Goal: Task Accomplishment & Management: Manage account settings

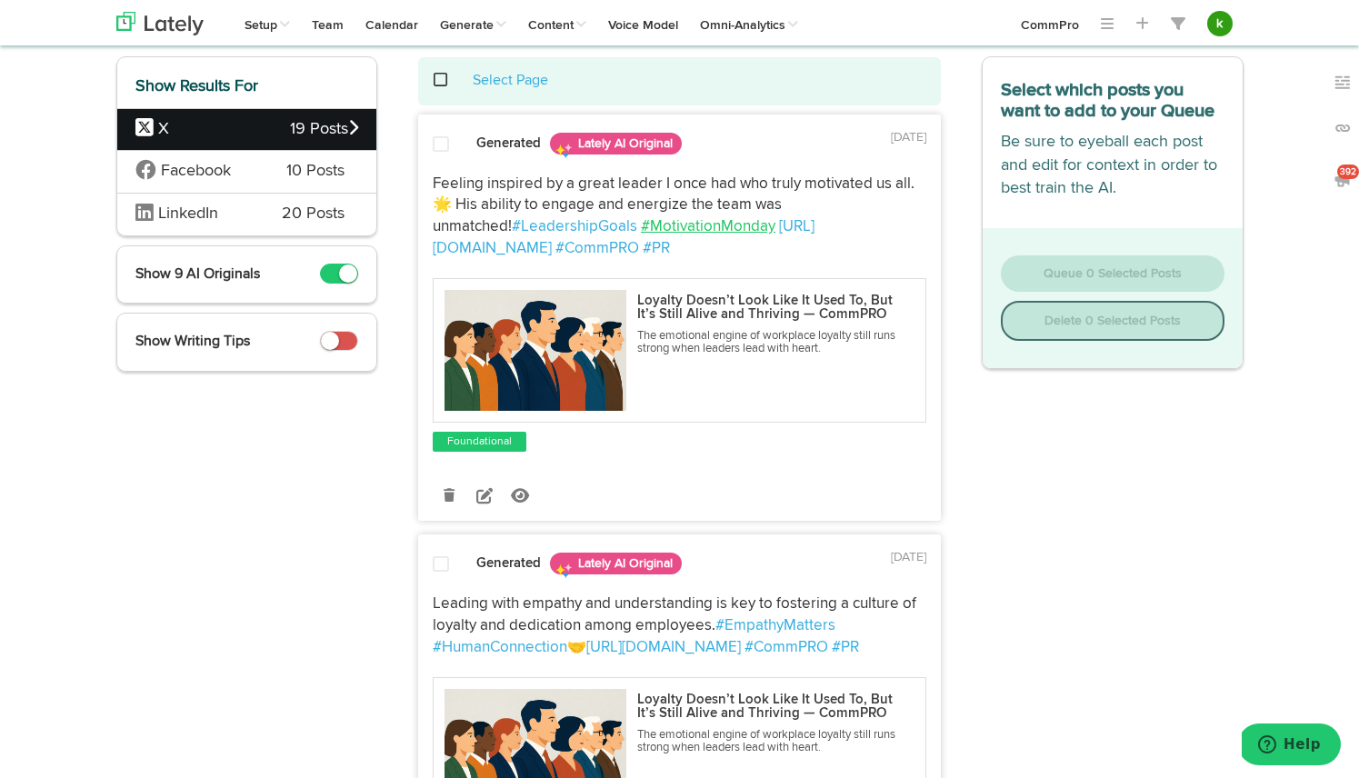
scroll to position [142, 0]
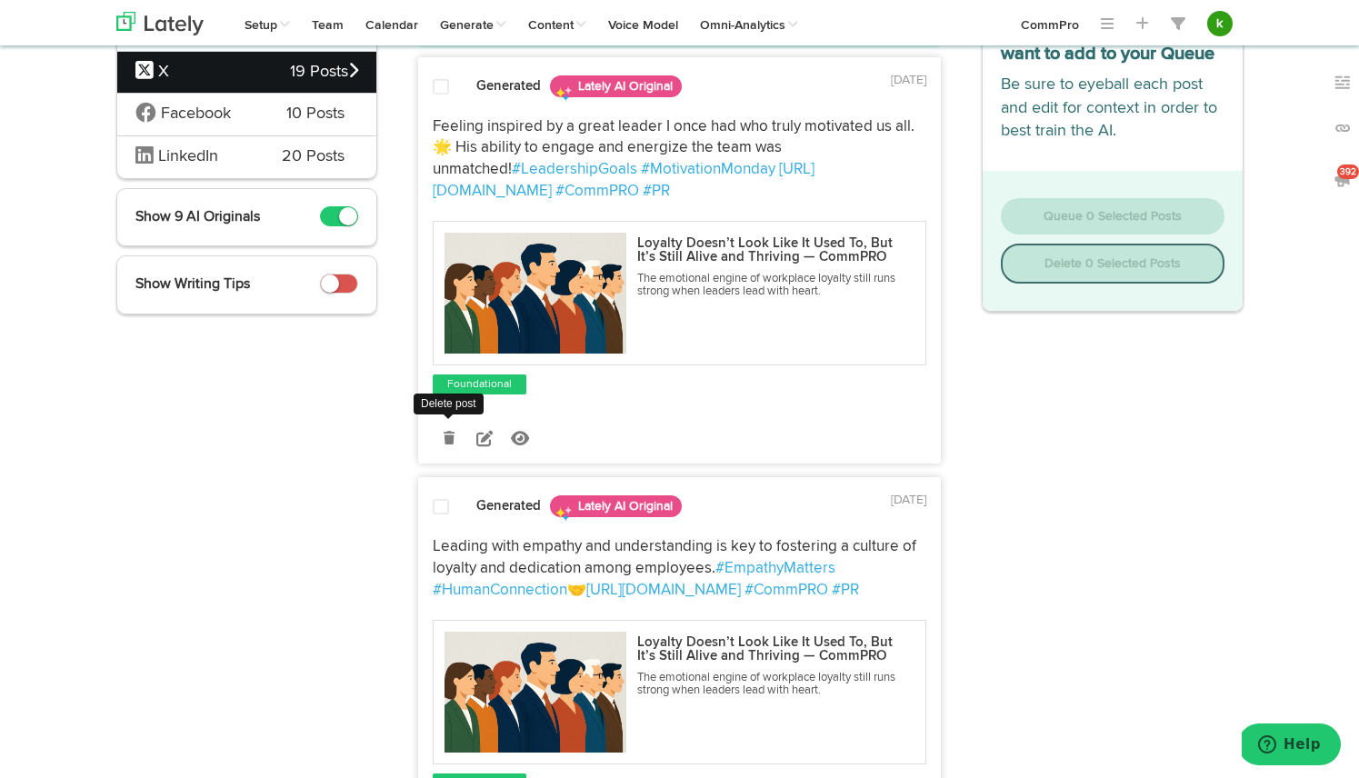
click at [454, 437] on icon at bounding box center [449, 438] width 11 height 13
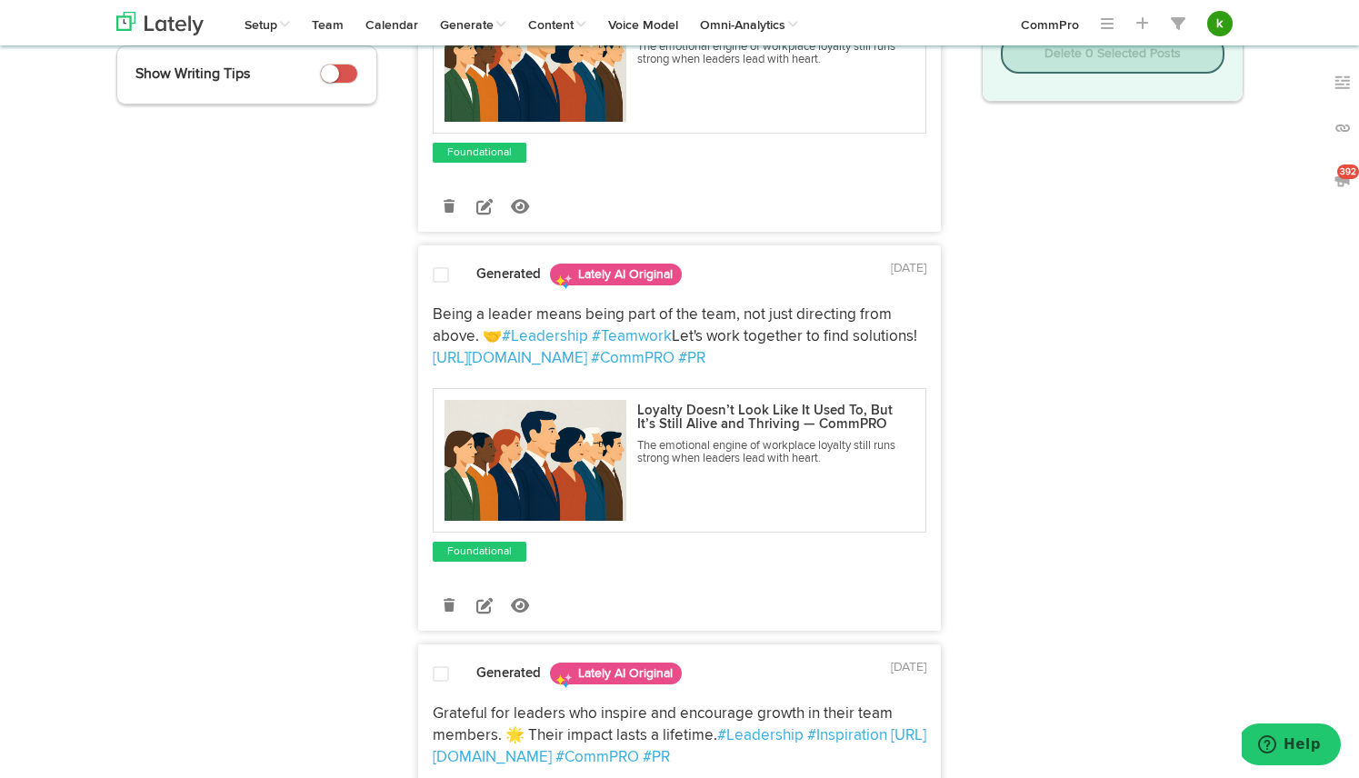
scroll to position [354, 0]
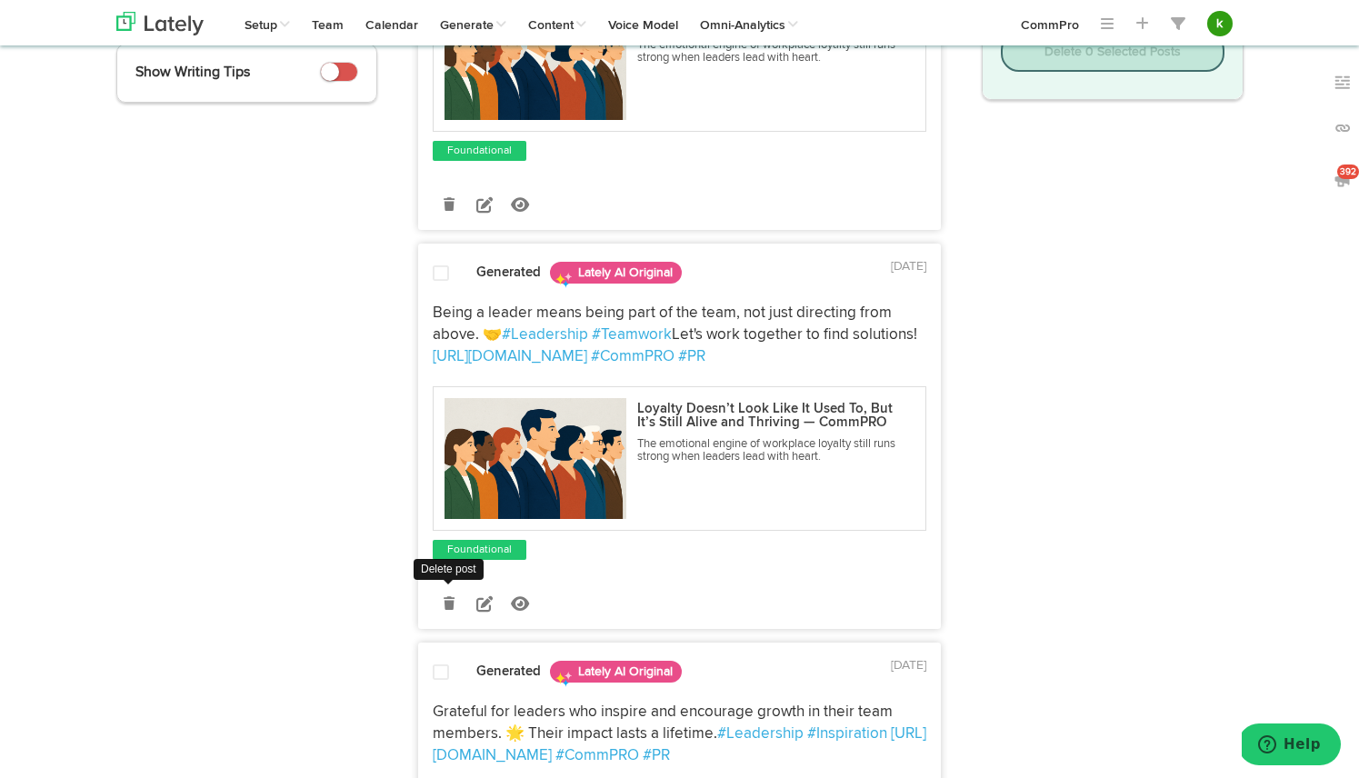
click at [444, 606] on icon at bounding box center [449, 603] width 11 height 13
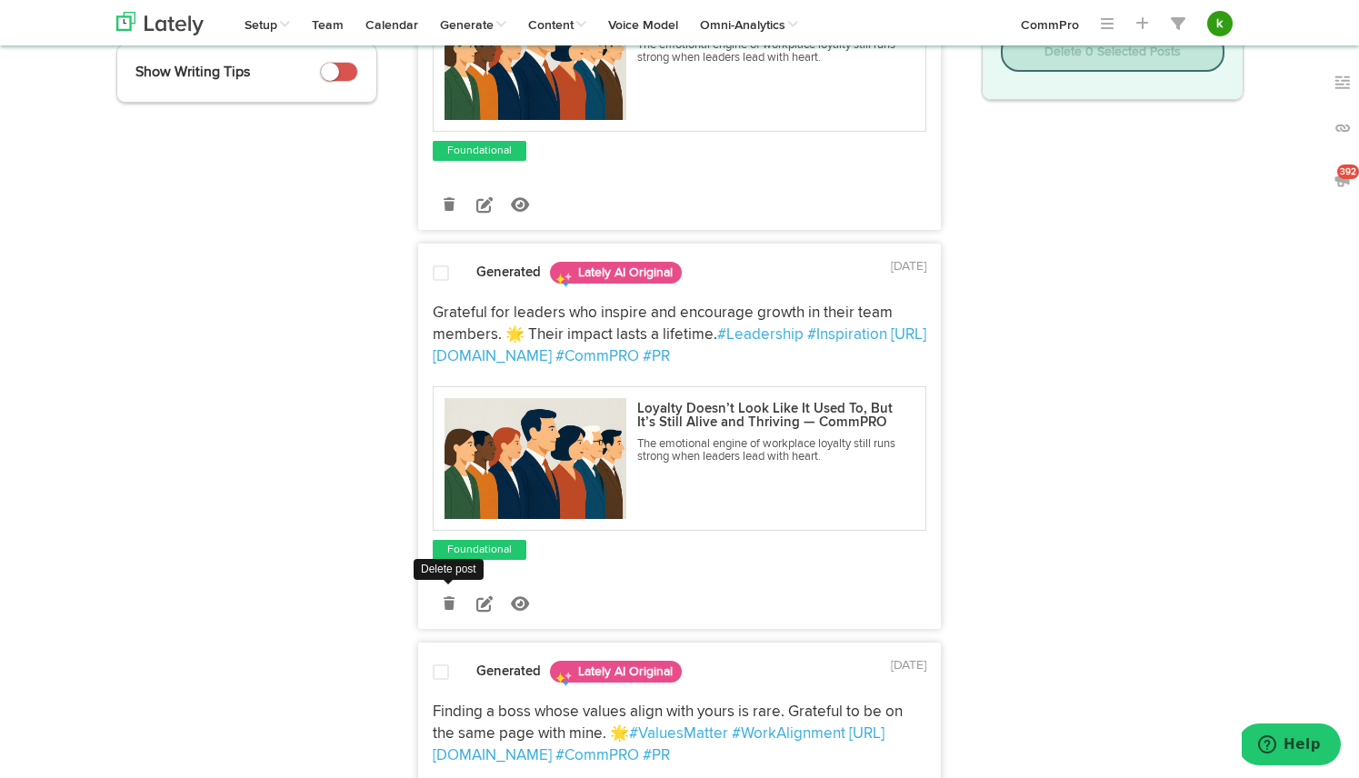
click at [447, 602] on icon at bounding box center [449, 603] width 11 height 13
click at [447, 603] on icon at bounding box center [449, 603] width 11 height 13
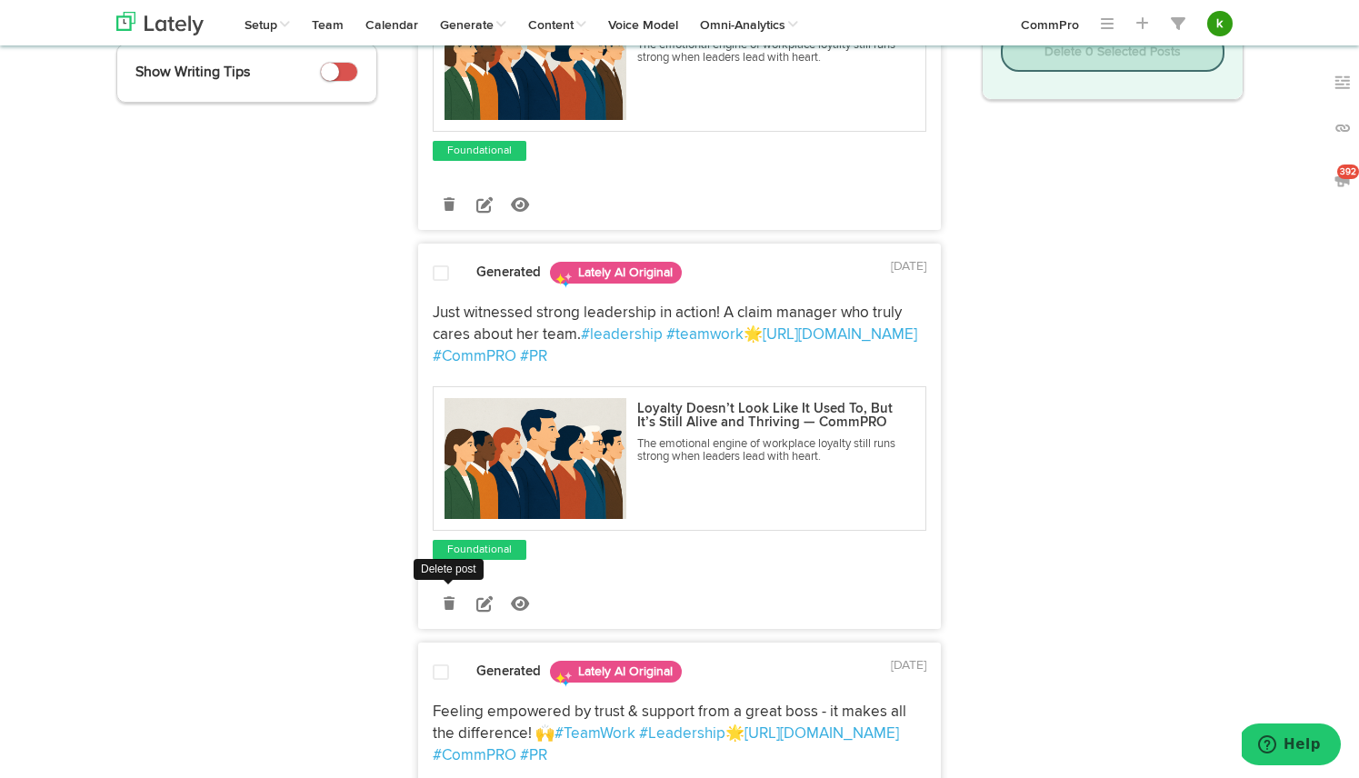
click at [450, 606] on icon at bounding box center [449, 603] width 11 height 13
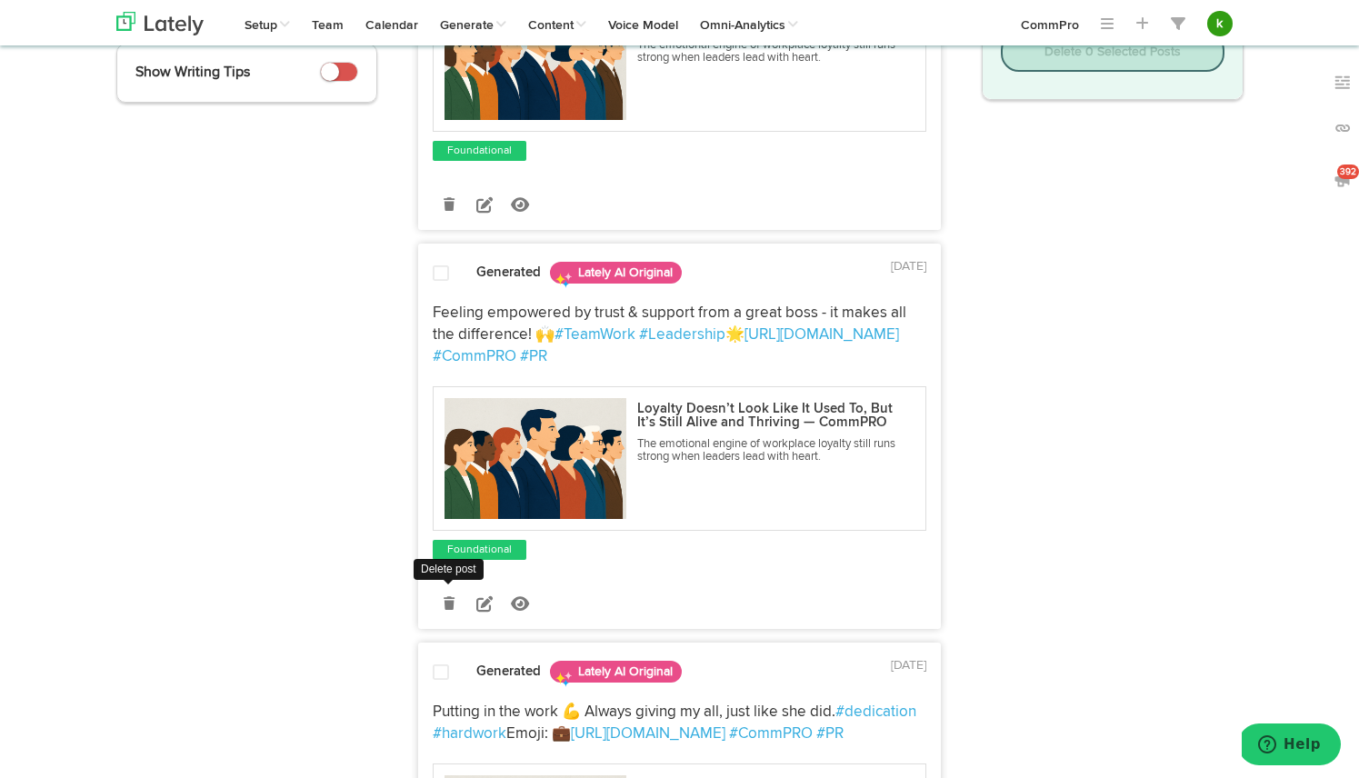
click at [448, 600] on icon at bounding box center [449, 603] width 11 height 13
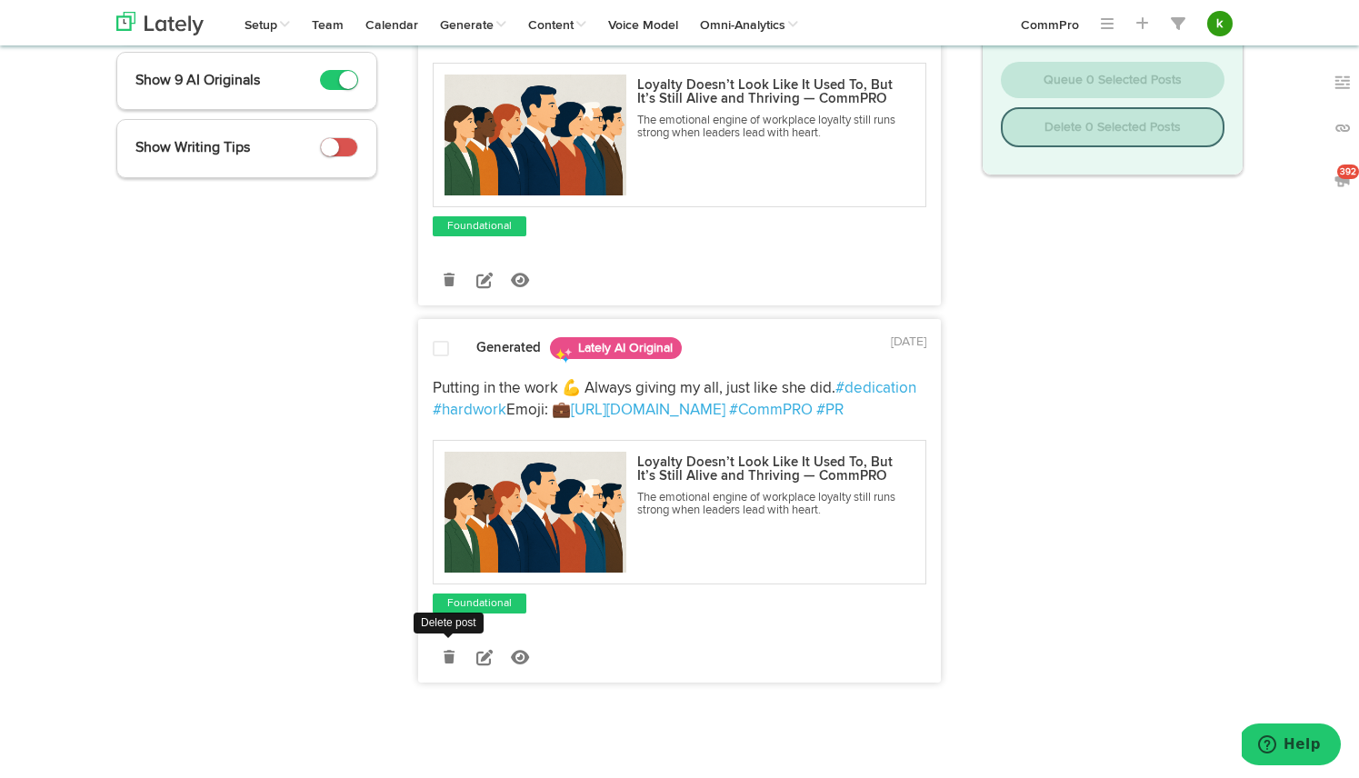
click at [446, 659] on icon at bounding box center [449, 657] width 11 height 13
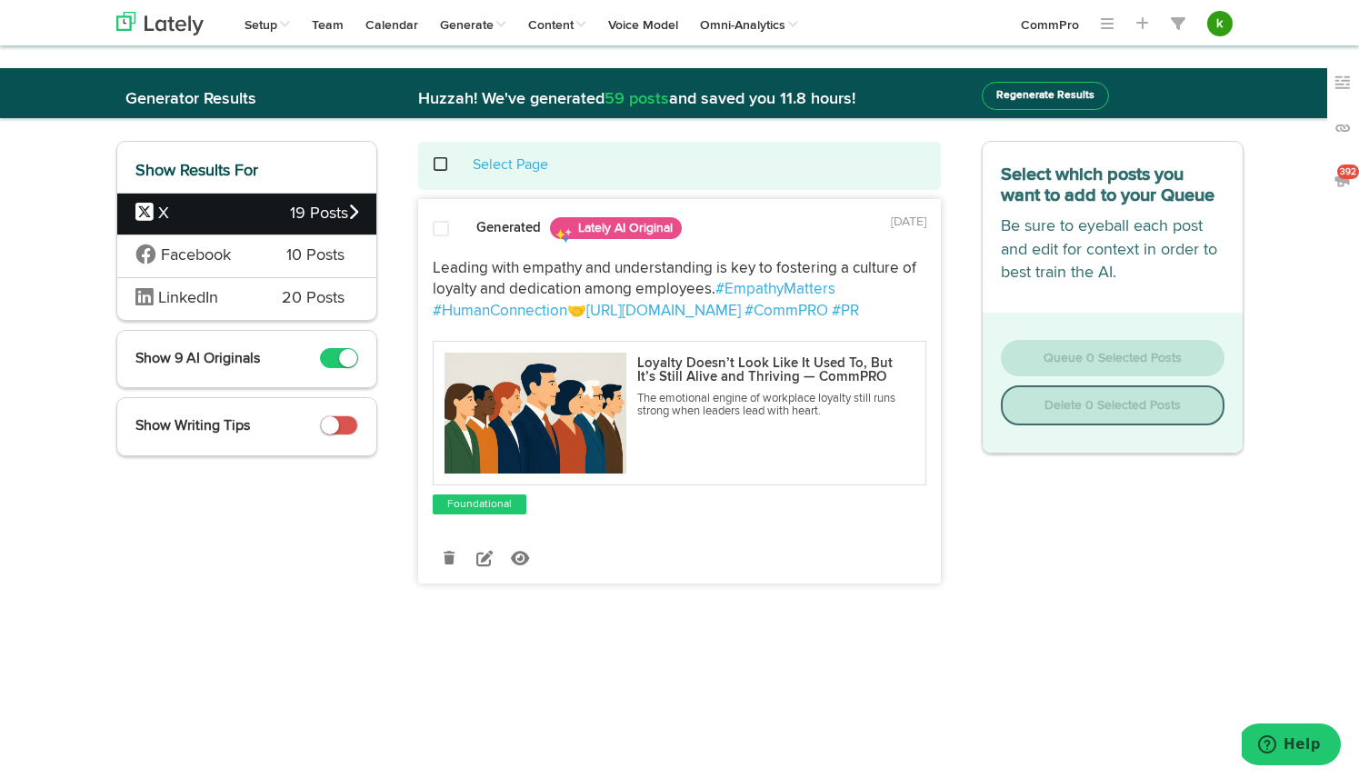
scroll to position [0, 0]
click at [449, 167] on div "Select Page" at bounding box center [680, 165] width 496 height 21
click at [440, 165] on span at bounding box center [450, 165] width 37 height 1
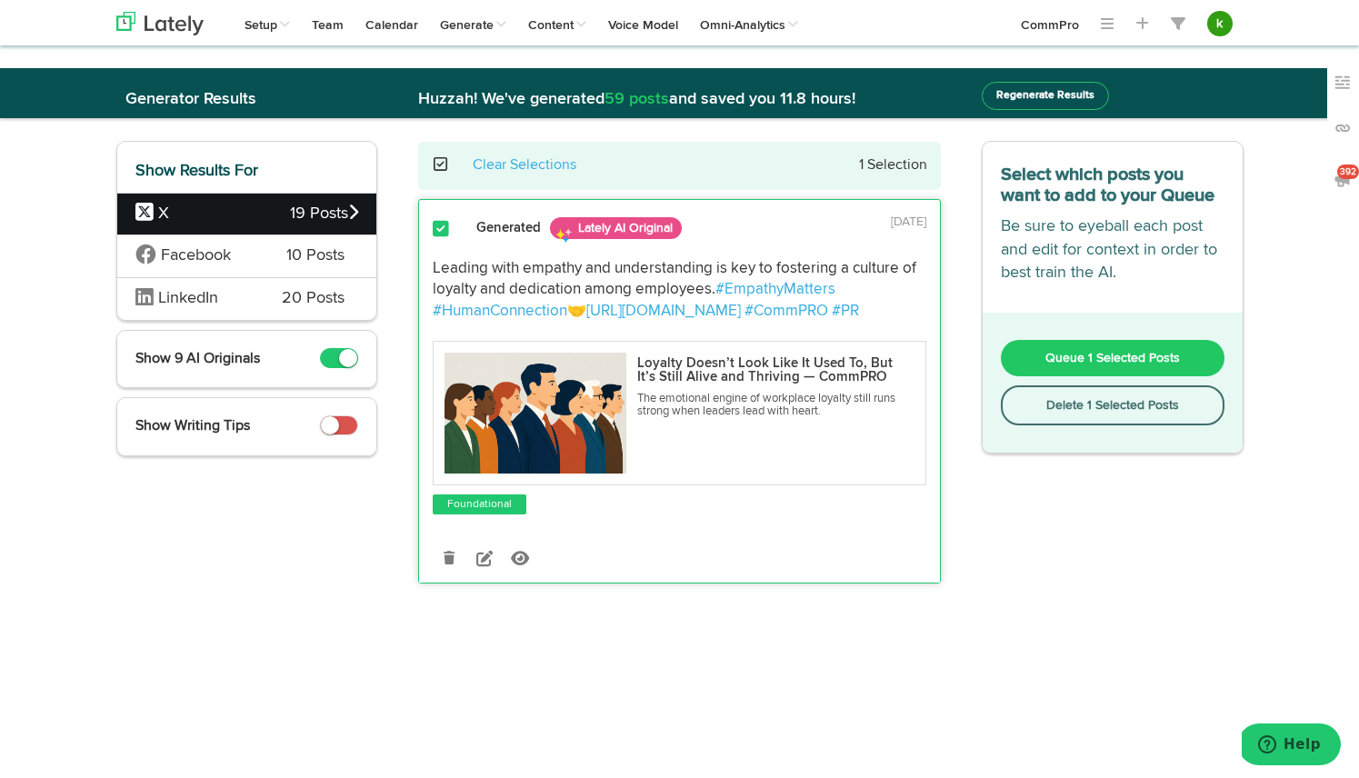
click at [1093, 354] on span "Queue 1 Selected Posts" at bounding box center [1113, 358] width 135 height 13
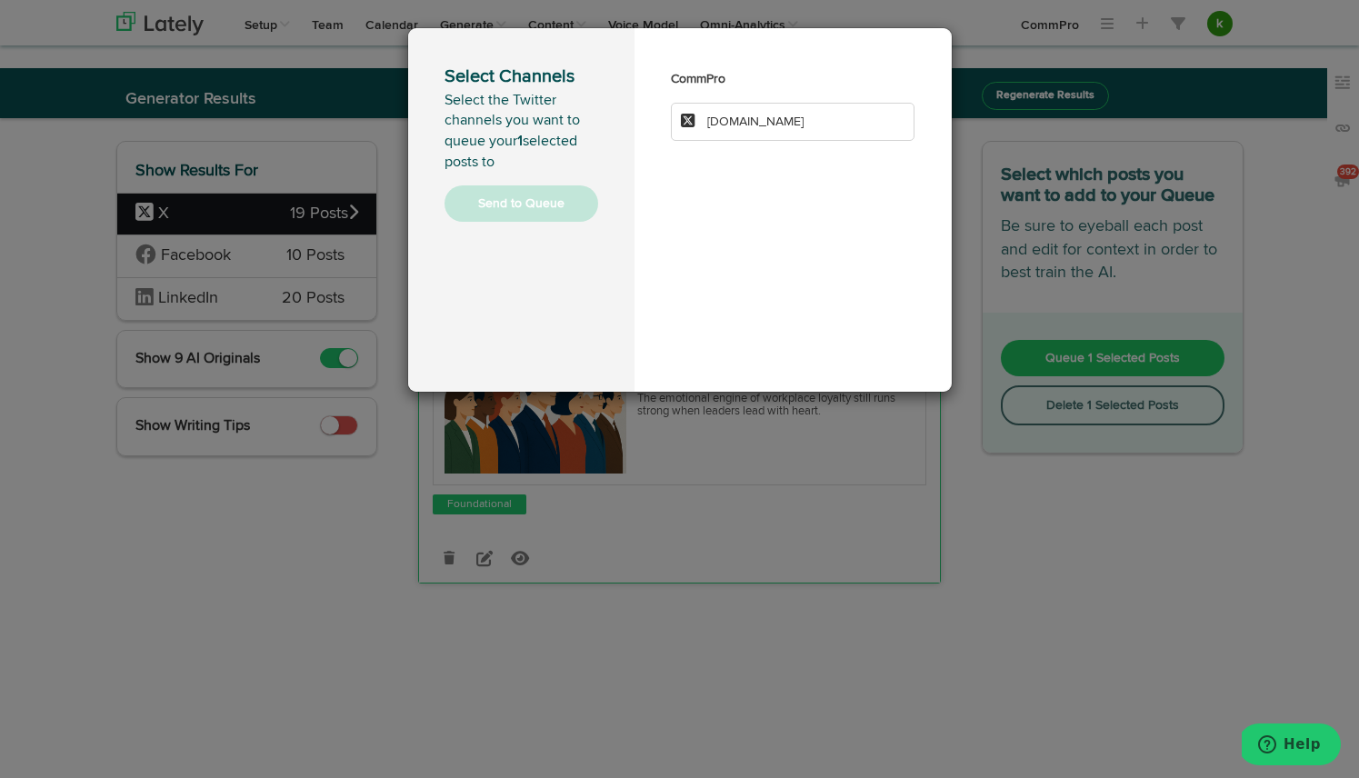
click at [805, 116] on li "[DOMAIN_NAME]" at bounding box center [793, 122] width 245 height 38
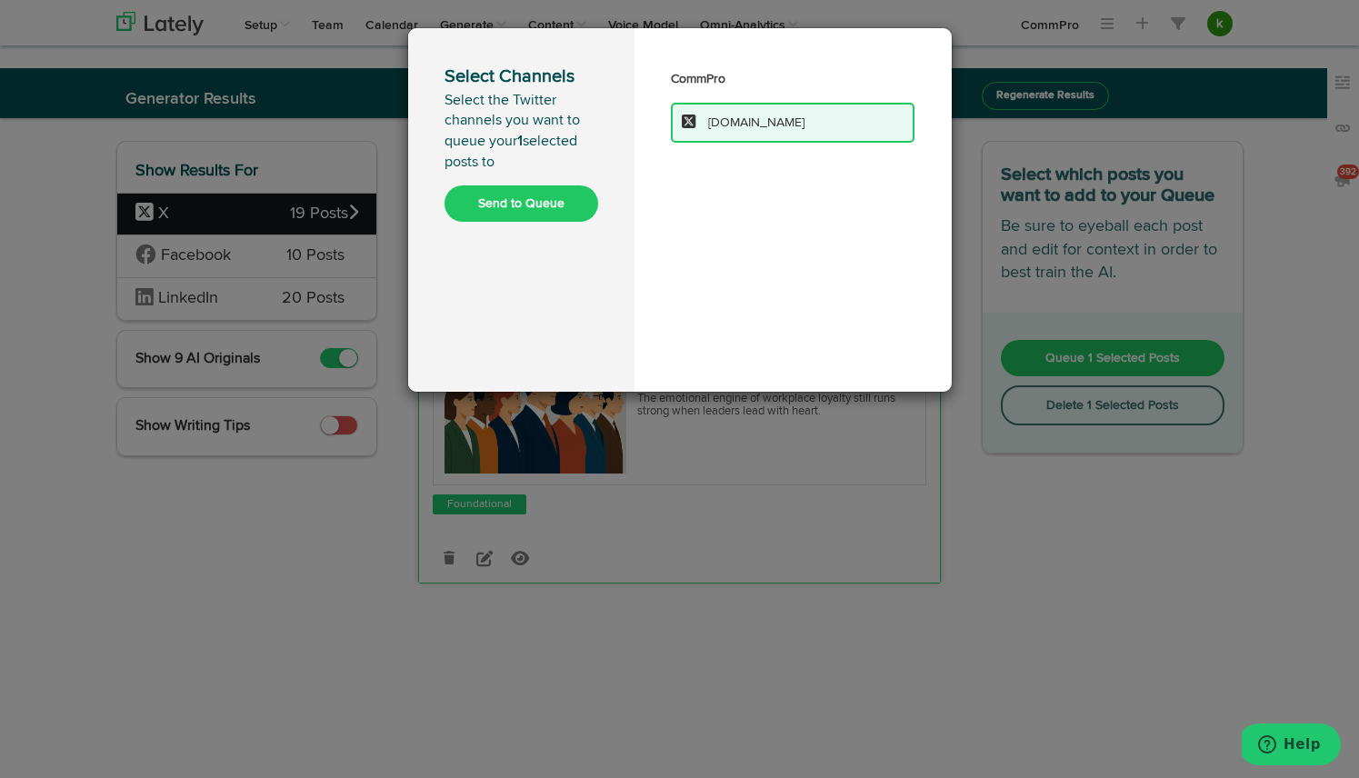
click at [541, 206] on button "Send to Queue" at bounding box center [522, 203] width 154 height 36
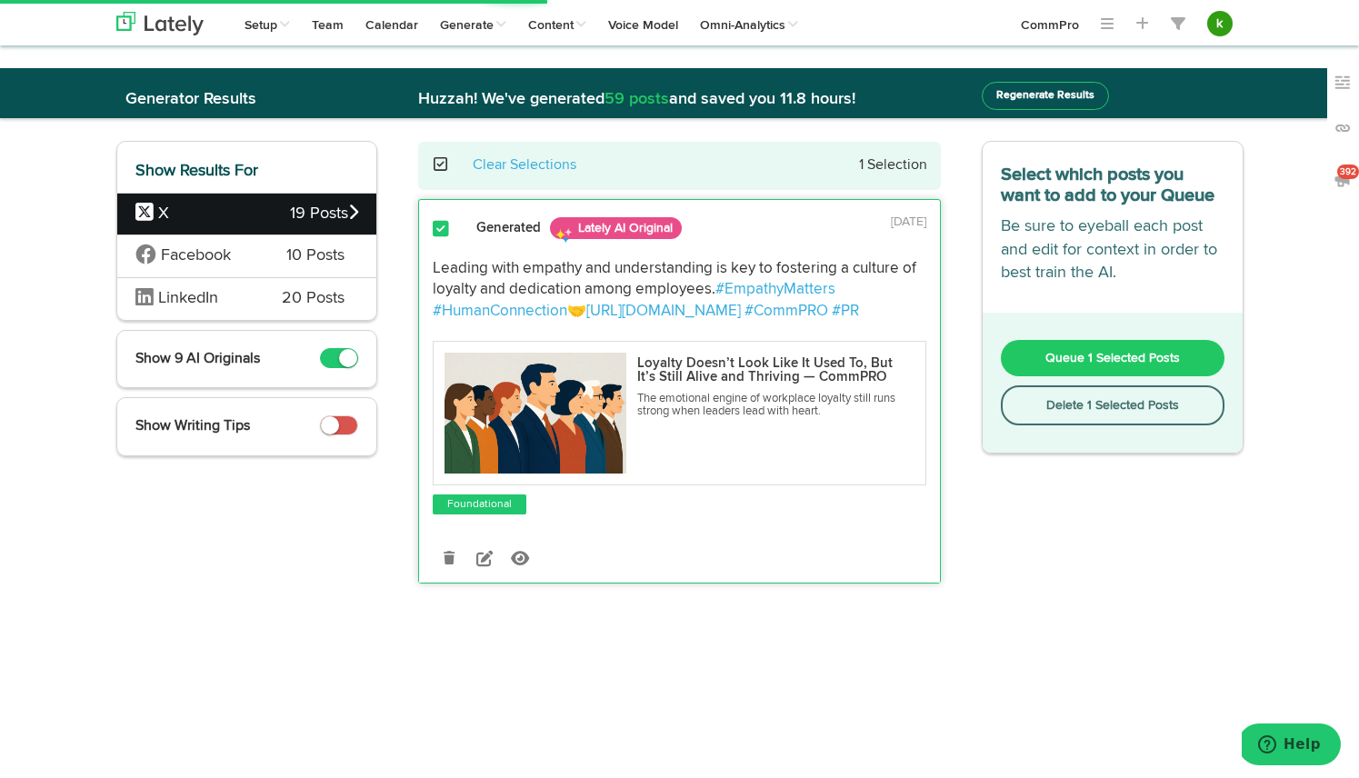
click at [280, 259] on div "Facebook 10 Posts" at bounding box center [247, 256] width 260 height 43
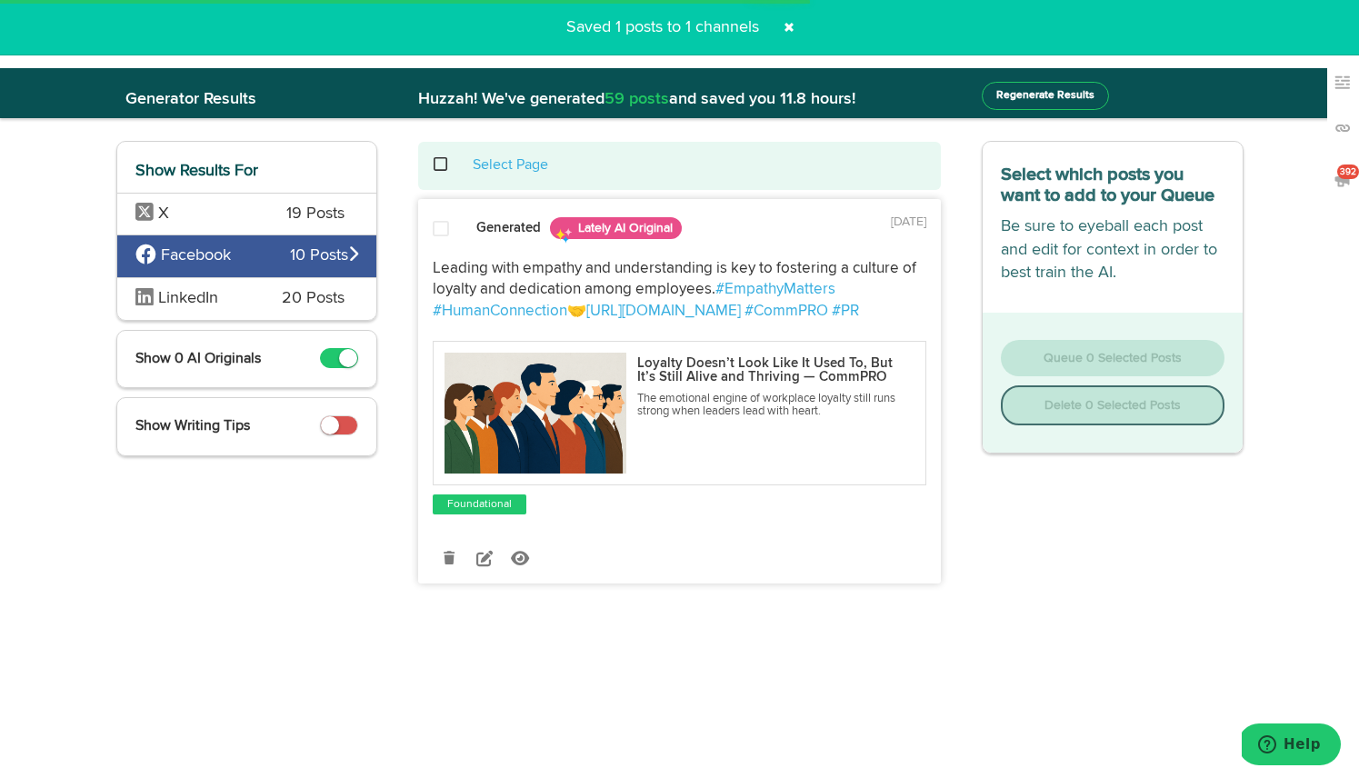
click at [280, 259] on span "Facebook" at bounding box center [212, 257] width 155 height 24
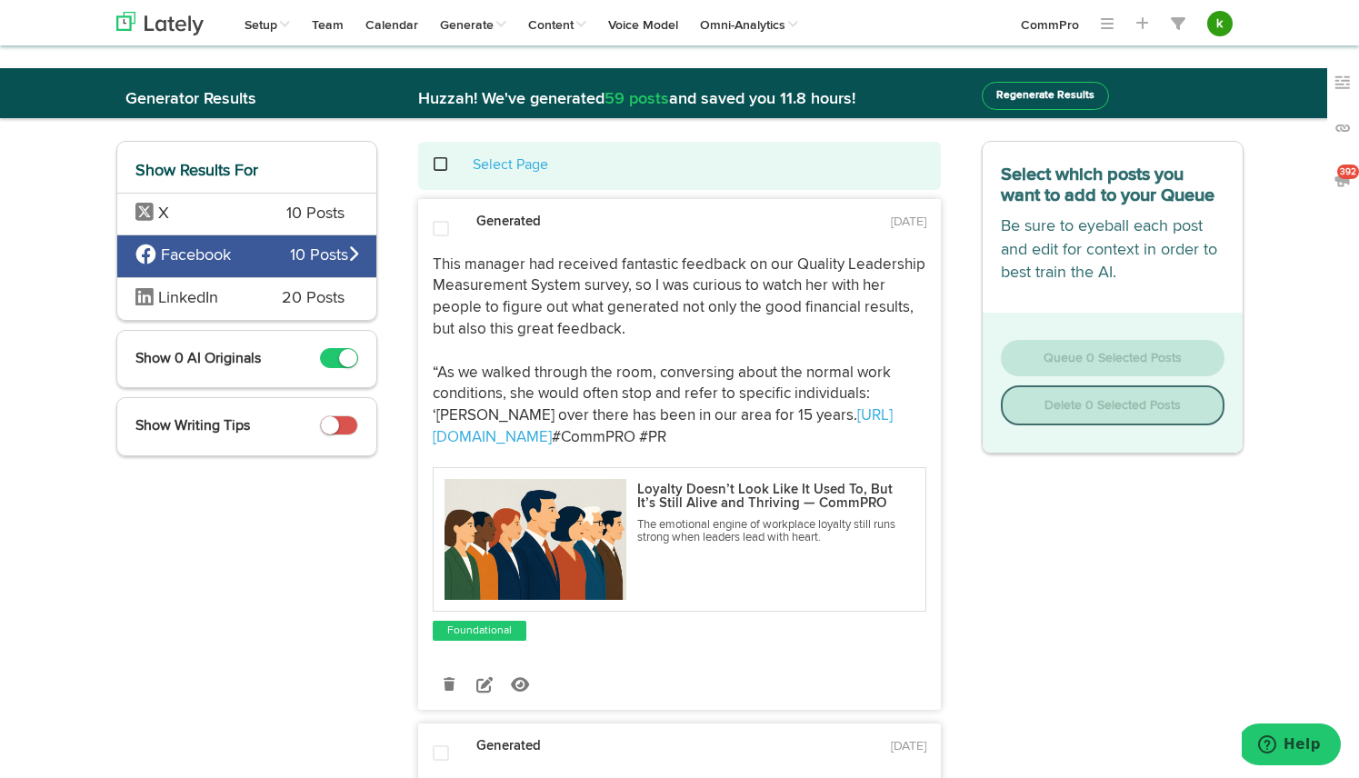
click at [260, 303] on div "LinkedIn 20 Posts" at bounding box center [247, 298] width 260 height 43
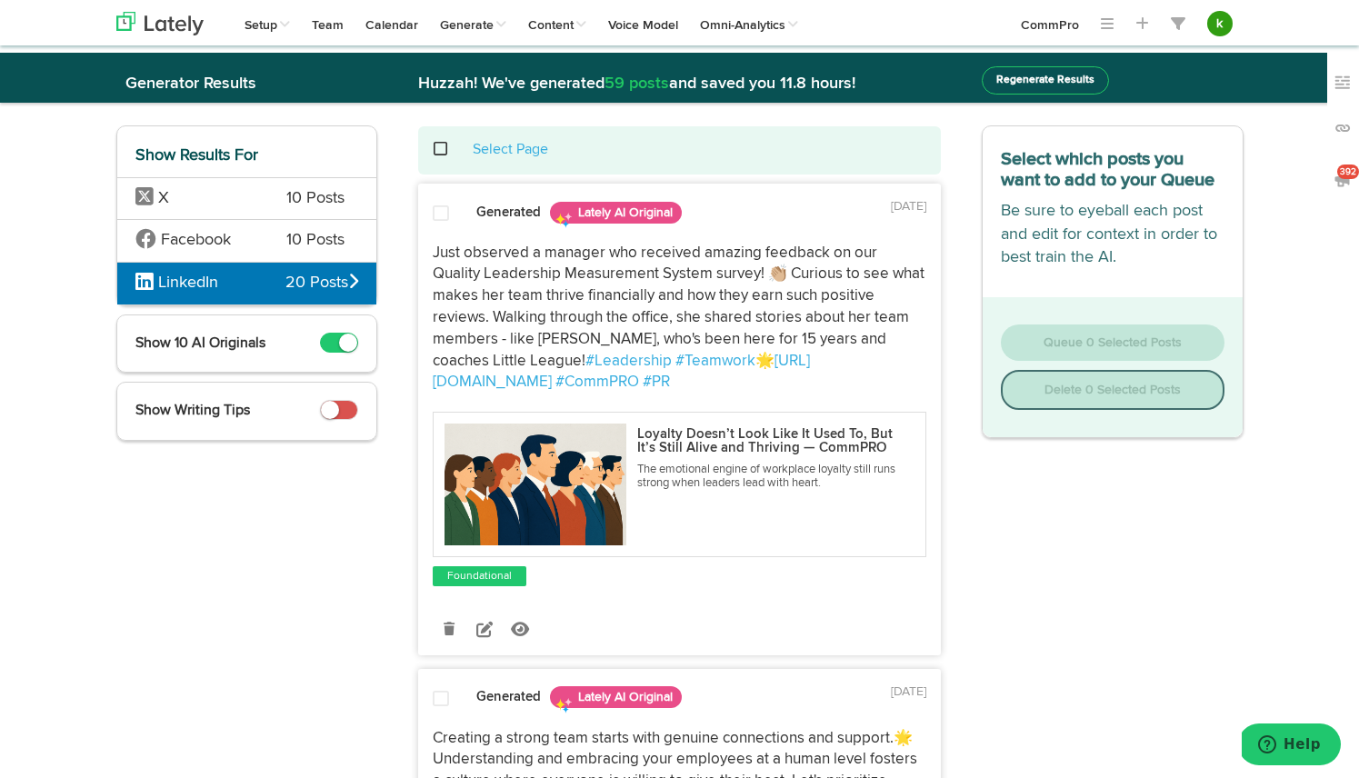
scroll to position [21, 0]
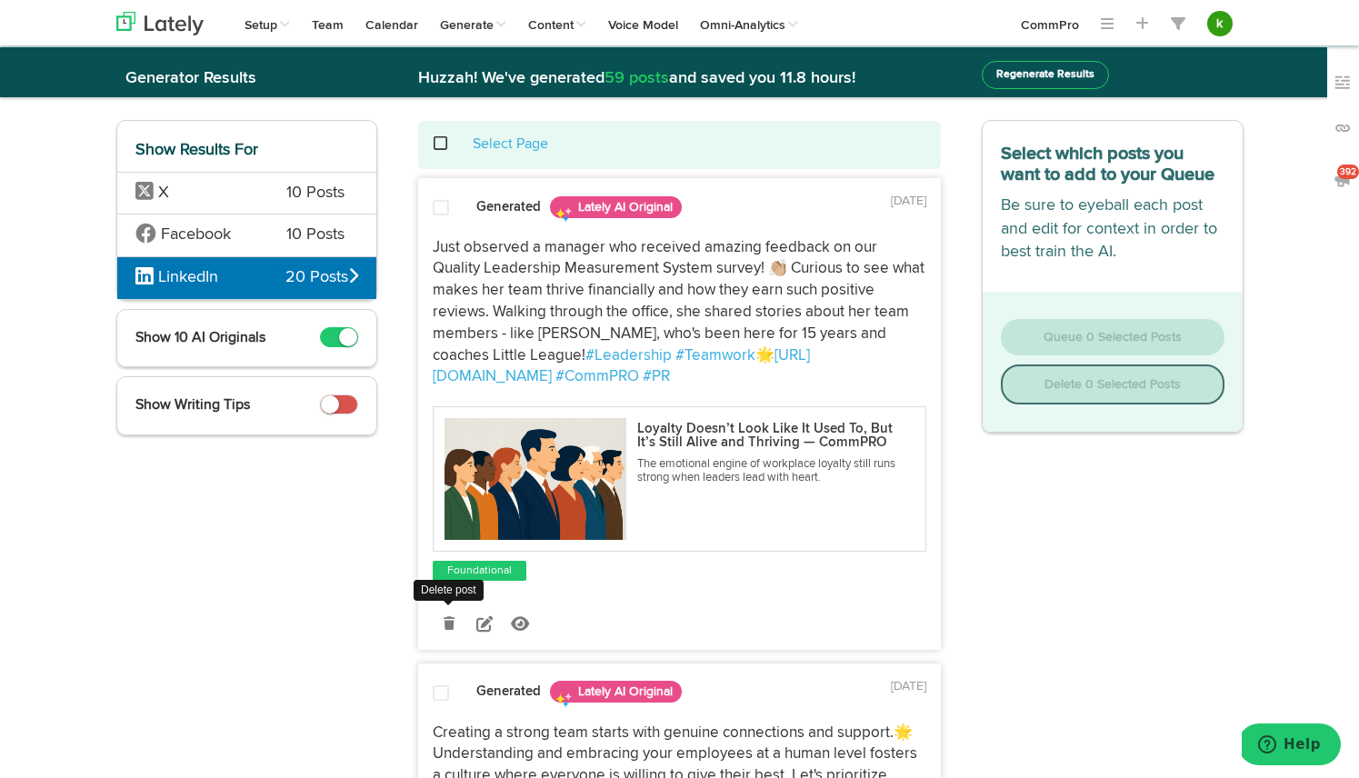
click at [446, 627] on icon at bounding box center [449, 623] width 11 height 13
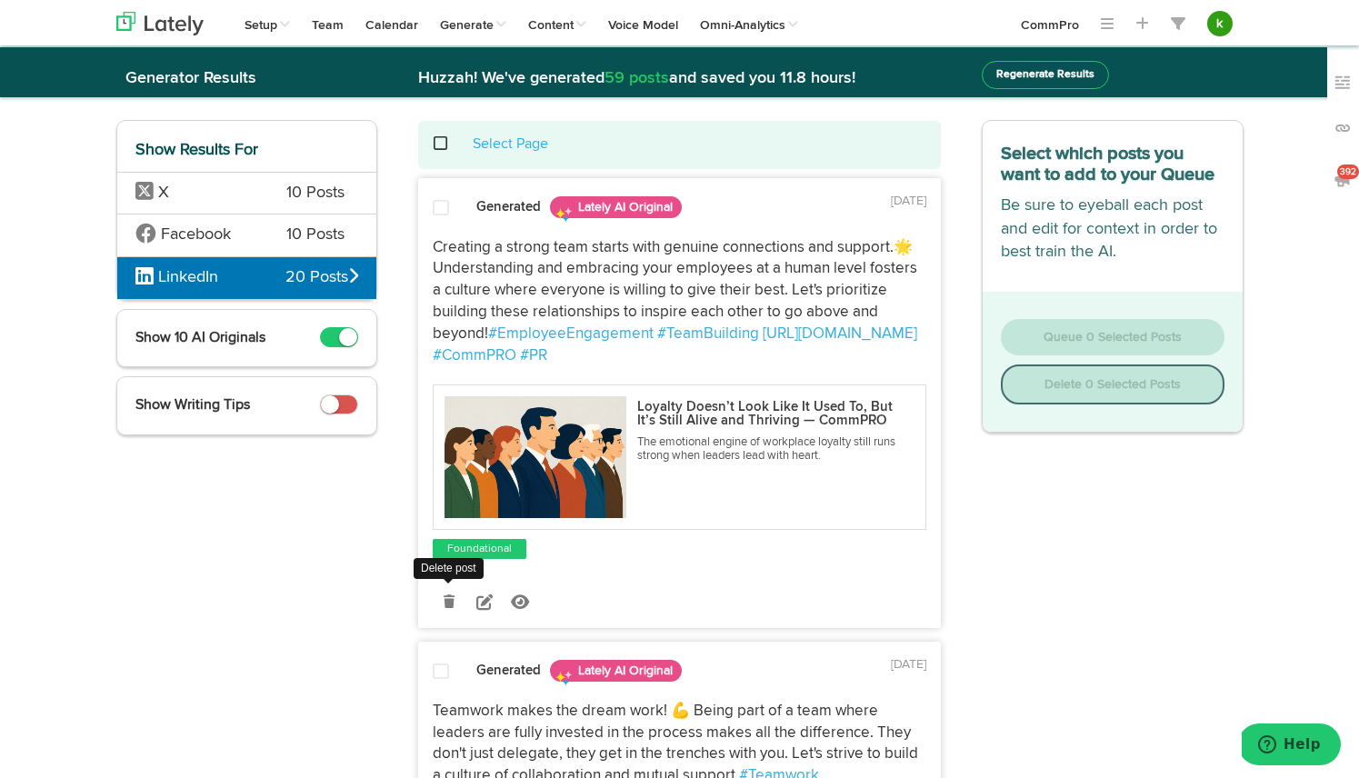
click at [450, 603] on icon at bounding box center [449, 602] width 11 height 13
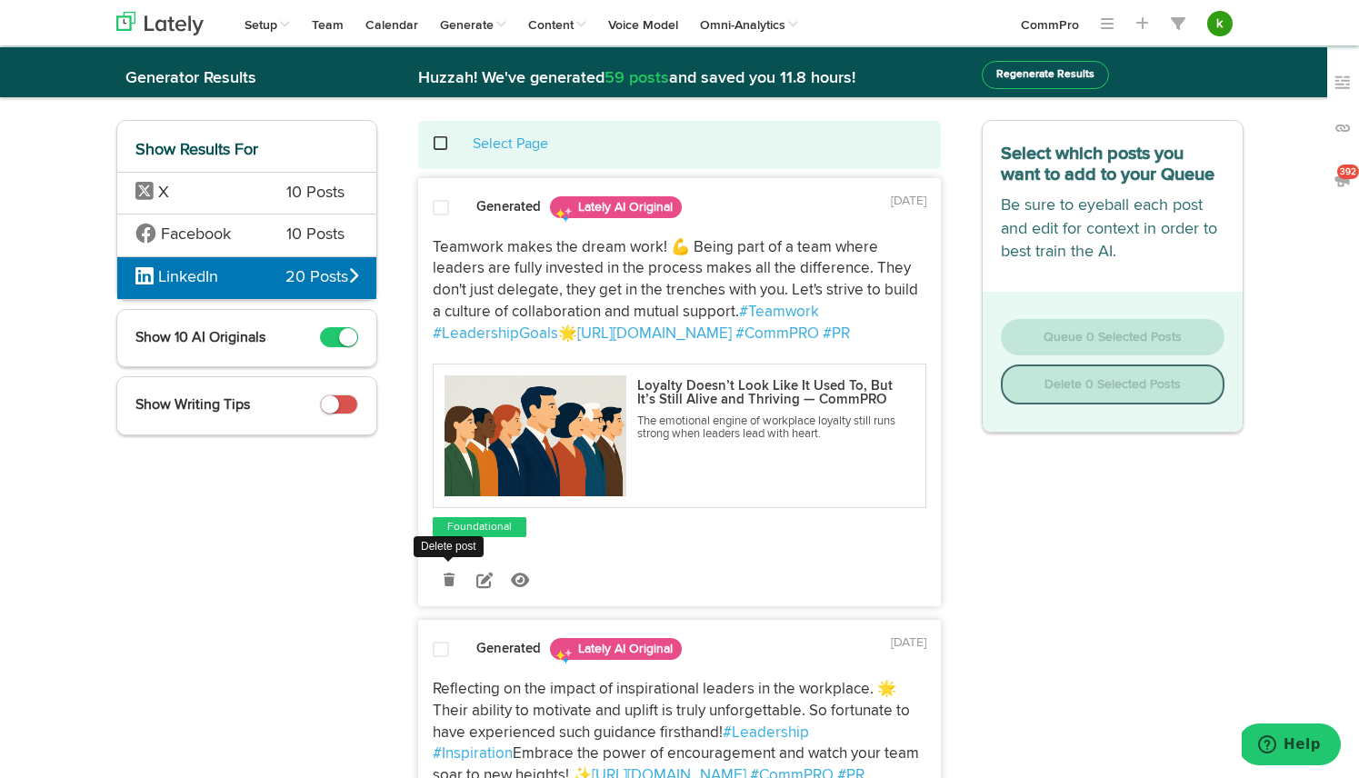
click at [448, 587] on link at bounding box center [449, 581] width 32 height 32
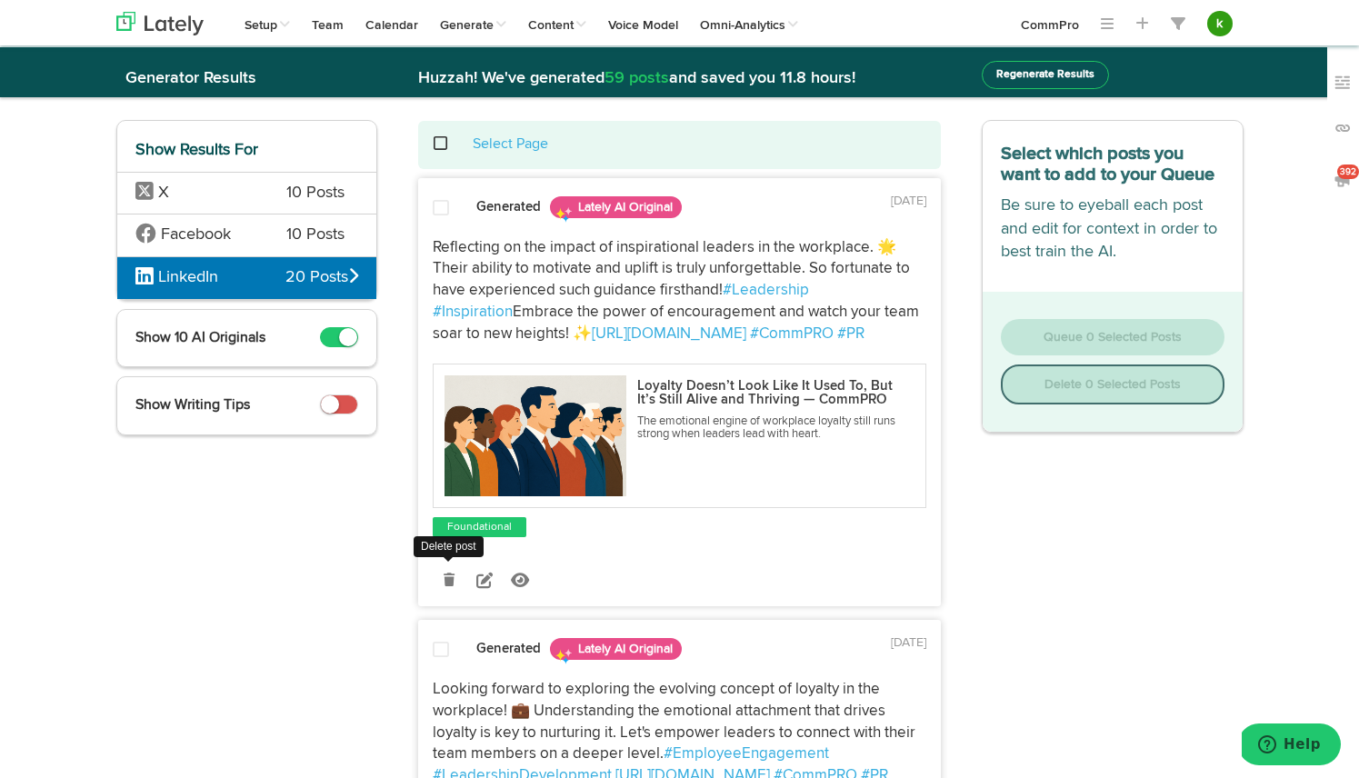
click at [448, 579] on icon at bounding box center [449, 580] width 11 height 13
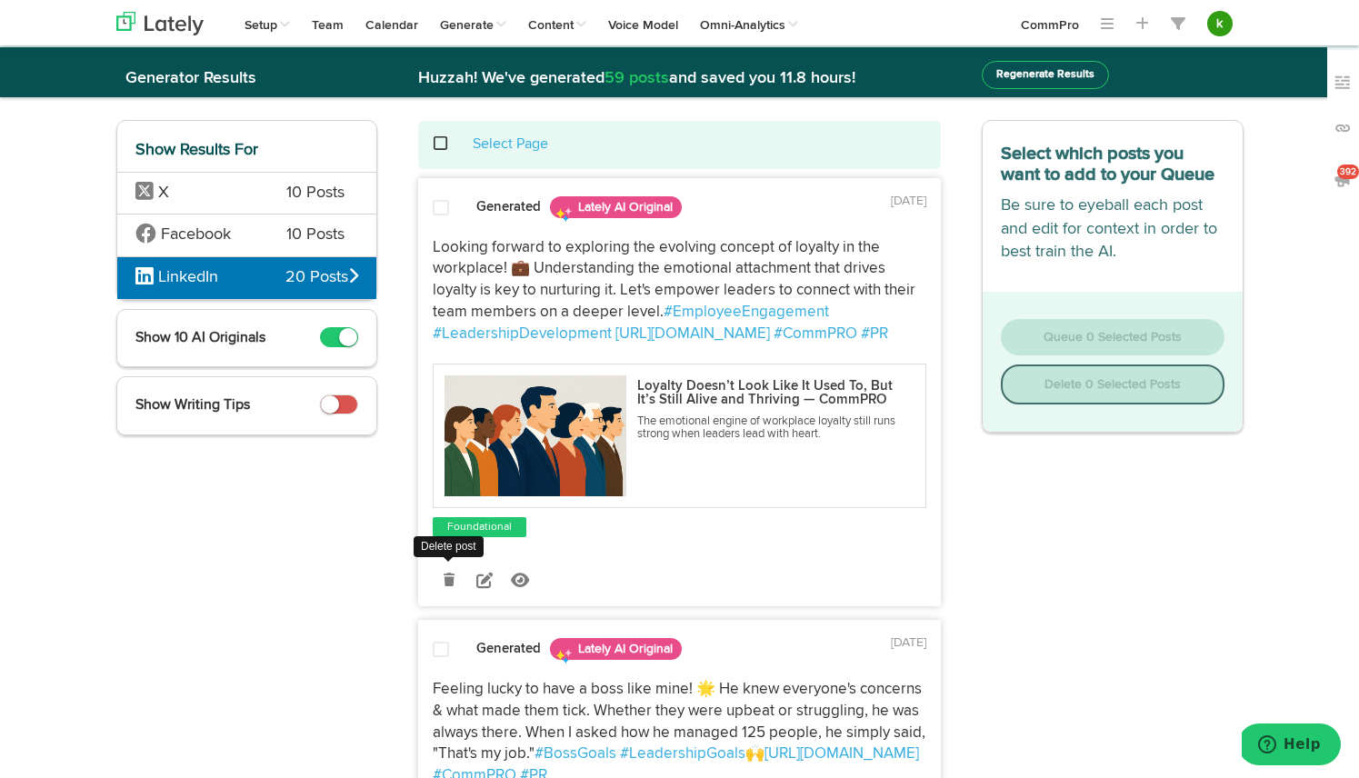
click at [448, 579] on icon at bounding box center [449, 580] width 11 height 13
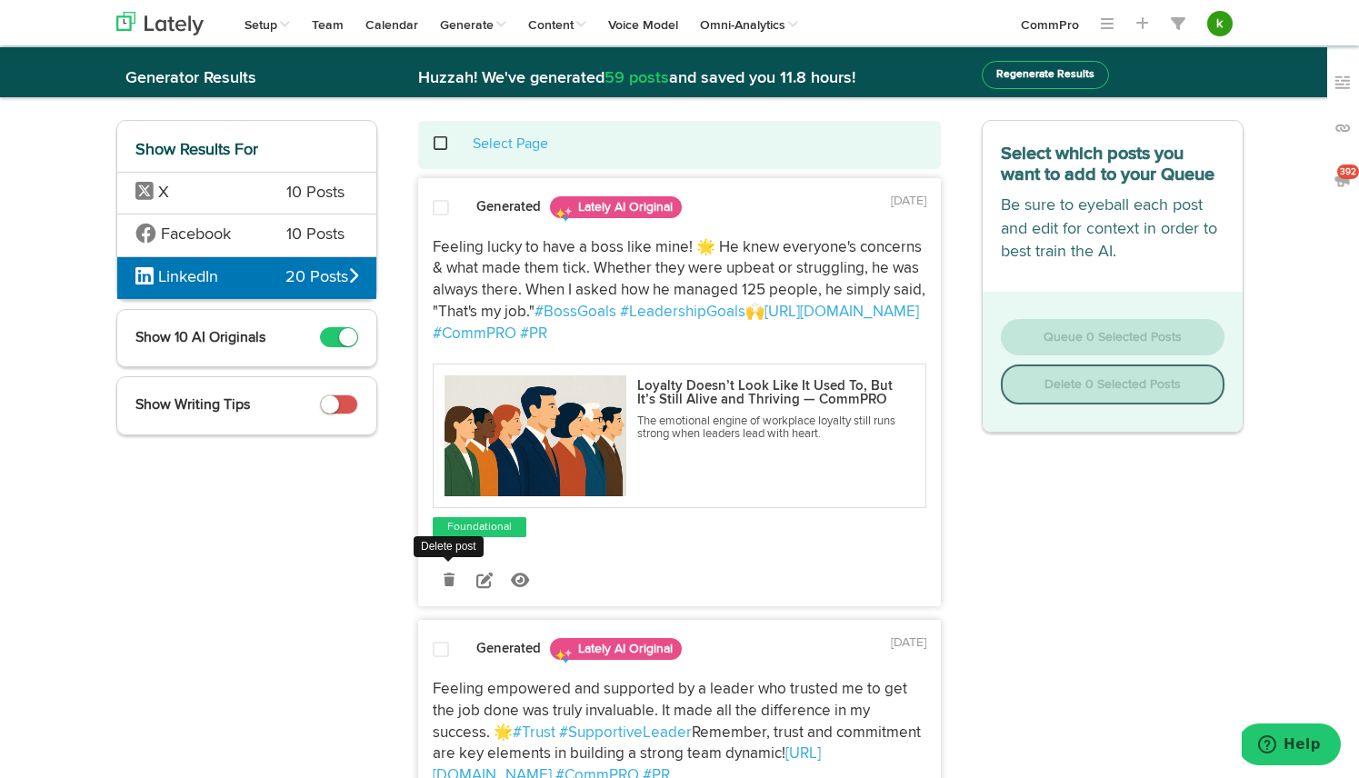
click at [448, 579] on icon at bounding box center [449, 580] width 11 height 13
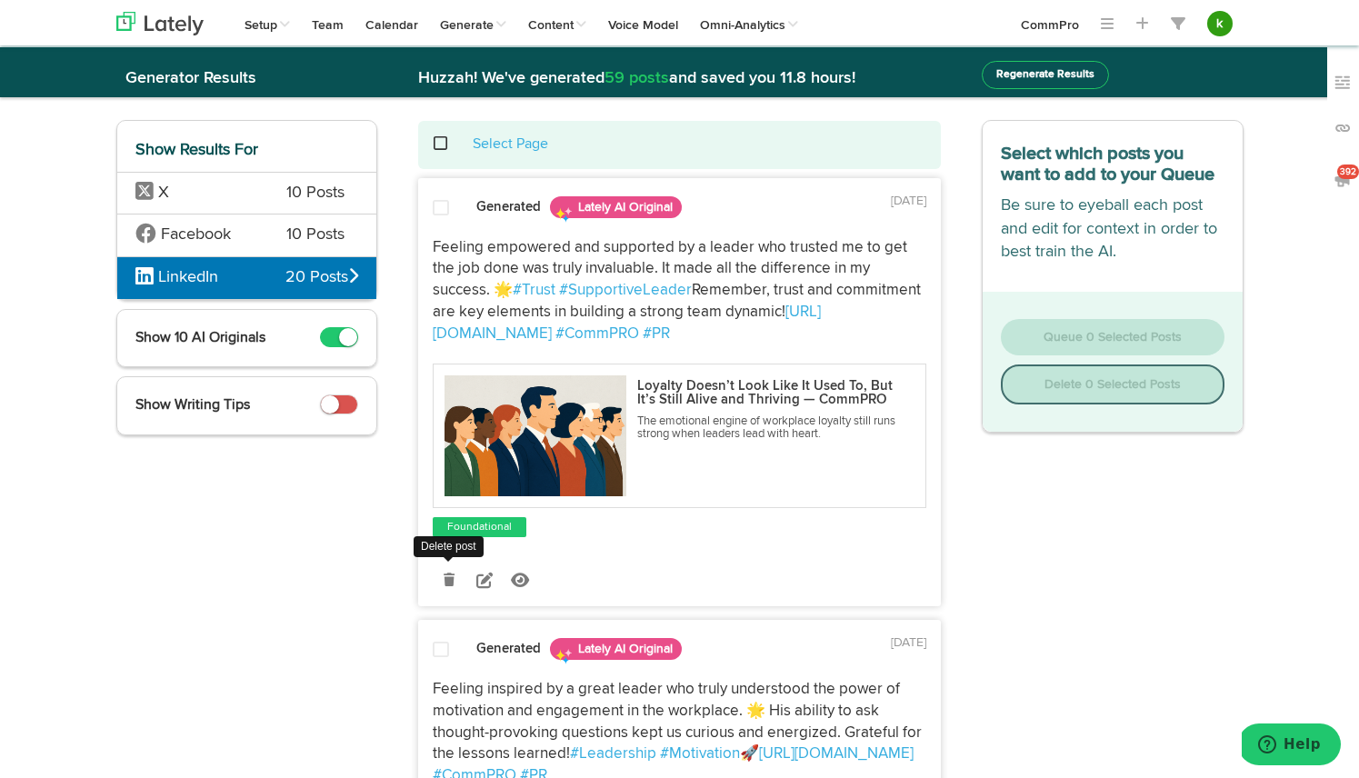
click at [448, 586] on link at bounding box center [449, 581] width 32 height 32
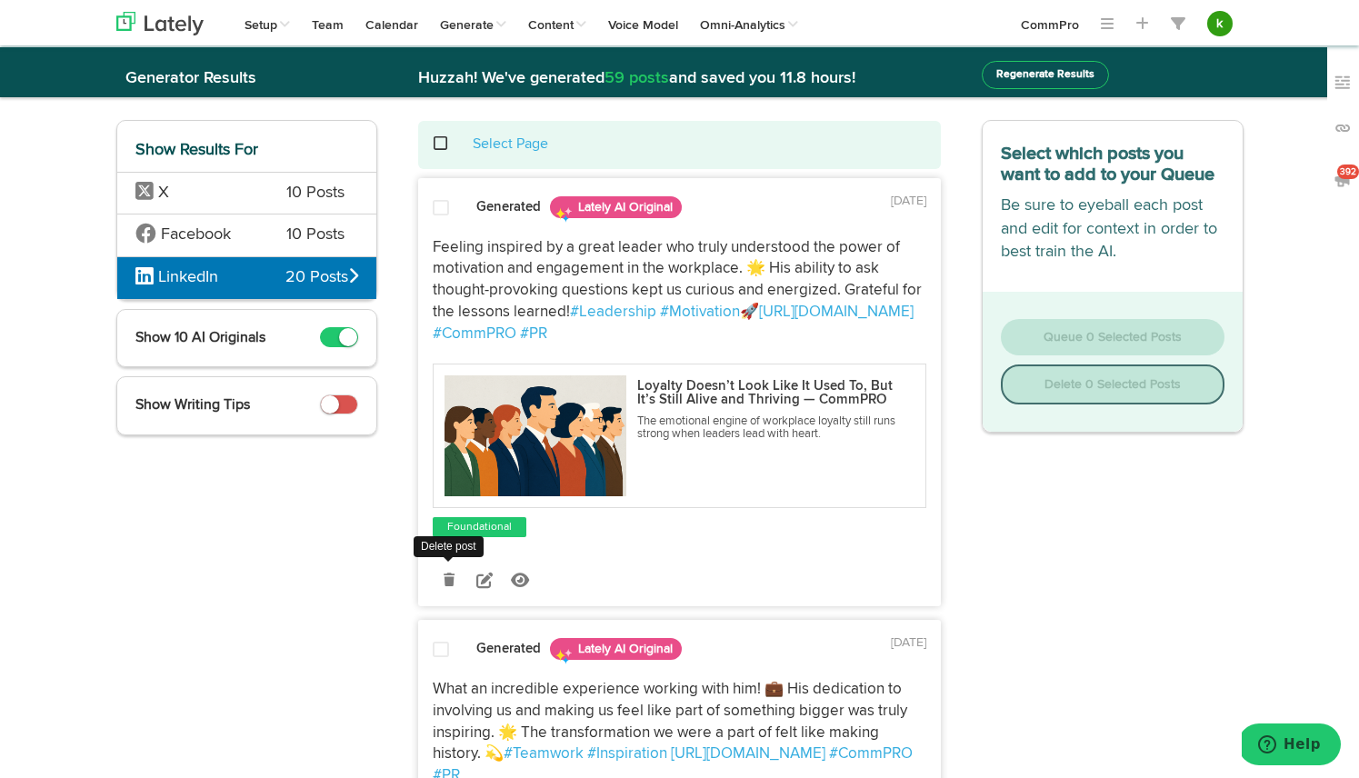
click at [446, 585] on icon at bounding box center [449, 580] width 11 height 13
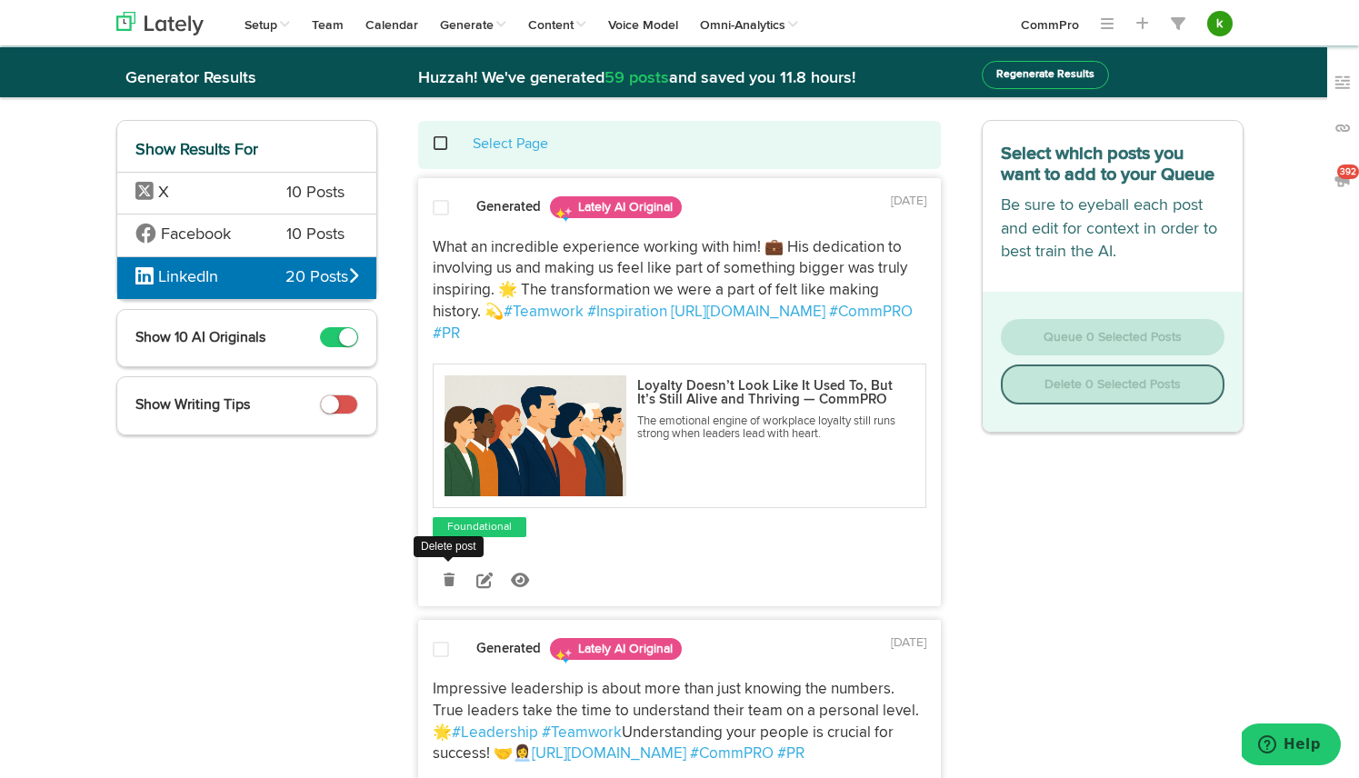
click at [448, 574] on icon at bounding box center [449, 580] width 11 height 13
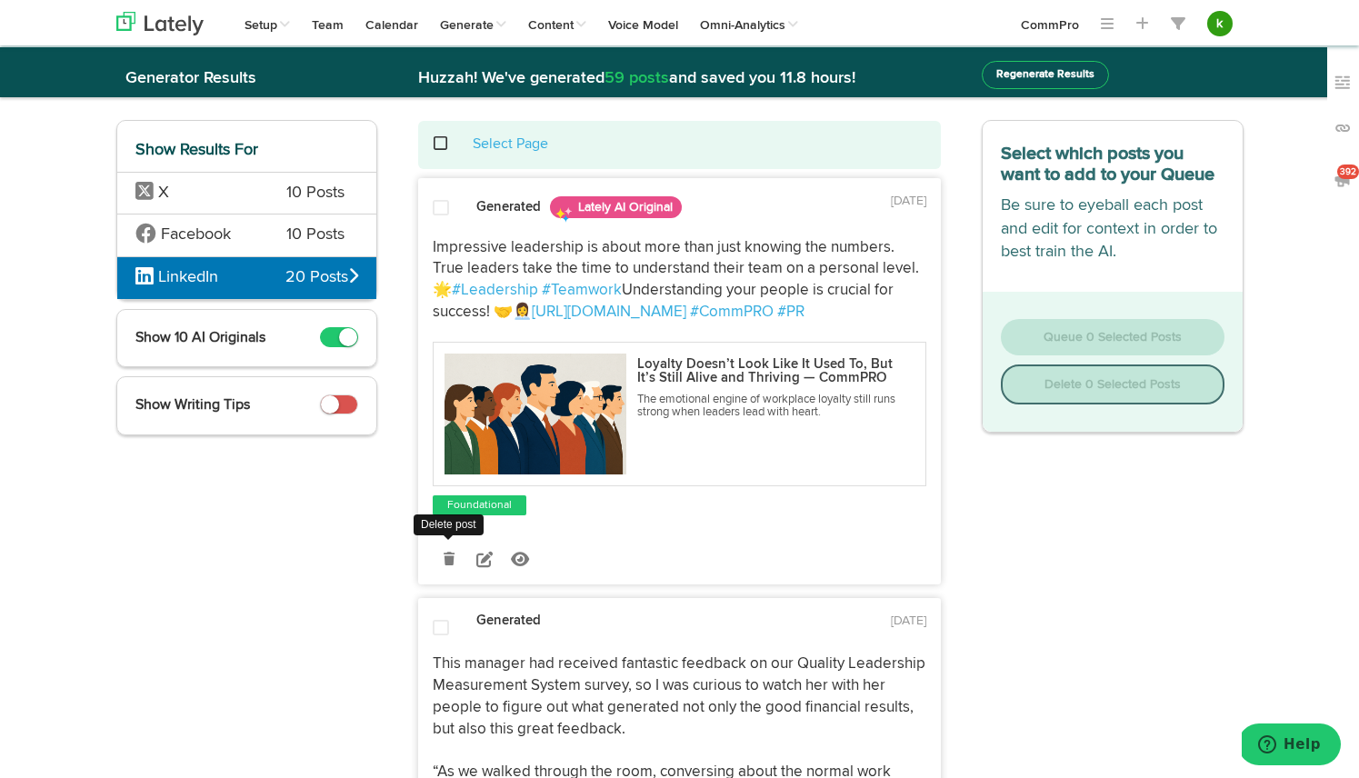
click at [446, 560] on icon at bounding box center [449, 559] width 11 height 13
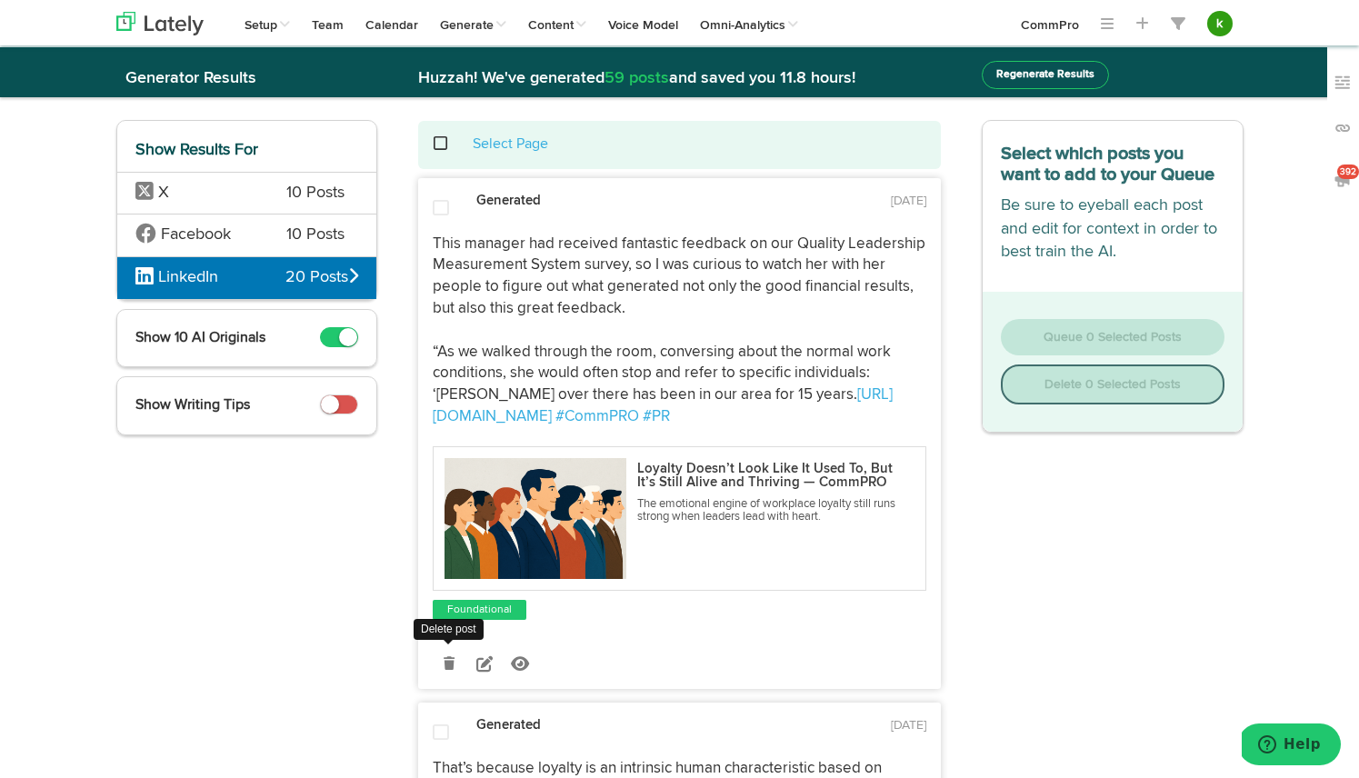
click at [451, 667] on icon at bounding box center [449, 663] width 11 height 13
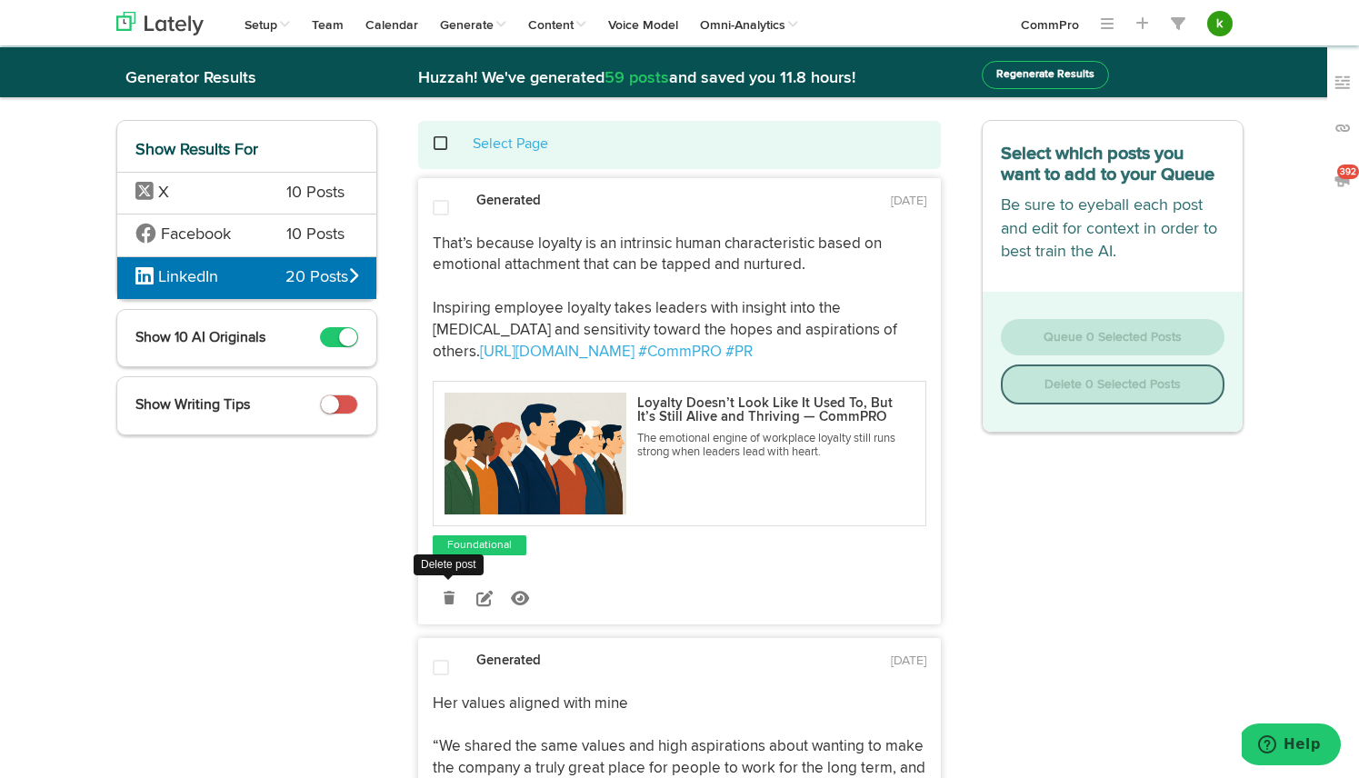
click at [446, 599] on icon at bounding box center [449, 598] width 11 height 13
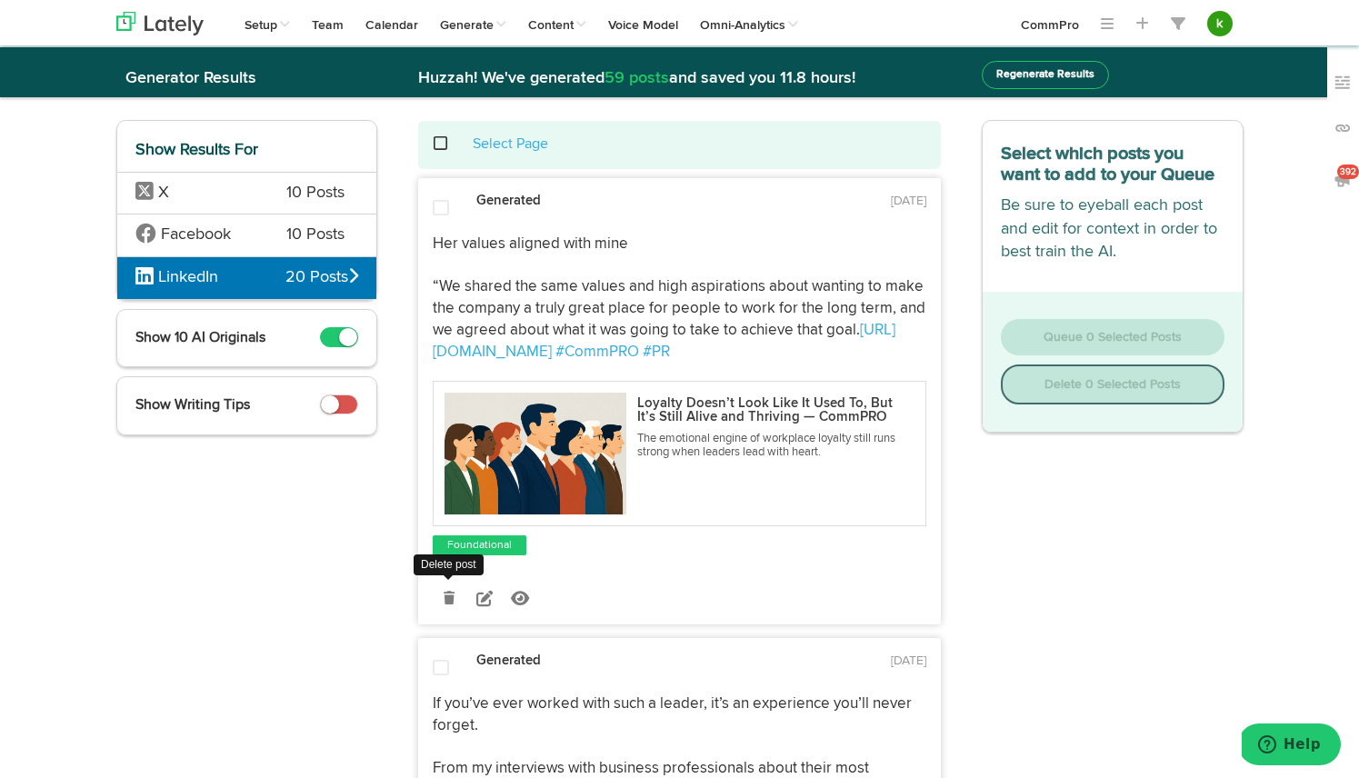
click at [446, 599] on icon at bounding box center [449, 598] width 11 height 13
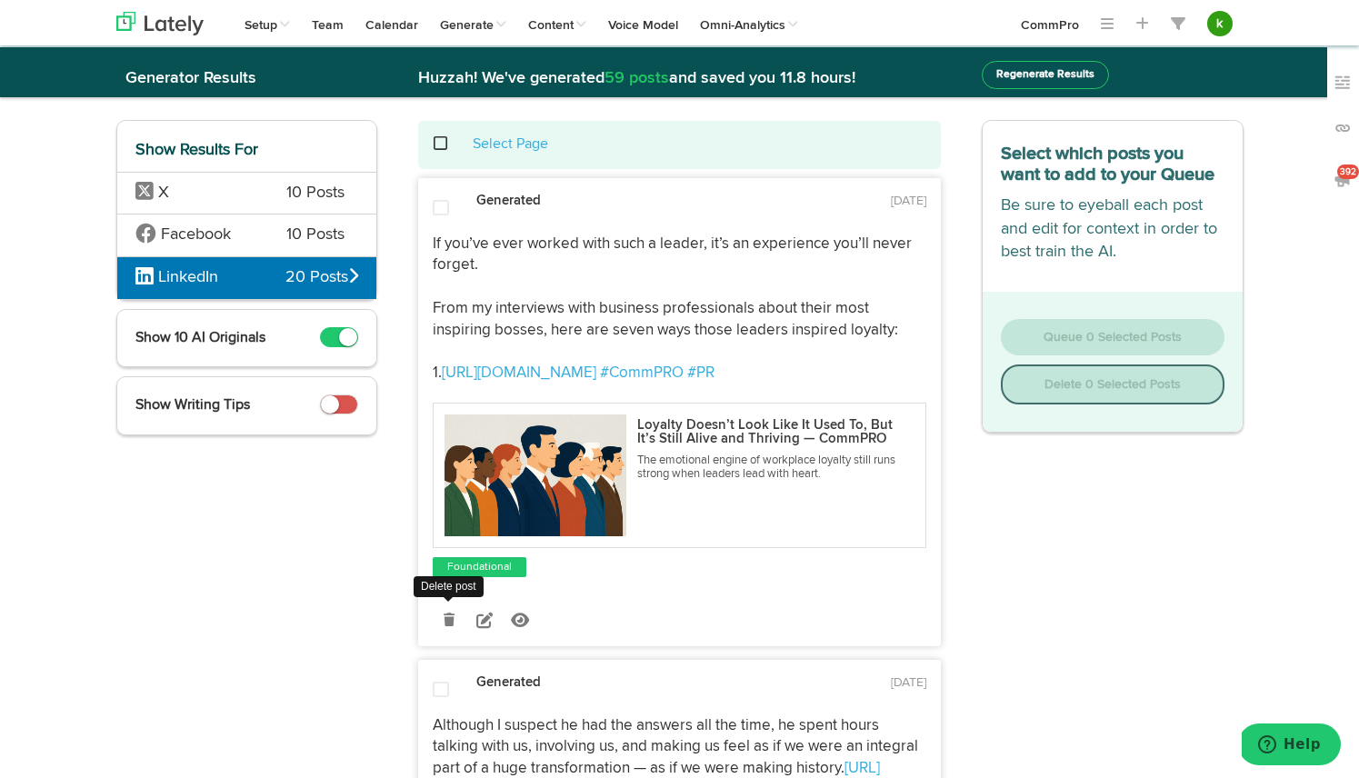
click at [448, 622] on icon at bounding box center [449, 620] width 11 height 13
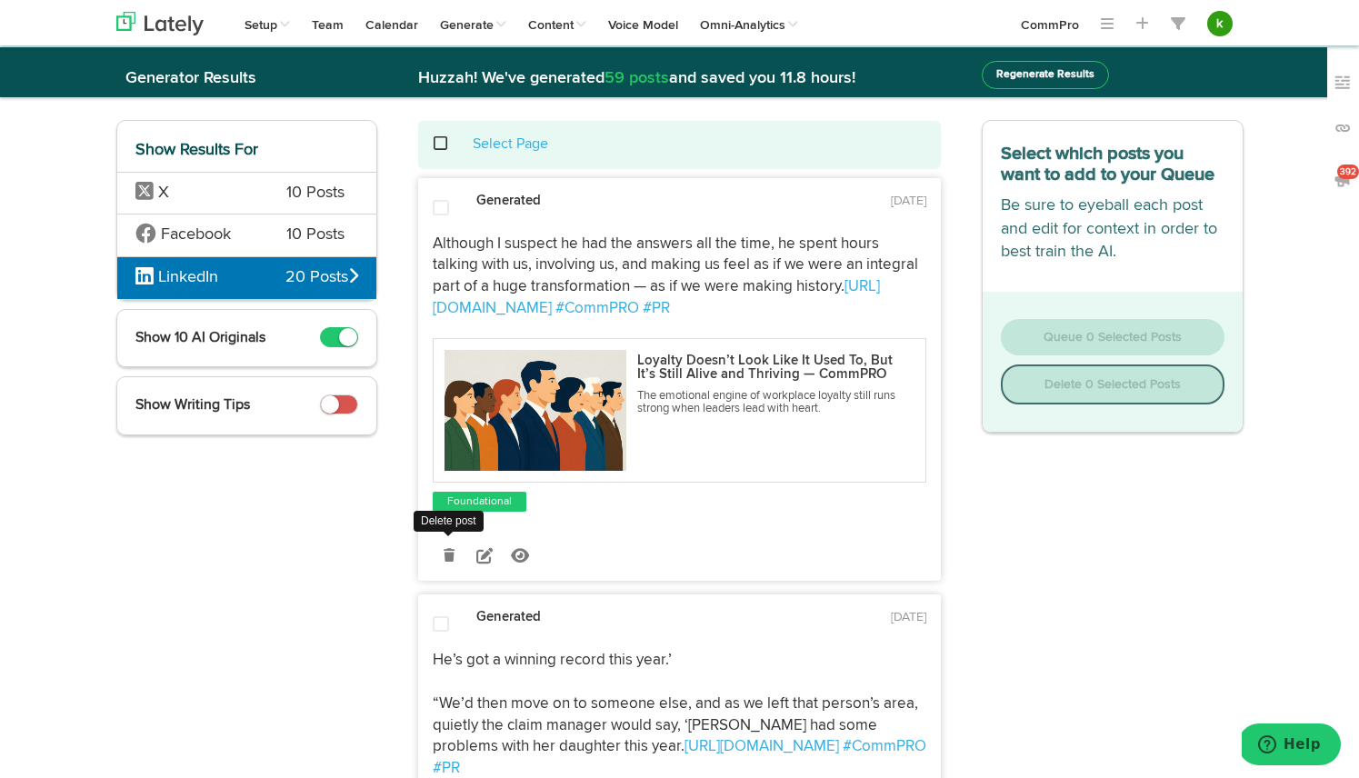
click at [446, 560] on icon at bounding box center [449, 555] width 11 height 13
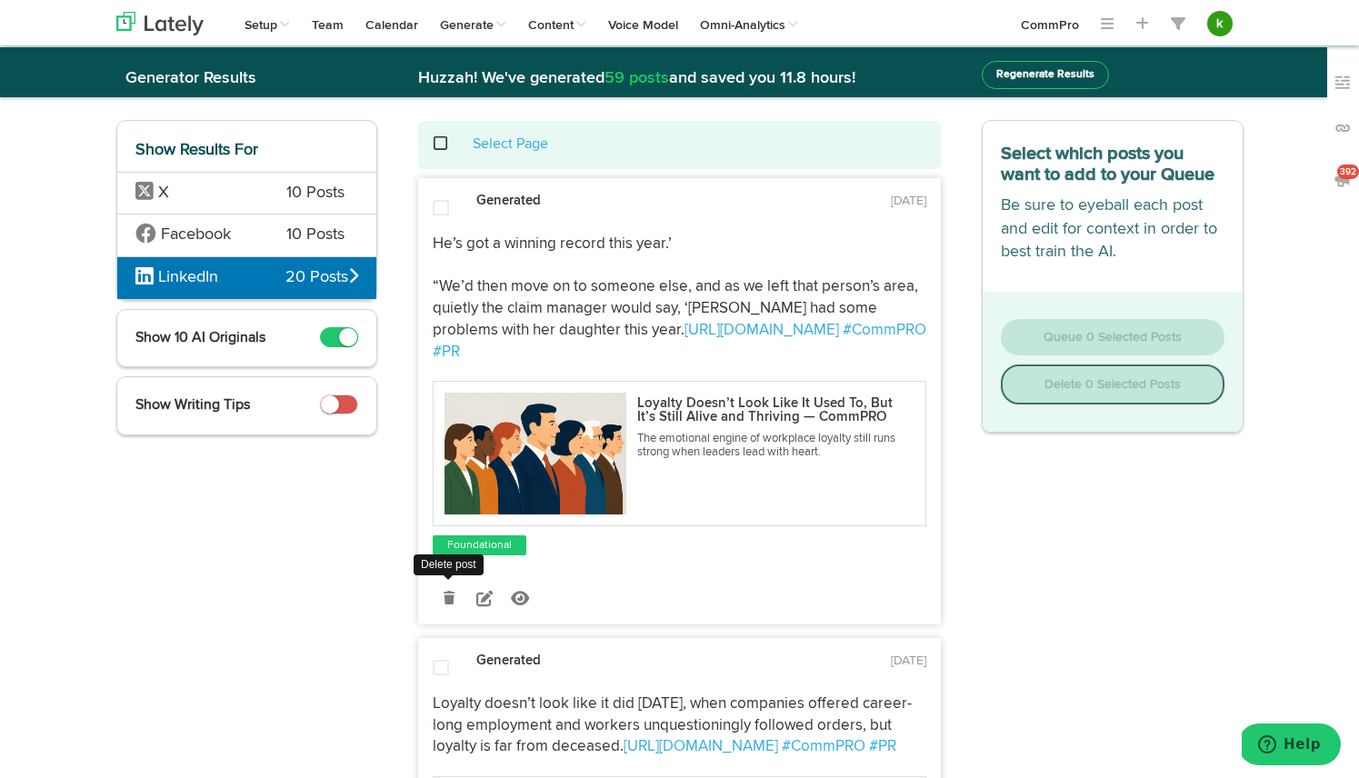
click at [449, 592] on icon at bounding box center [449, 598] width 11 height 13
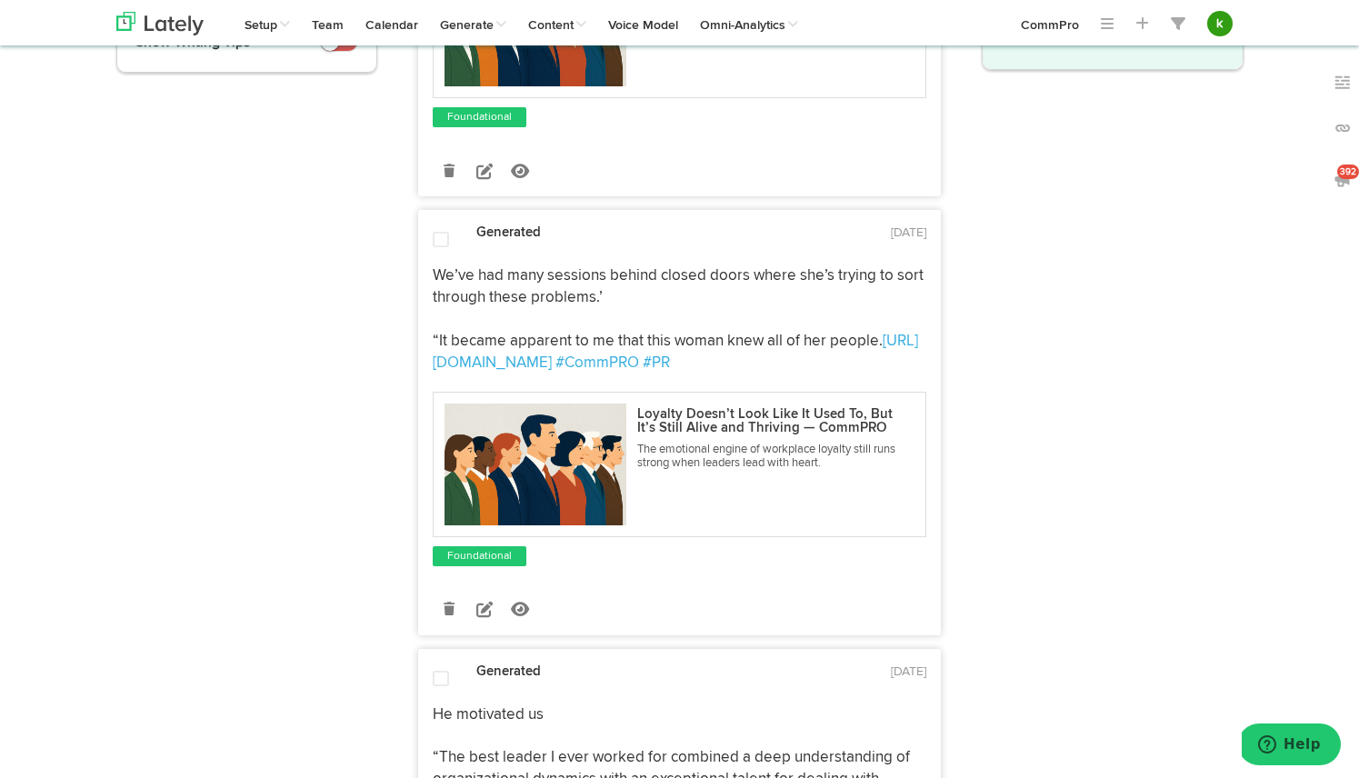
scroll to position [416, 0]
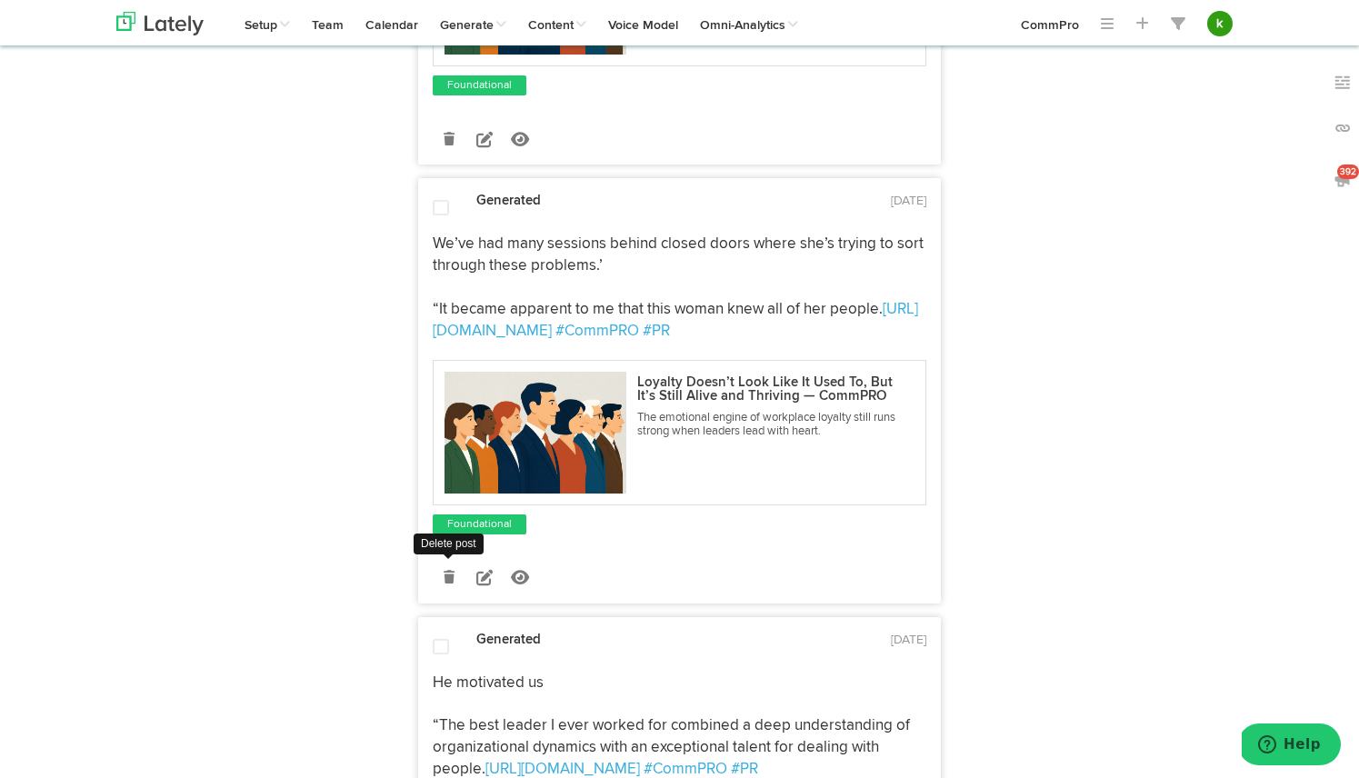
click at [447, 578] on icon at bounding box center [449, 577] width 11 height 13
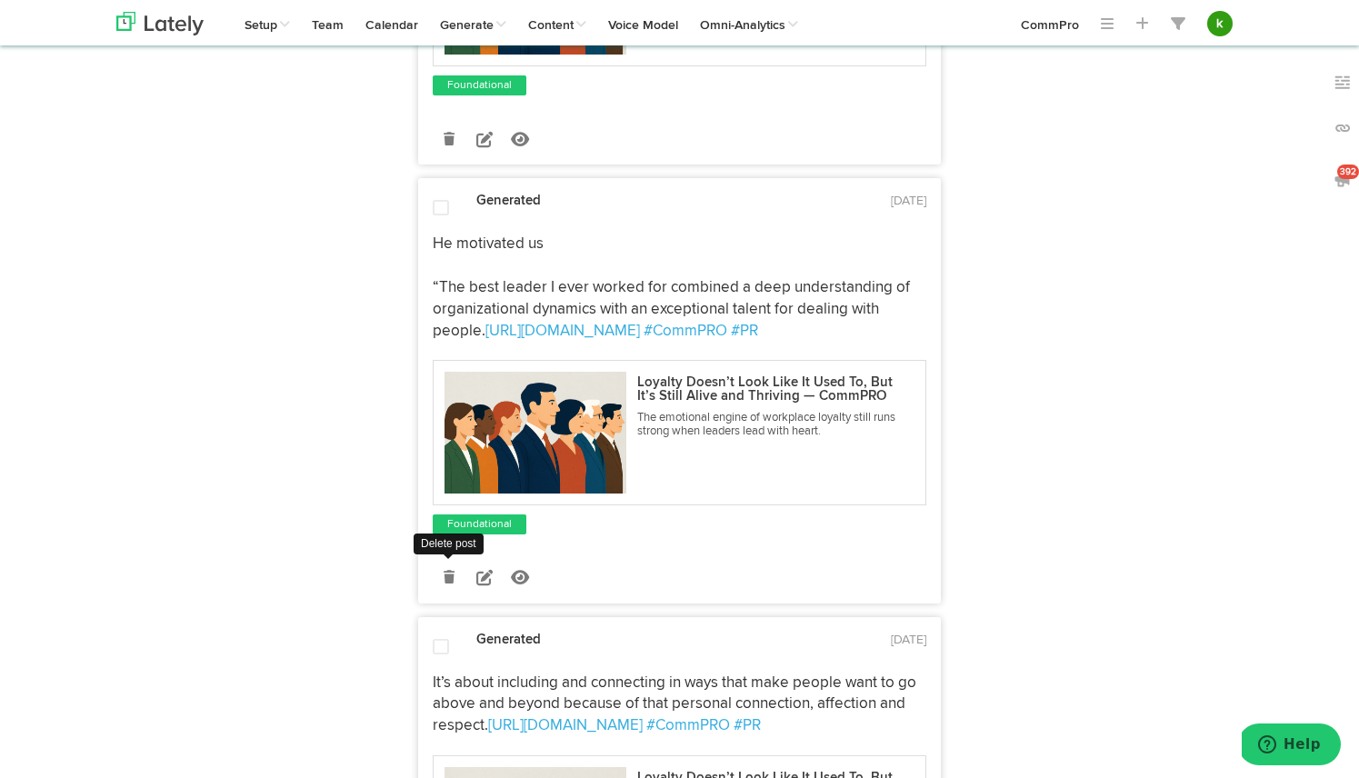
click at [450, 578] on icon at bounding box center [449, 577] width 11 height 13
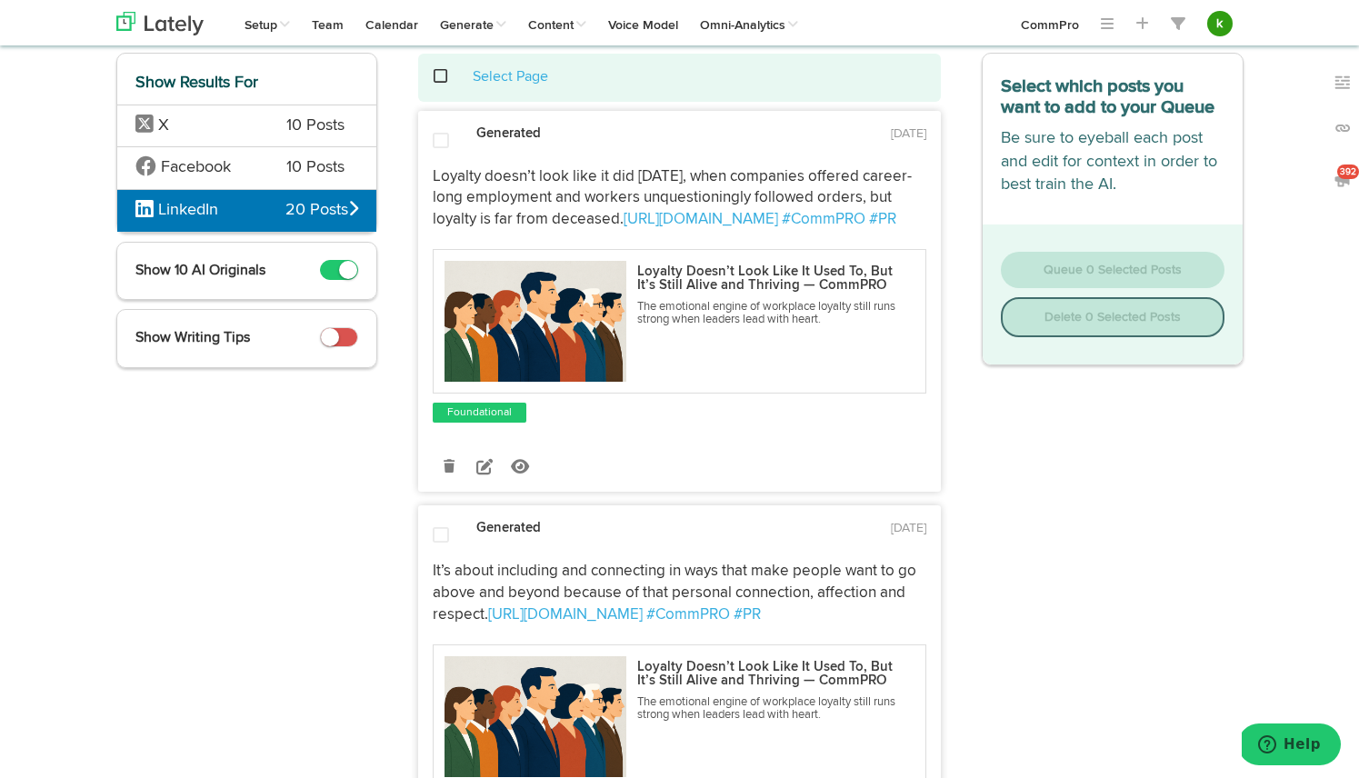
scroll to position [0, 0]
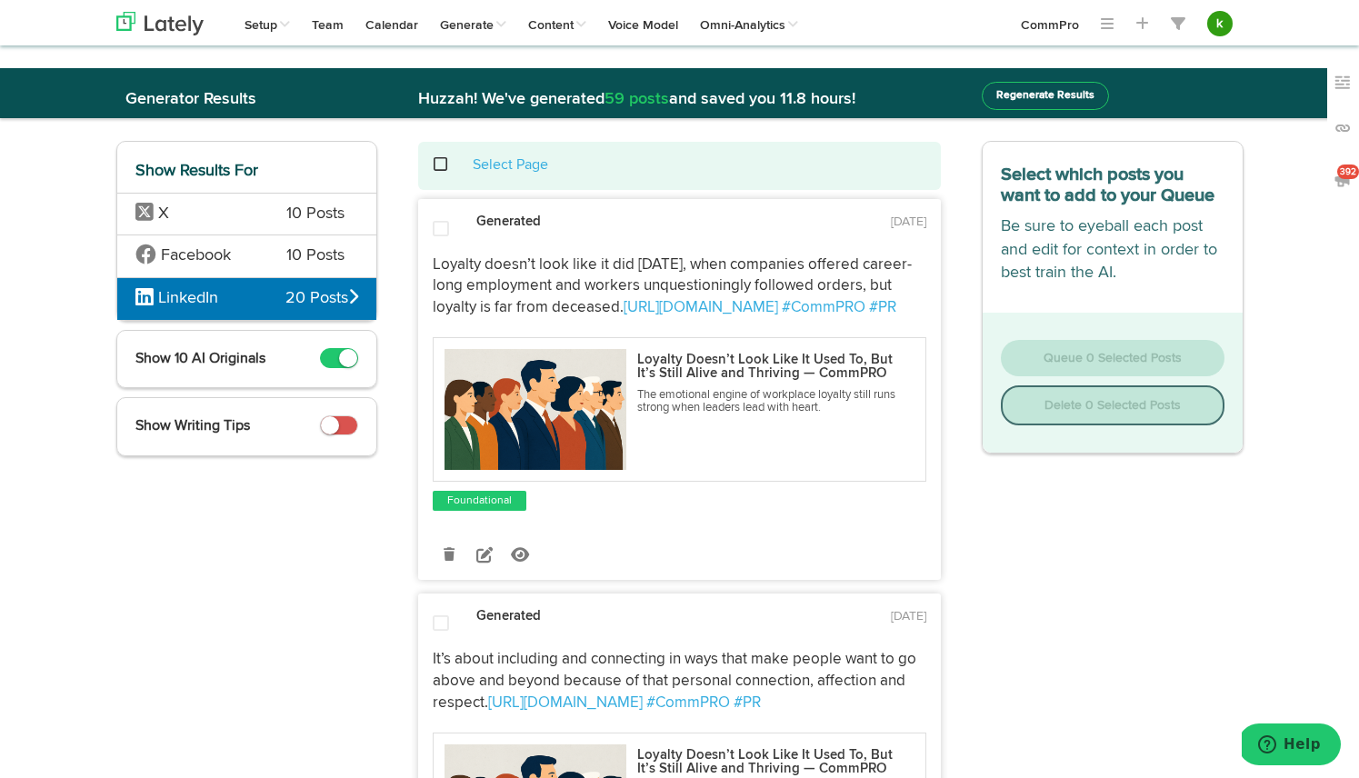
click at [442, 165] on span at bounding box center [450, 165] width 37 height 1
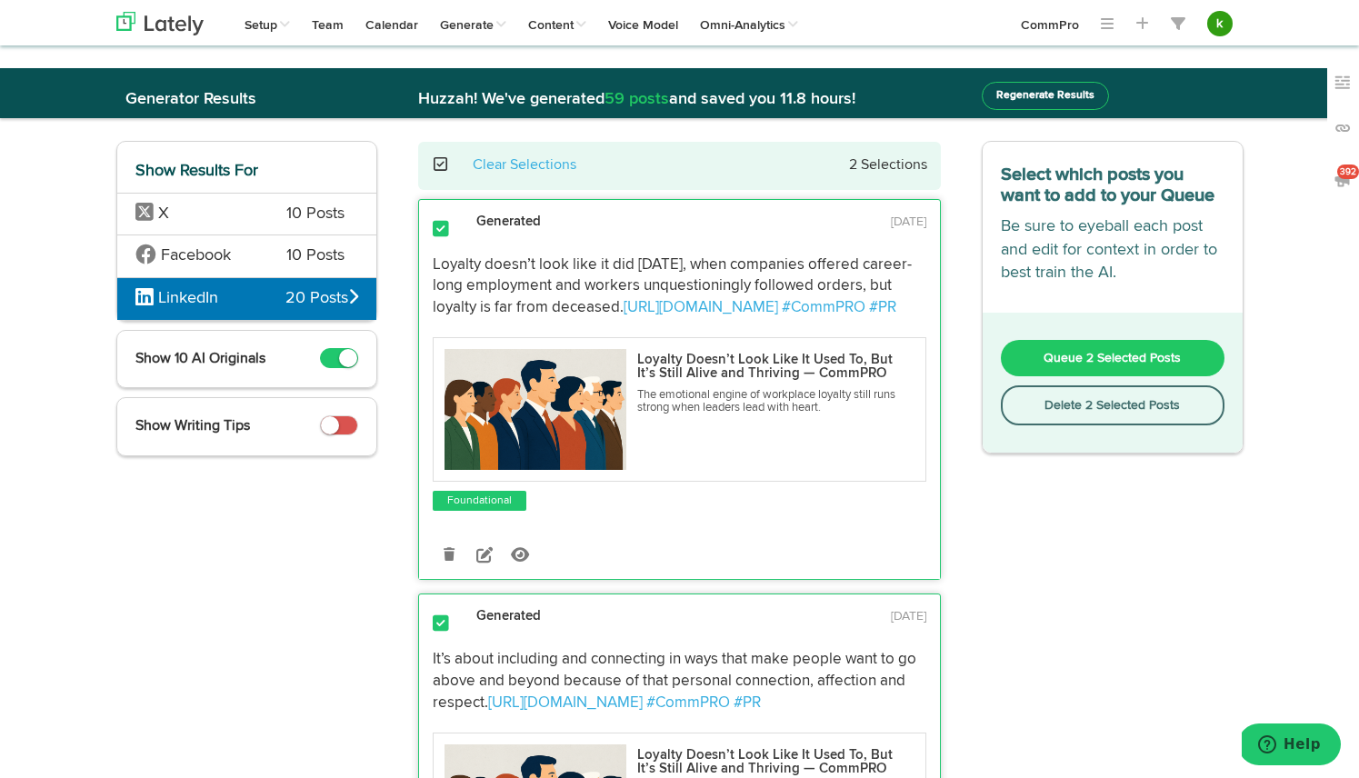
click at [1136, 349] on button "Queue 2 Selected Posts" at bounding box center [1113, 358] width 224 height 36
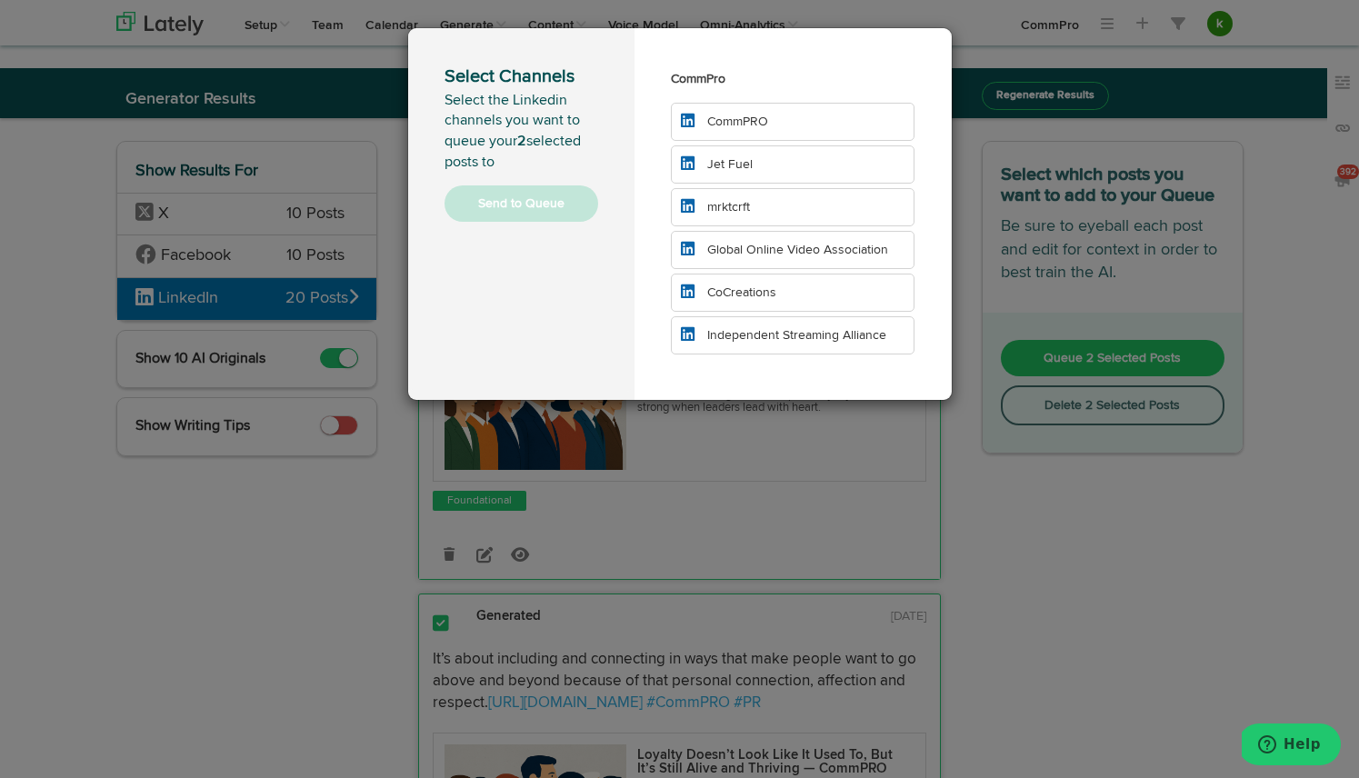
click at [824, 124] on li "CommPRO" at bounding box center [793, 122] width 245 height 38
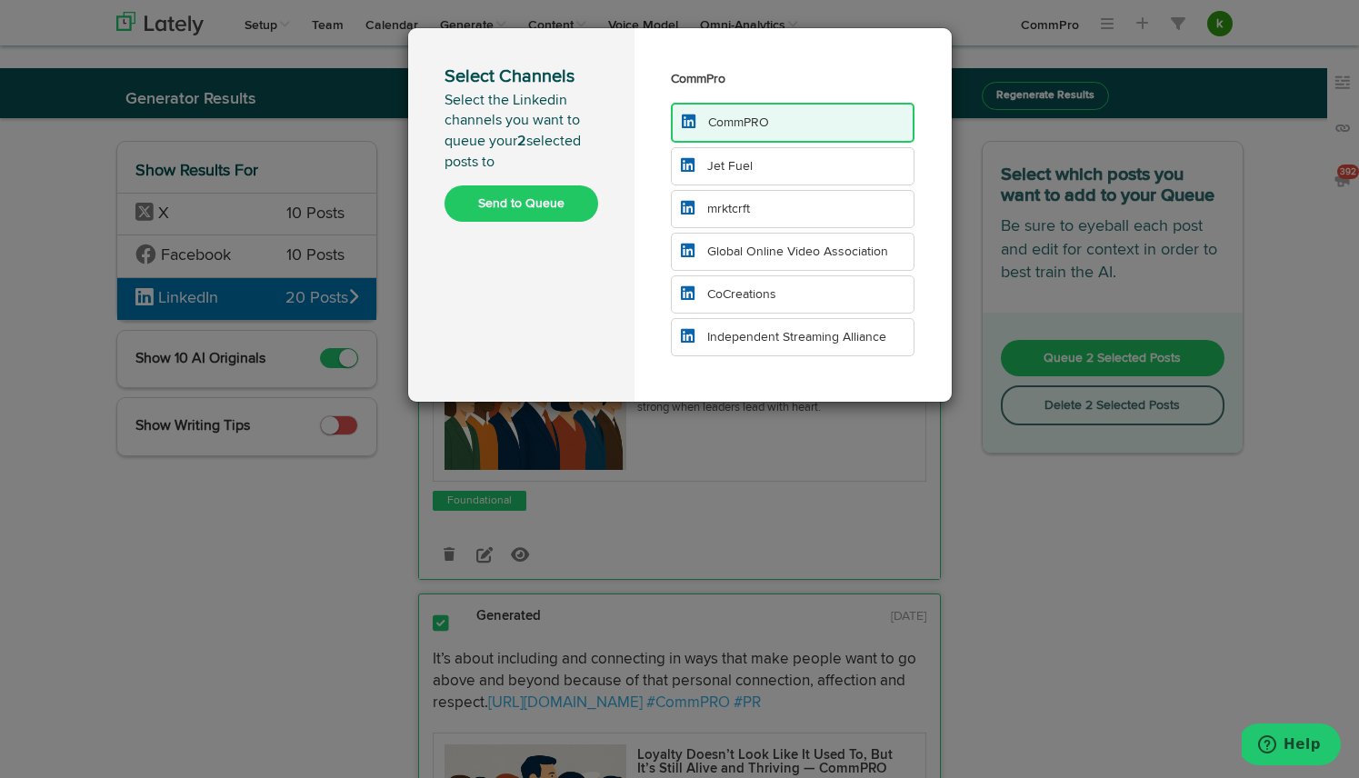
click at [801, 163] on li "Jet Fuel" at bounding box center [793, 166] width 245 height 38
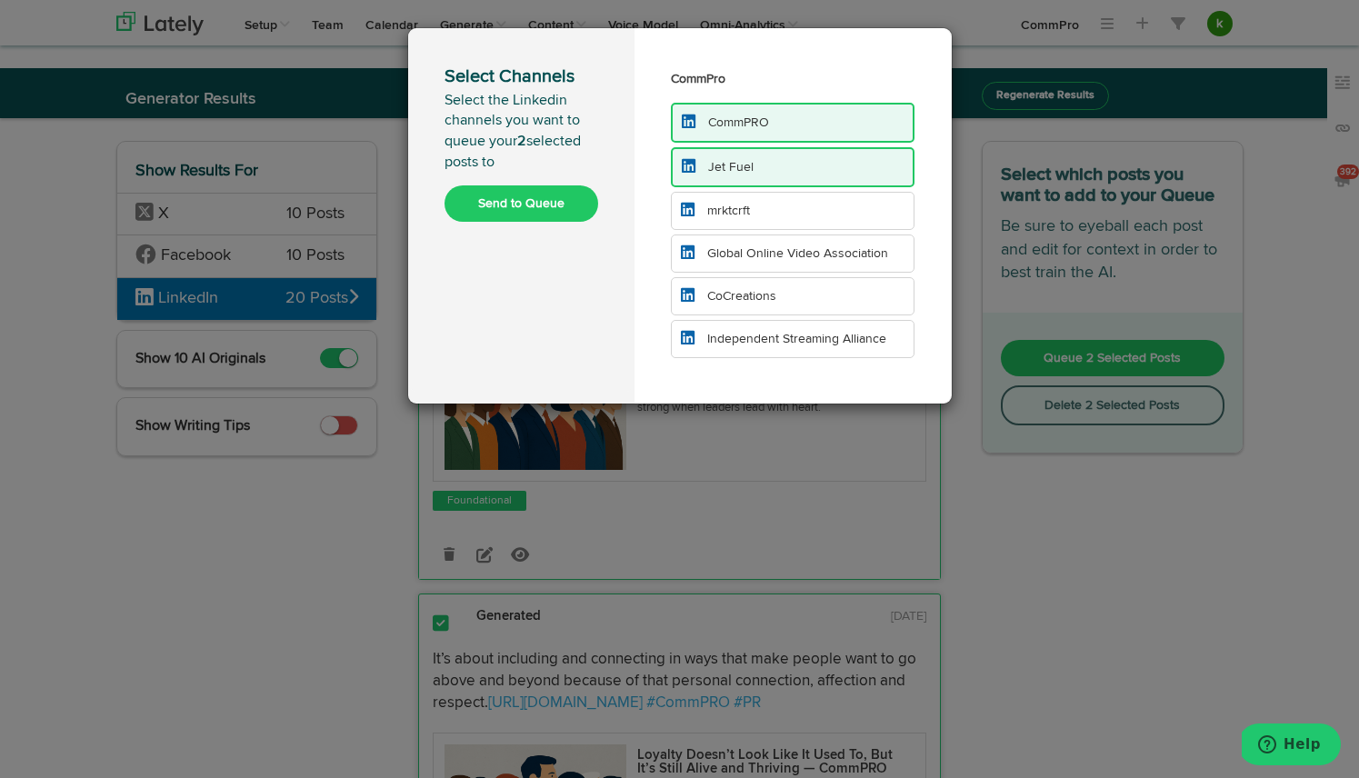
click at [790, 204] on li "mrktcrft" at bounding box center [793, 211] width 245 height 38
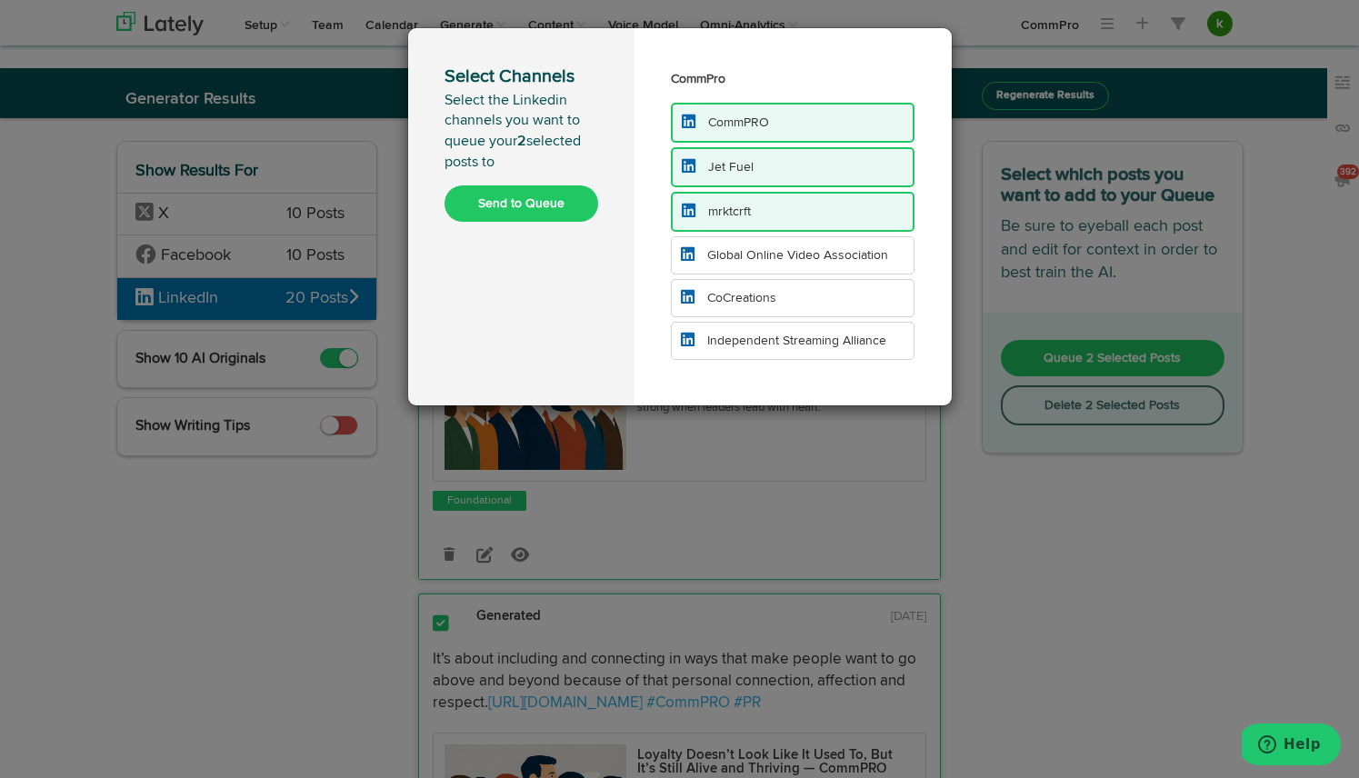
click at [804, 258] on span "Global Online Video Association" at bounding box center [797, 255] width 181 height 13
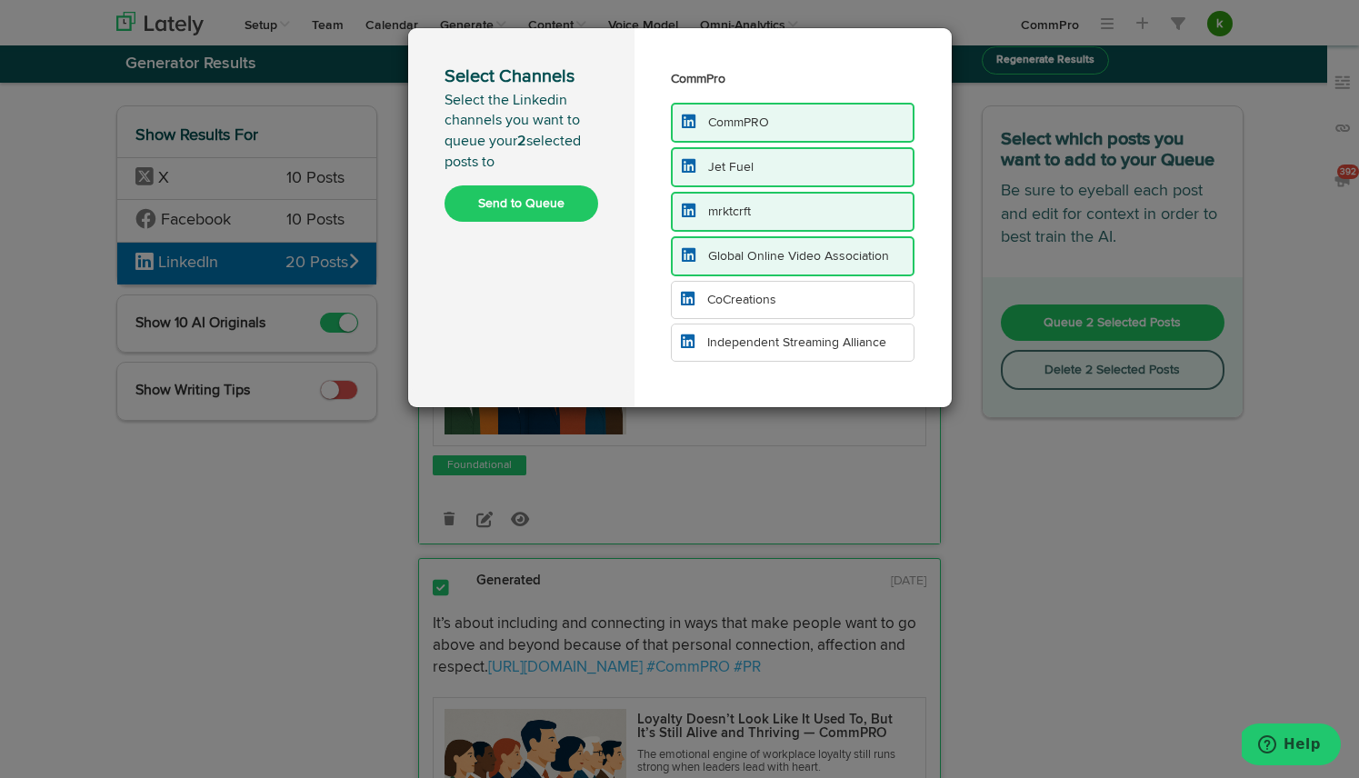
scroll to position [50, 0]
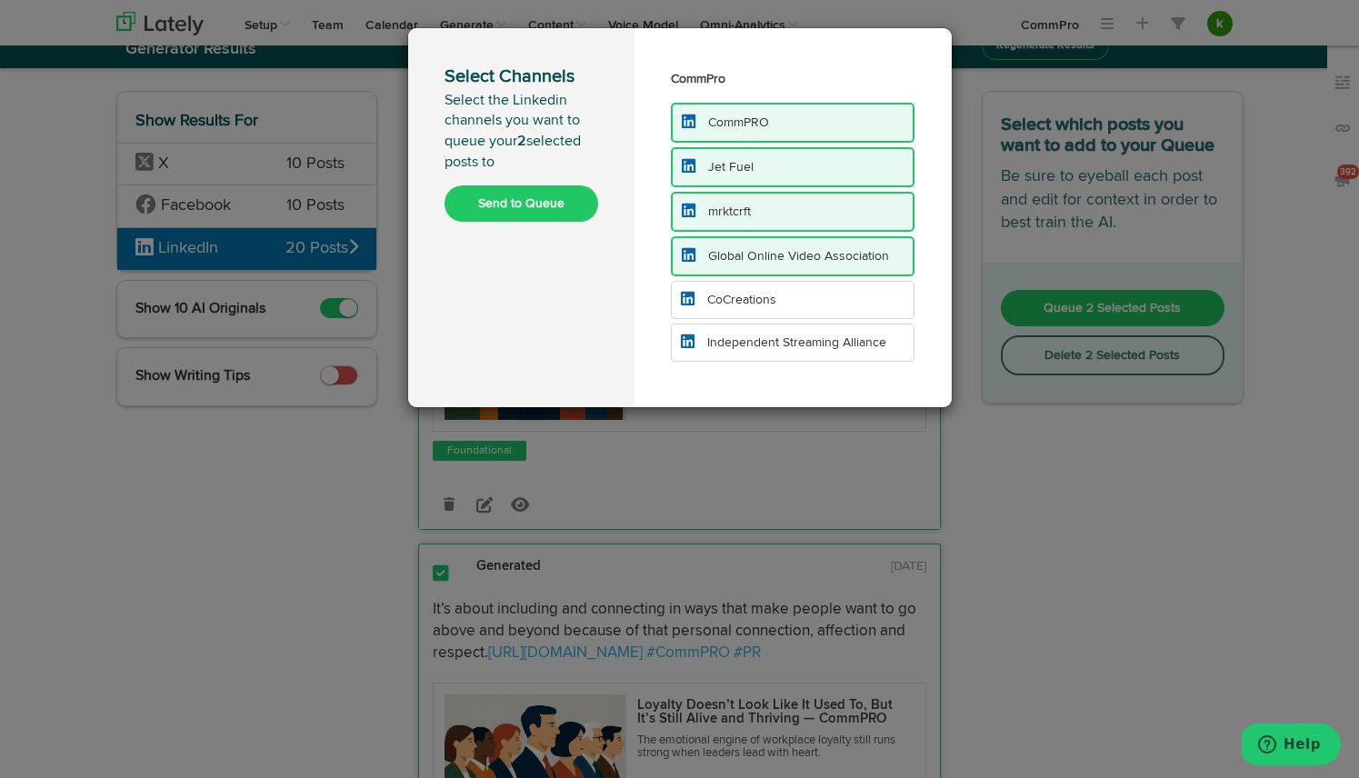
click at [776, 170] on li "Jet Fuel" at bounding box center [793, 167] width 245 height 40
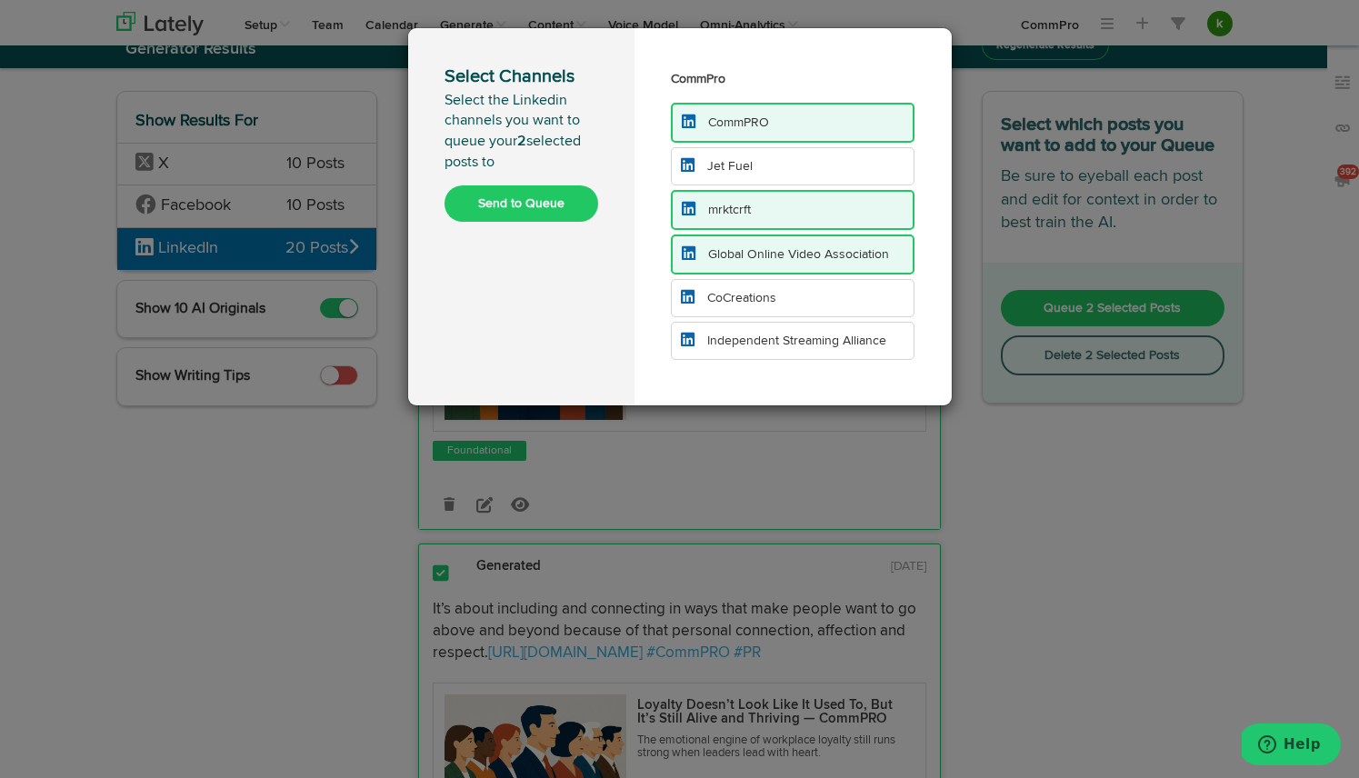
click at [804, 346] on span "Independent Streaming Alliance" at bounding box center [796, 341] width 179 height 13
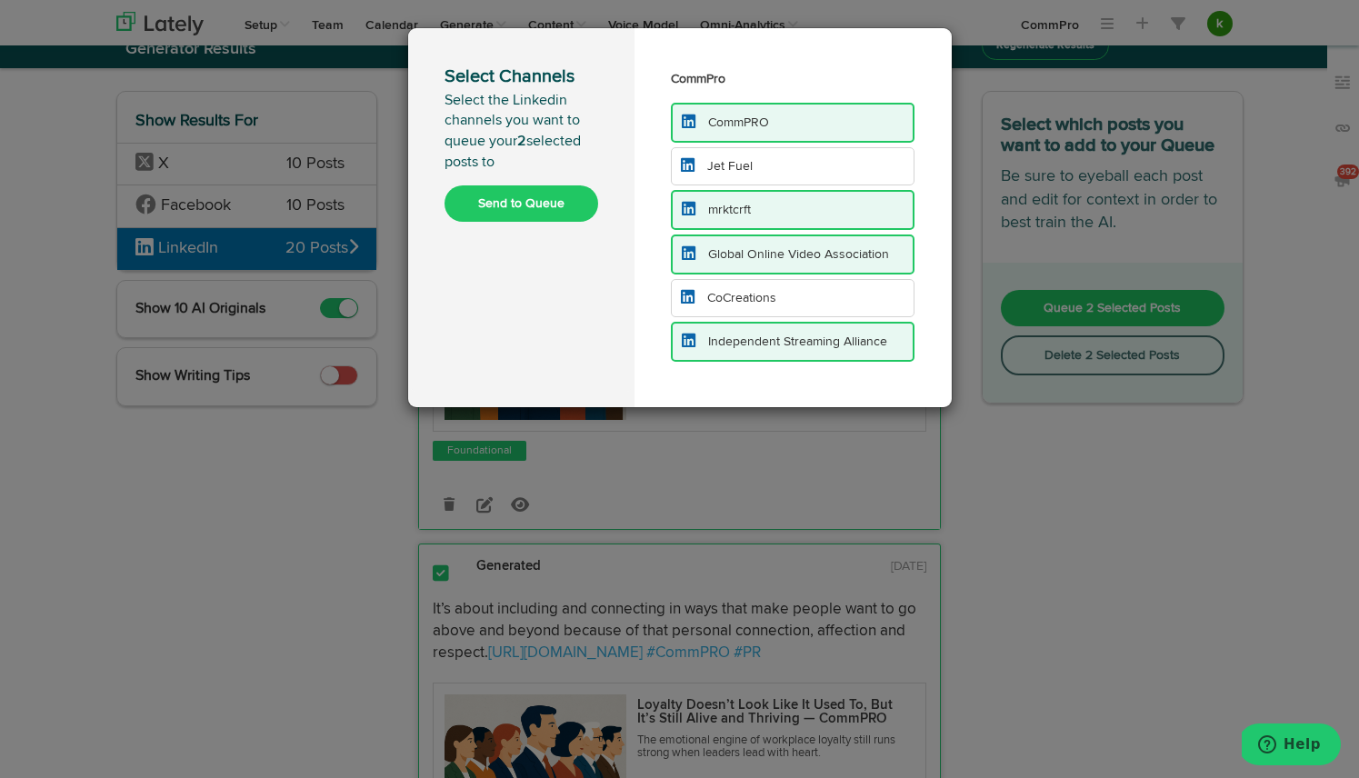
click at [556, 207] on button "Send to Queue" at bounding box center [522, 203] width 154 height 36
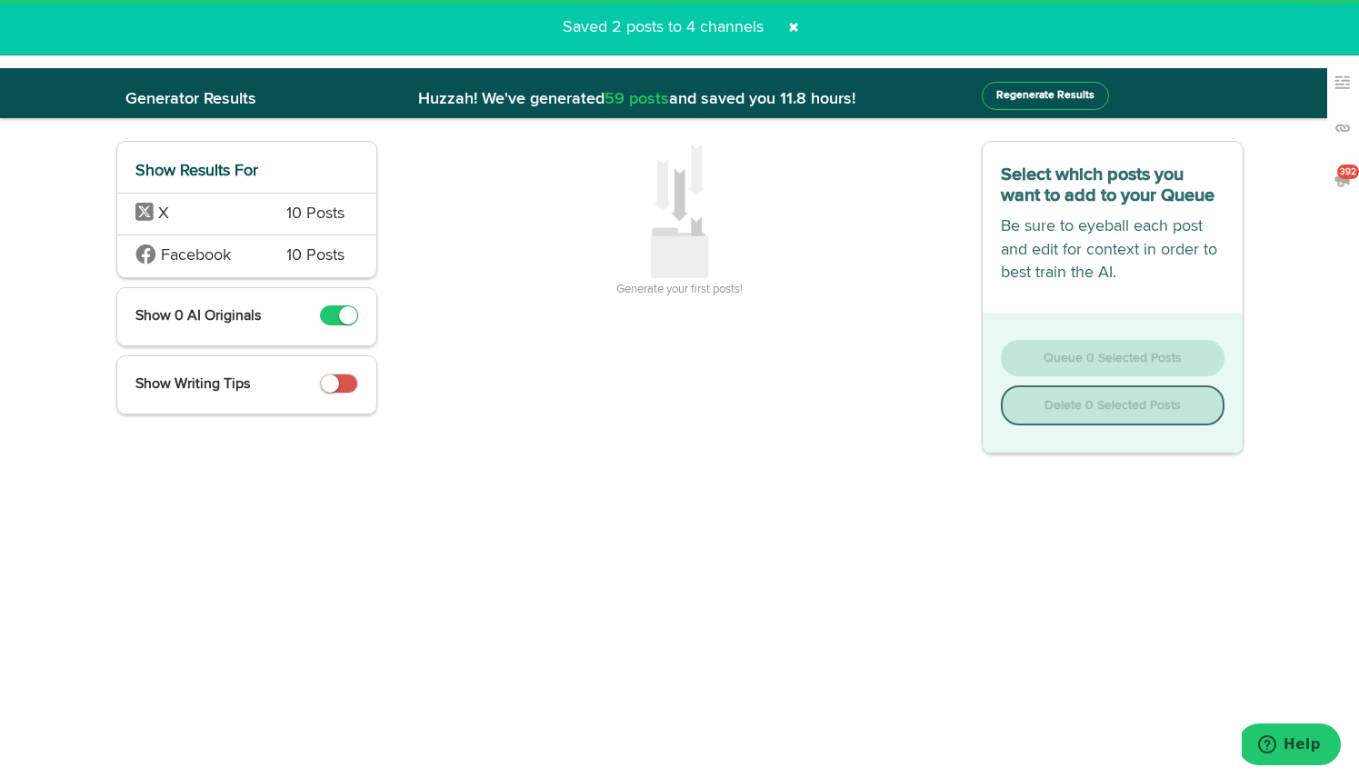
scroll to position [0, 0]
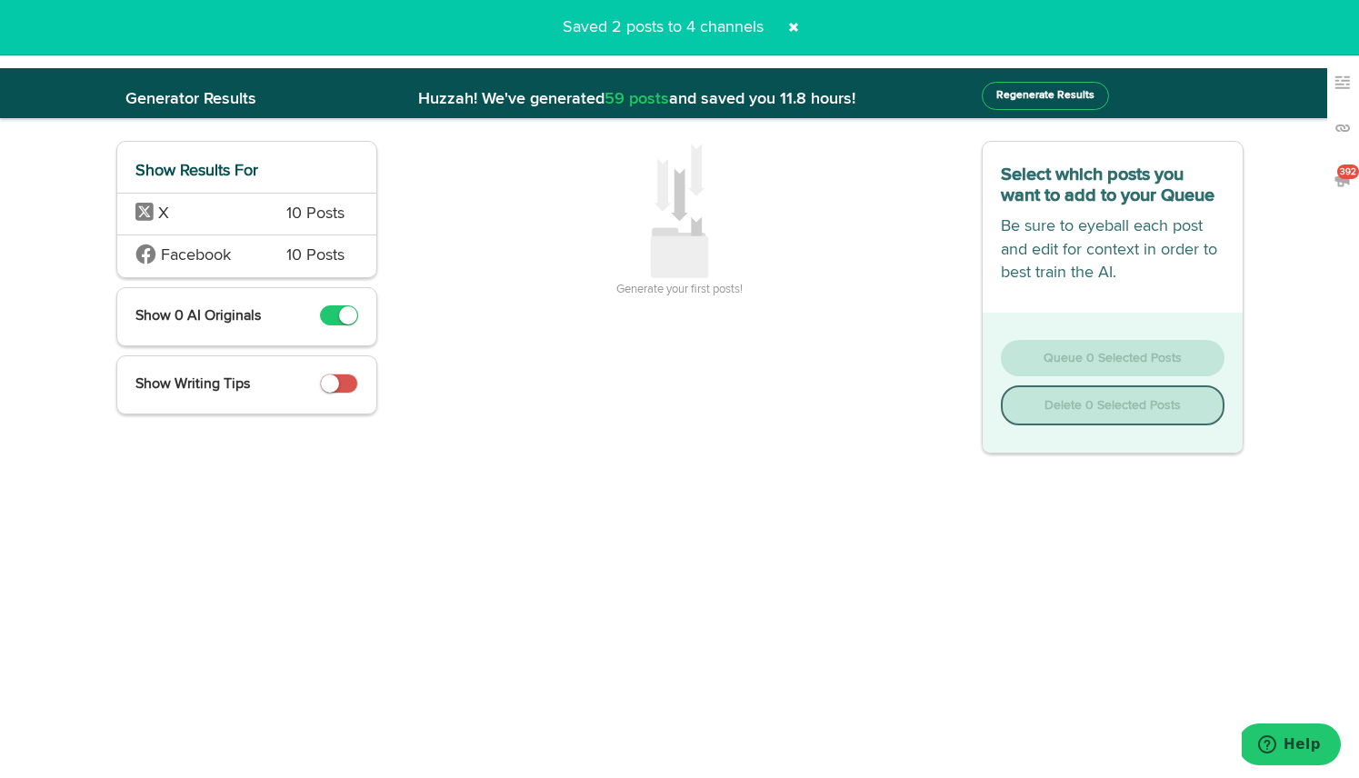
click at [295, 257] on span "10 Posts" at bounding box center [315, 257] width 58 height 24
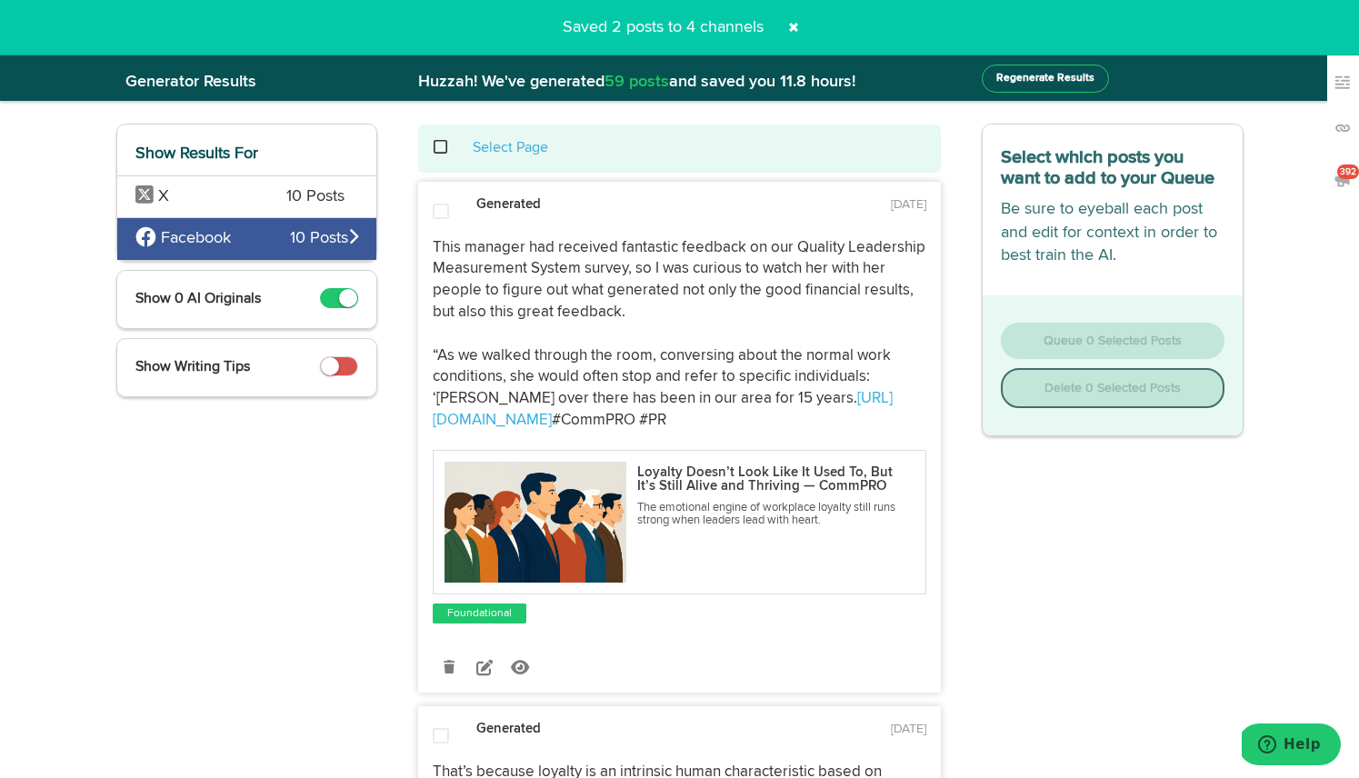
scroll to position [19, 0]
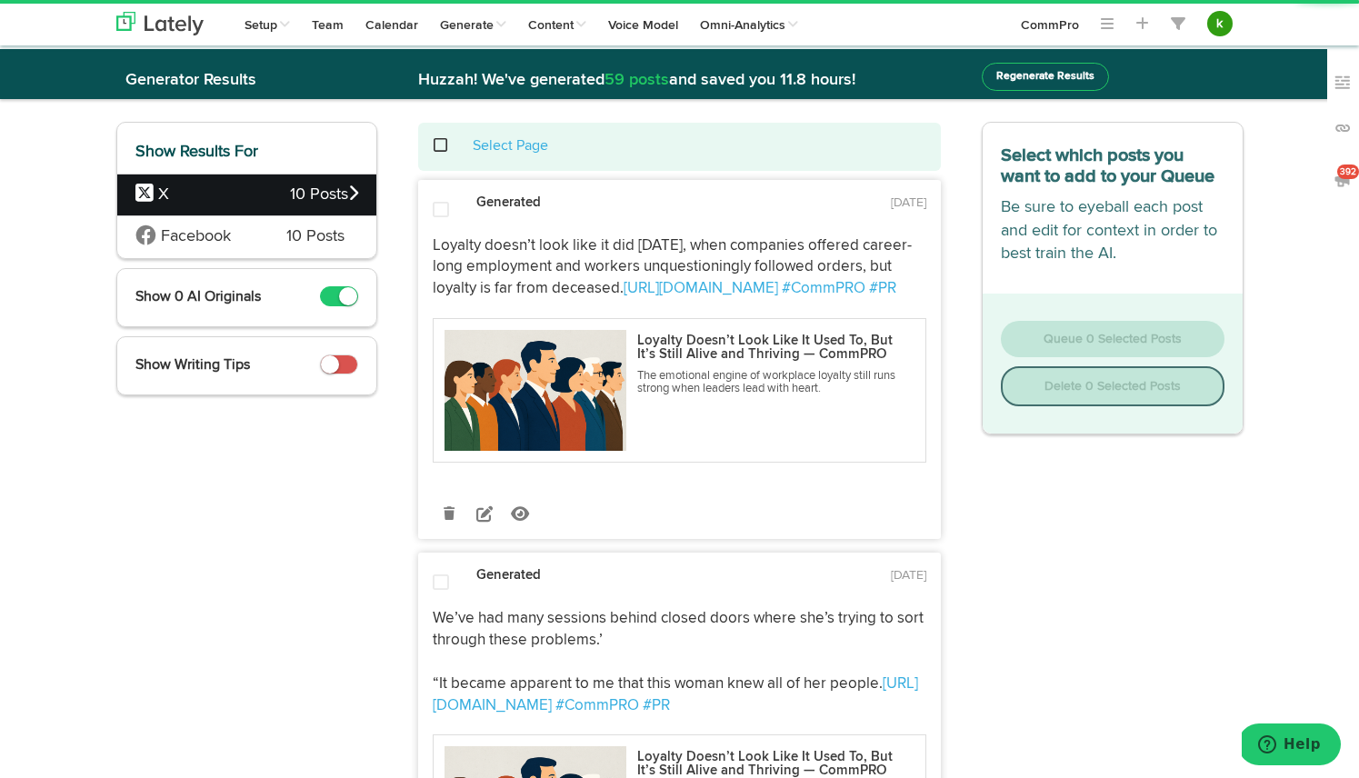
click at [439, 146] on span at bounding box center [450, 145] width 37 height 1
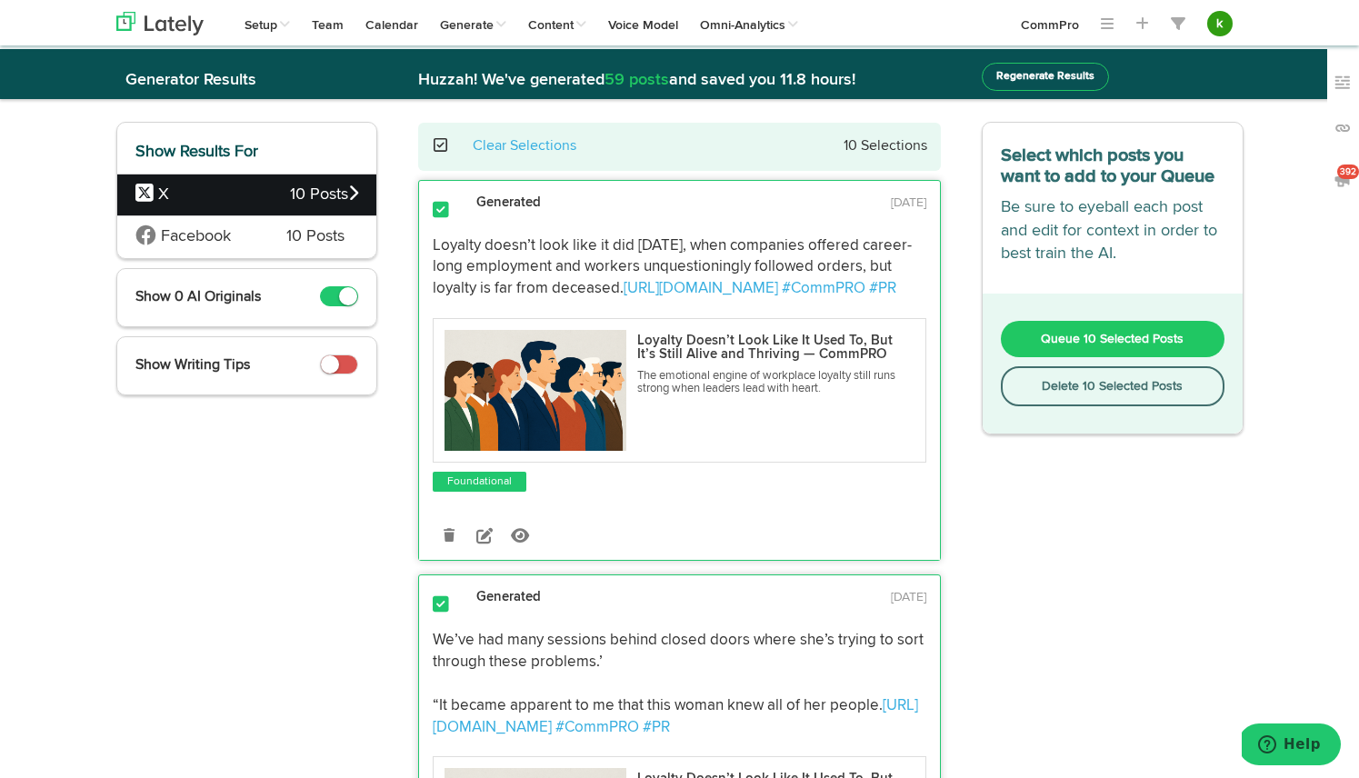
click at [316, 236] on span "10 Posts" at bounding box center [315, 238] width 58 height 24
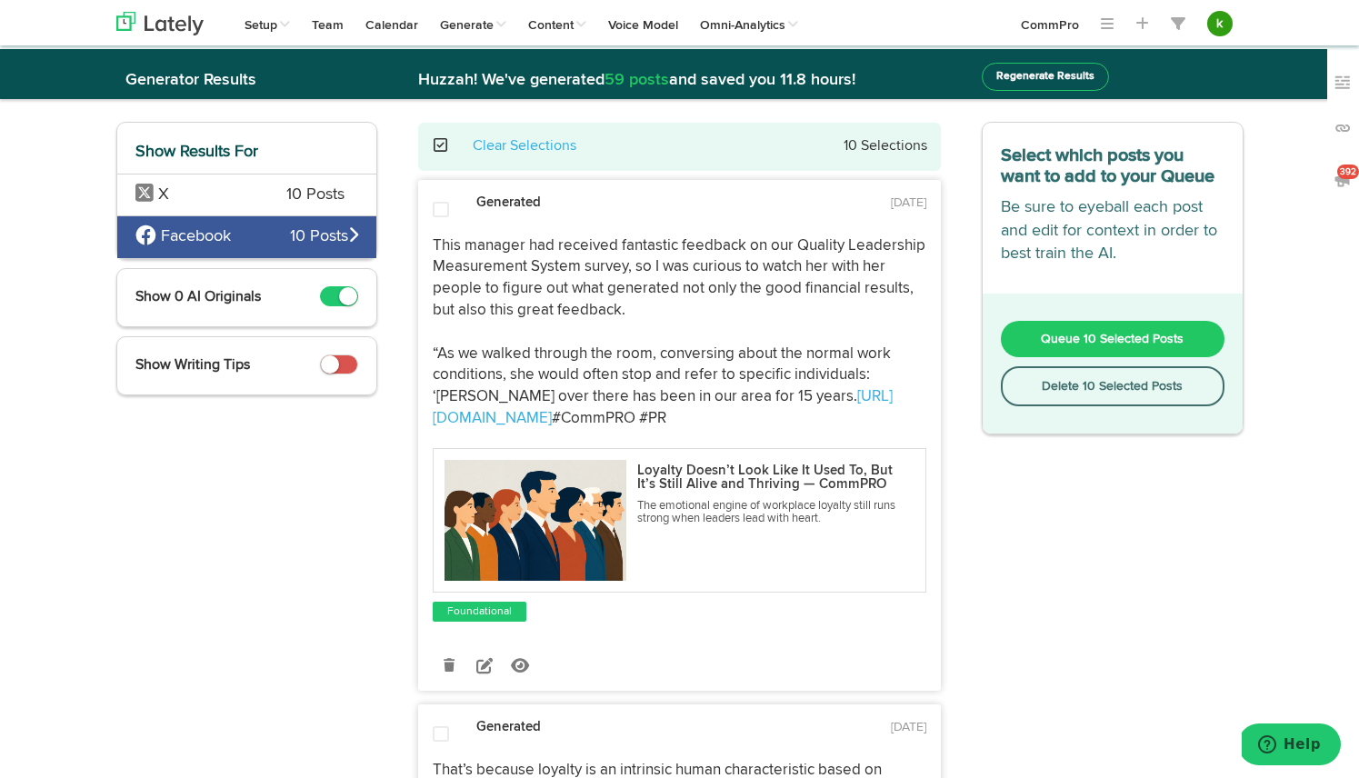
click at [439, 146] on span at bounding box center [450, 145] width 37 height 1
click at [444, 145] on span at bounding box center [450, 145] width 37 height 1
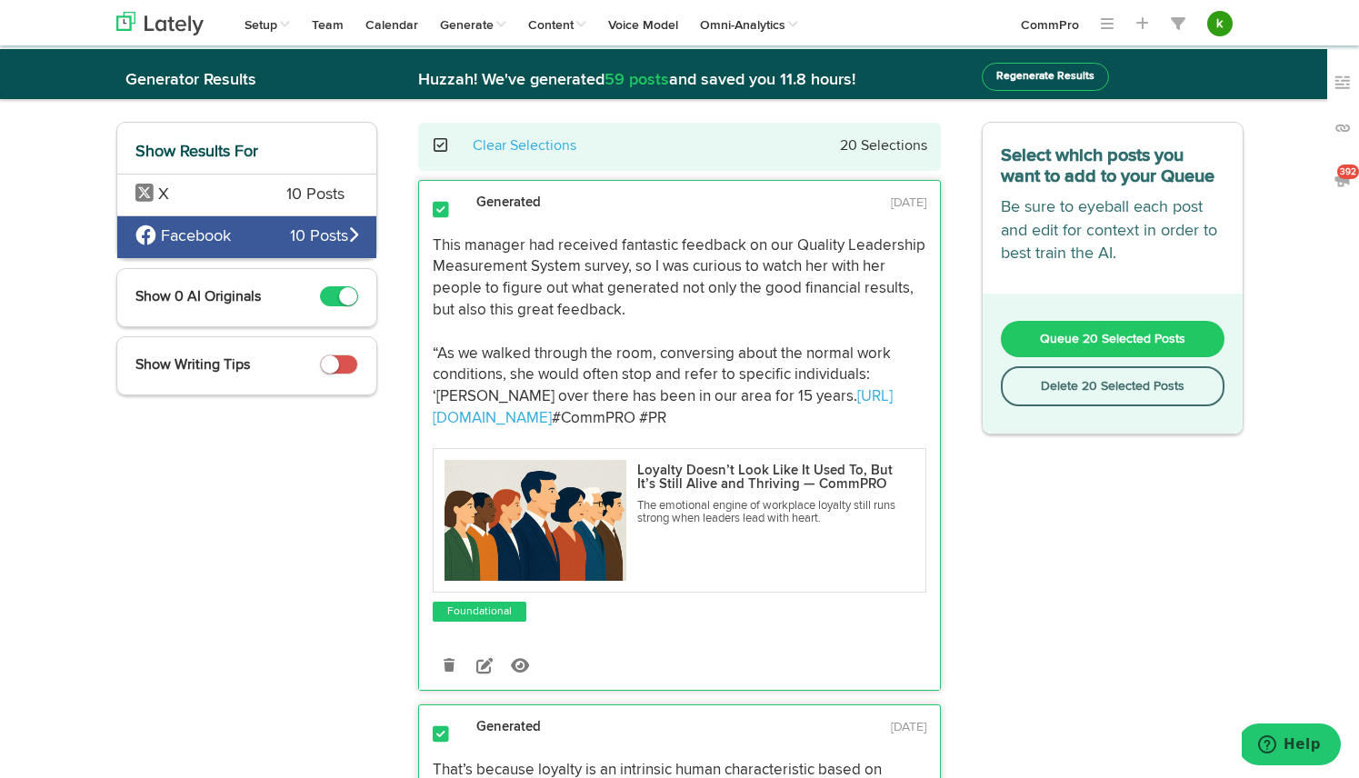
click at [1058, 385] on button "Delete 20 Selected Posts" at bounding box center [1113, 386] width 224 height 40
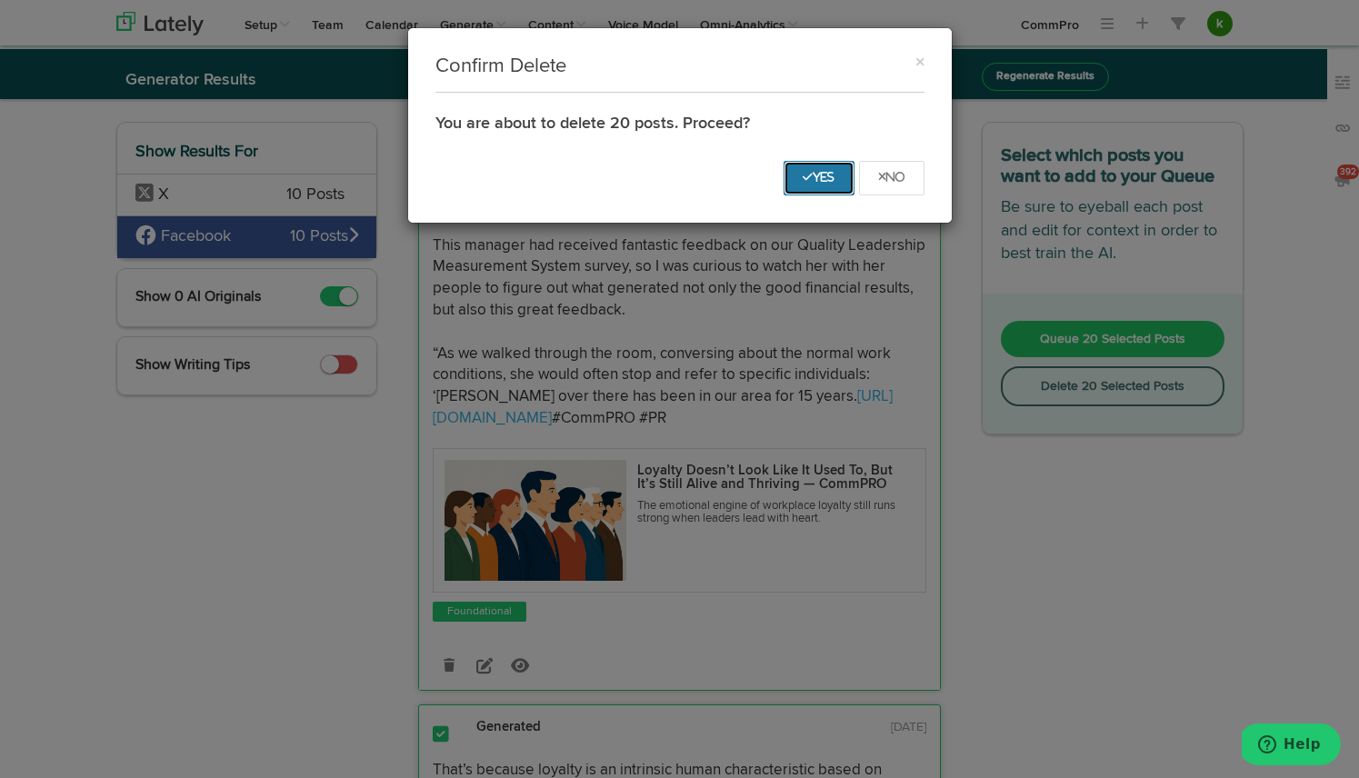
click at [812, 186] on button "Yes" at bounding box center [819, 178] width 71 height 35
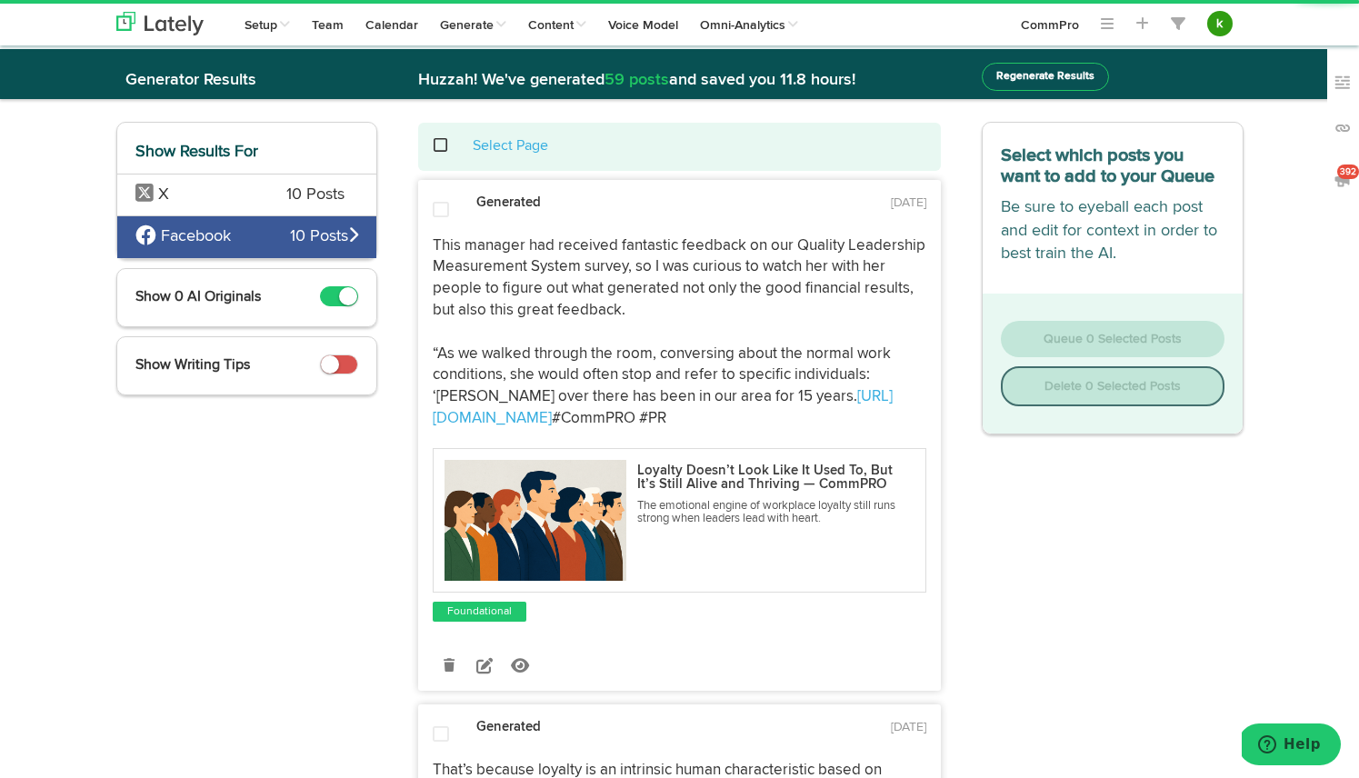
scroll to position [0, 0]
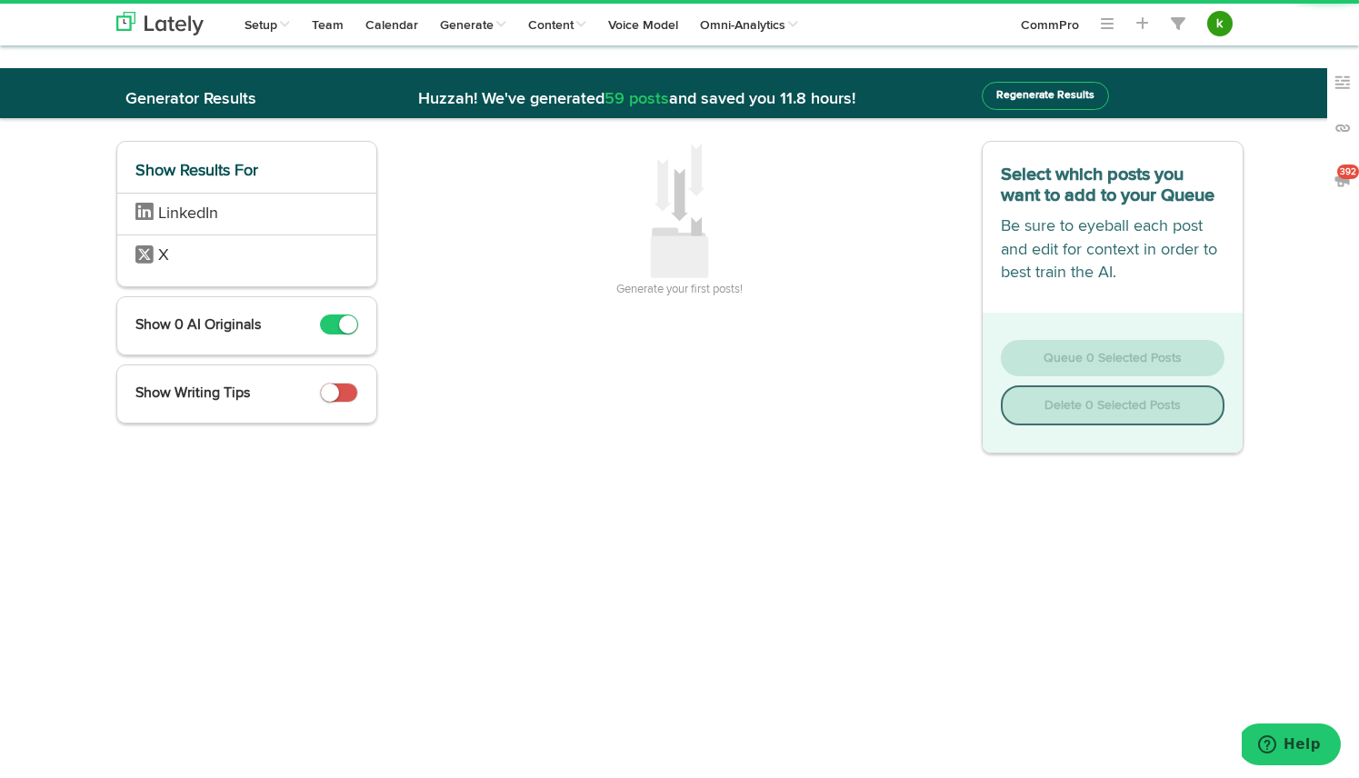
click at [251, 195] on li "LinkedIn" at bounding box center [247, 214] width 260 height 43
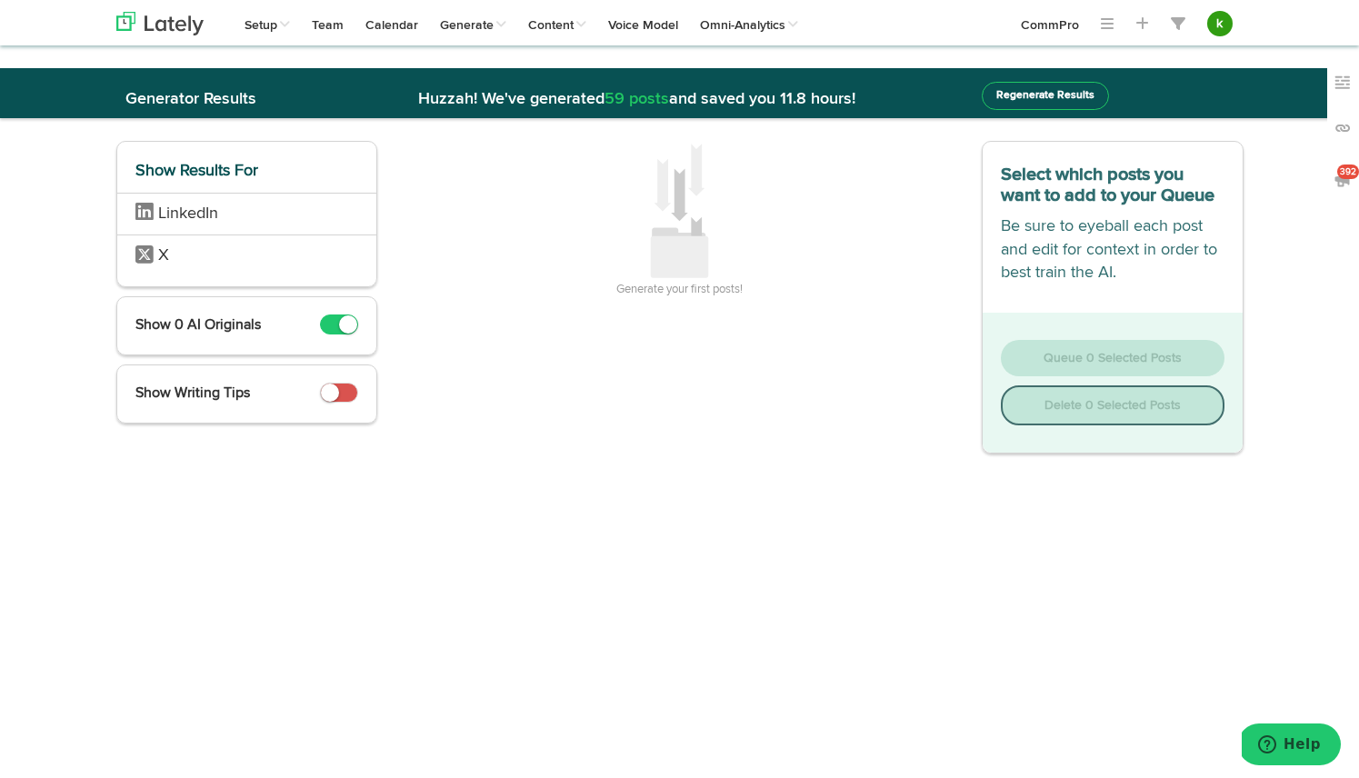
click at [226, 262] on li "X" at bounding box center [247, 256] width 260 height 43
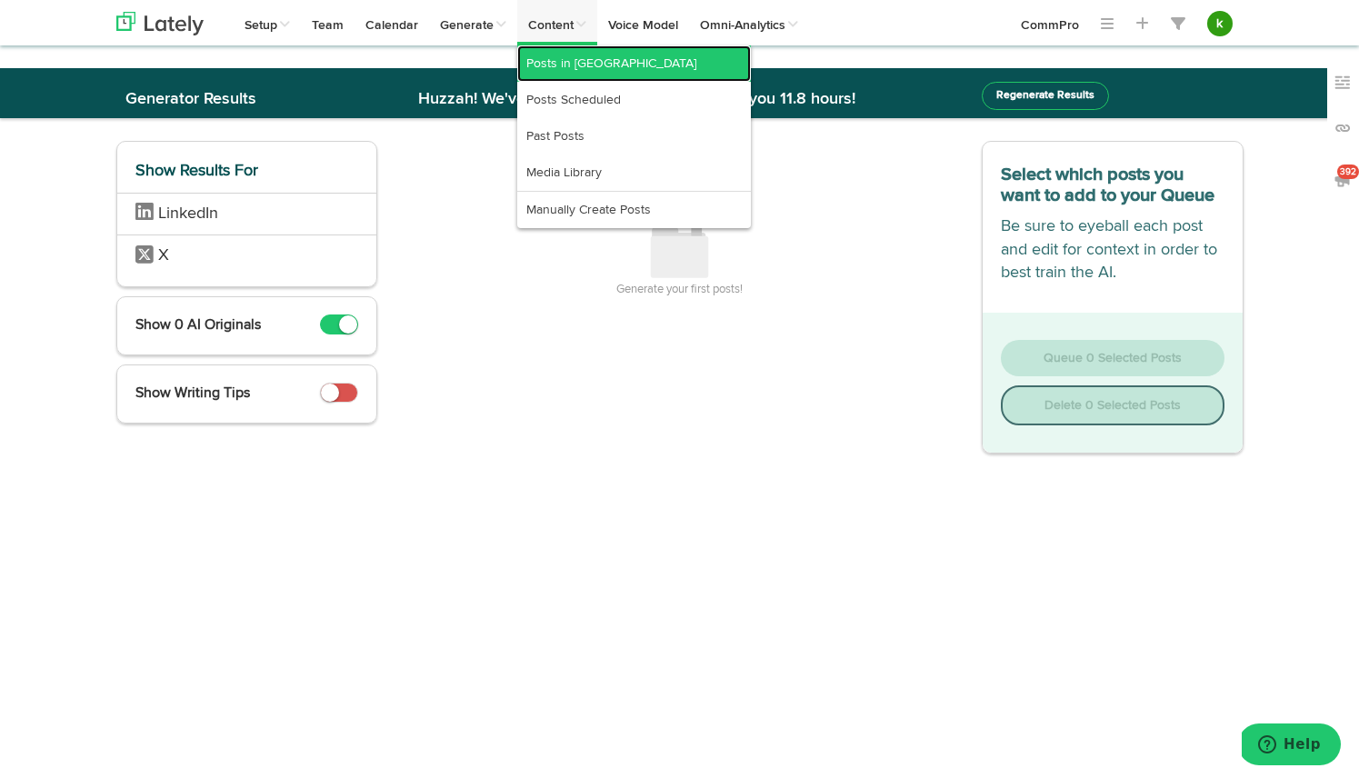
click at [573, 68] on link "Posts in [GEOGRAPHIC_DATA]" at bounding box center [634, 63] width 234 height 36
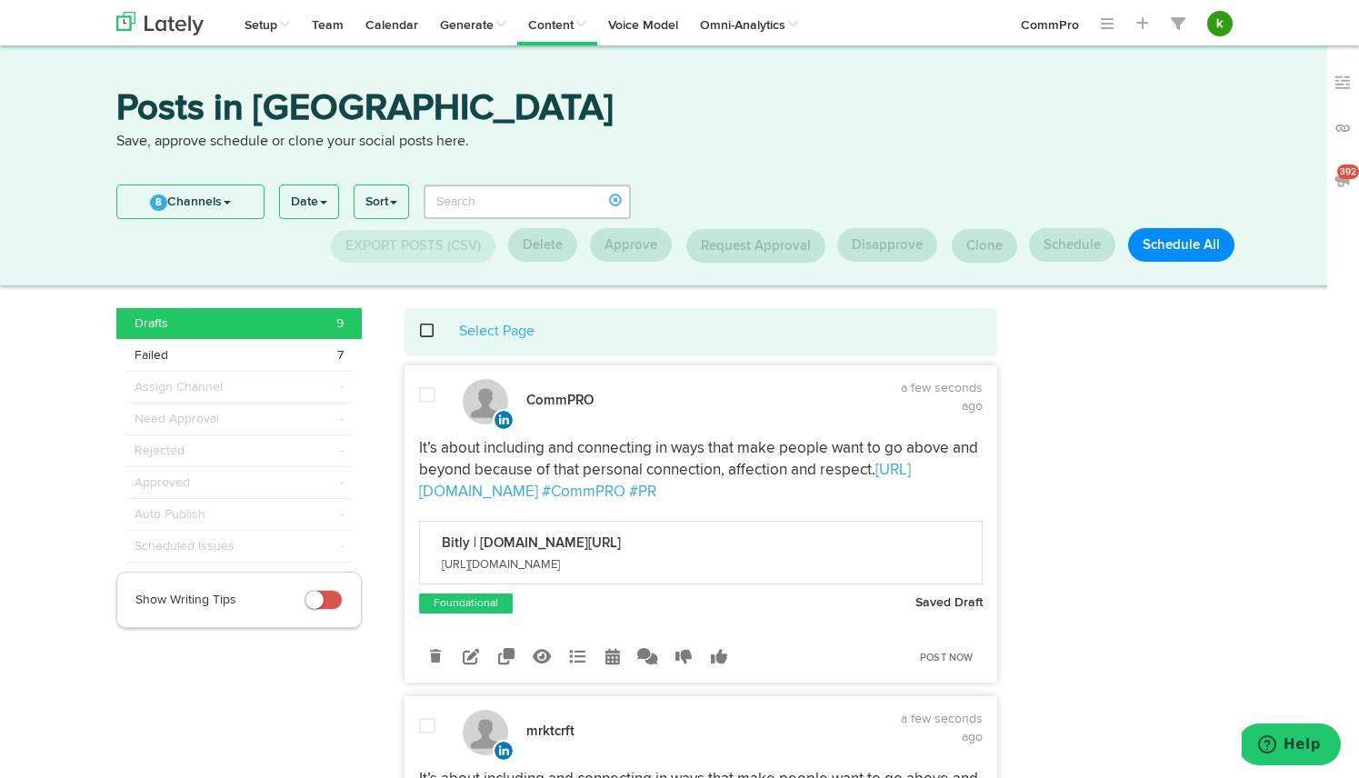
click at [427, 332] on span at bounding box center [436, 331] width 37 height 1
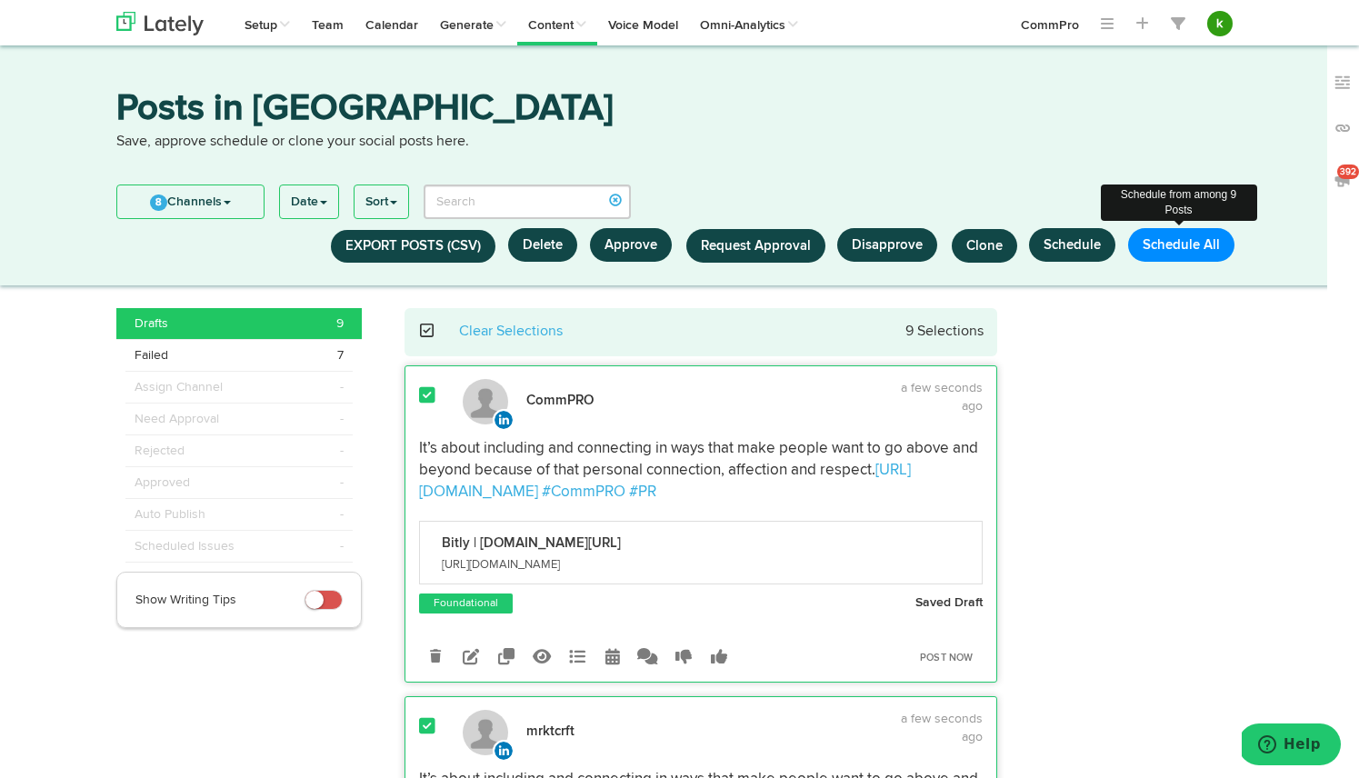
click at [1195, 254] on button "Schedule All" at bounding box center [1181, 245] width 106 height 34
select select "11"
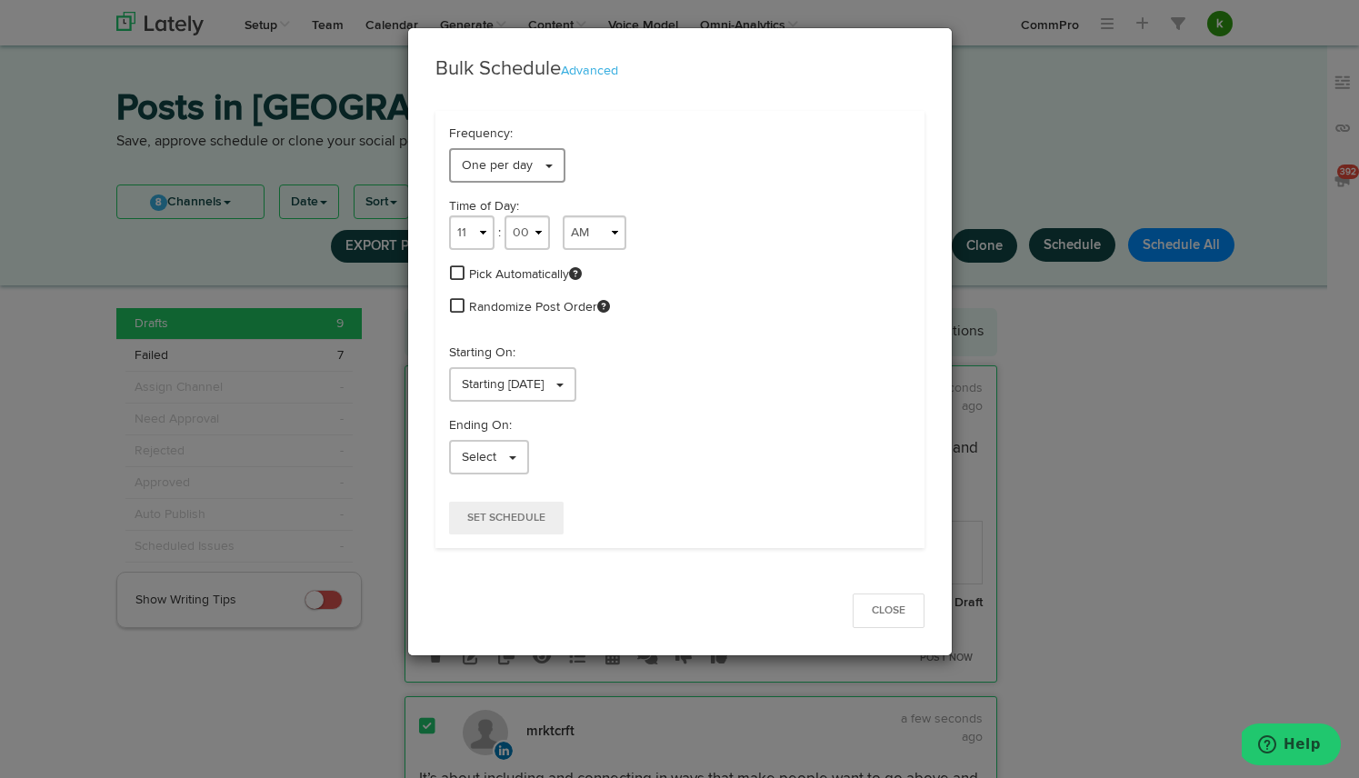
click at [502, 179] on link "One per day" at bounding box center [507, 165] width 116 height 35
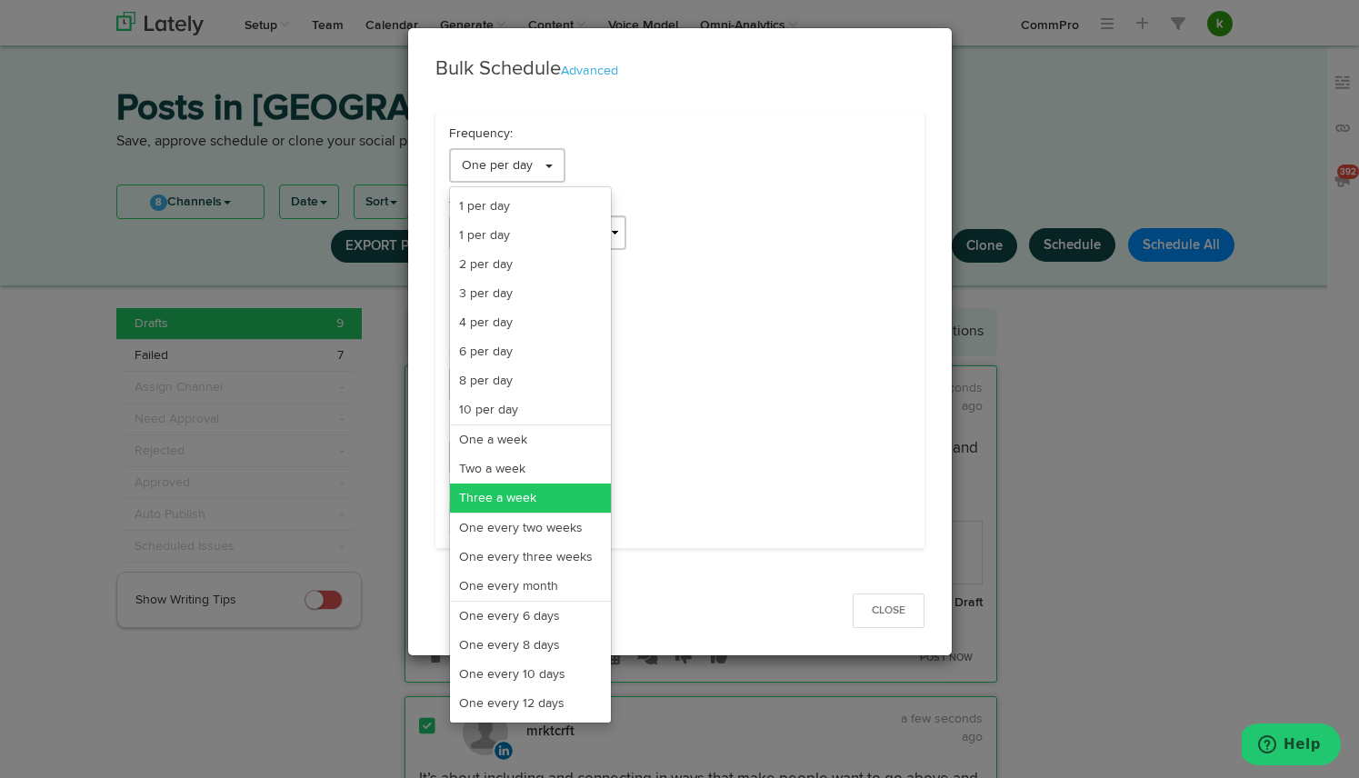
click at [524, 495] on link "Three a week" at bounding box center [530, 498] width 161 height 29
select select "11"
select select "3"
select select "PM"
select select "7"
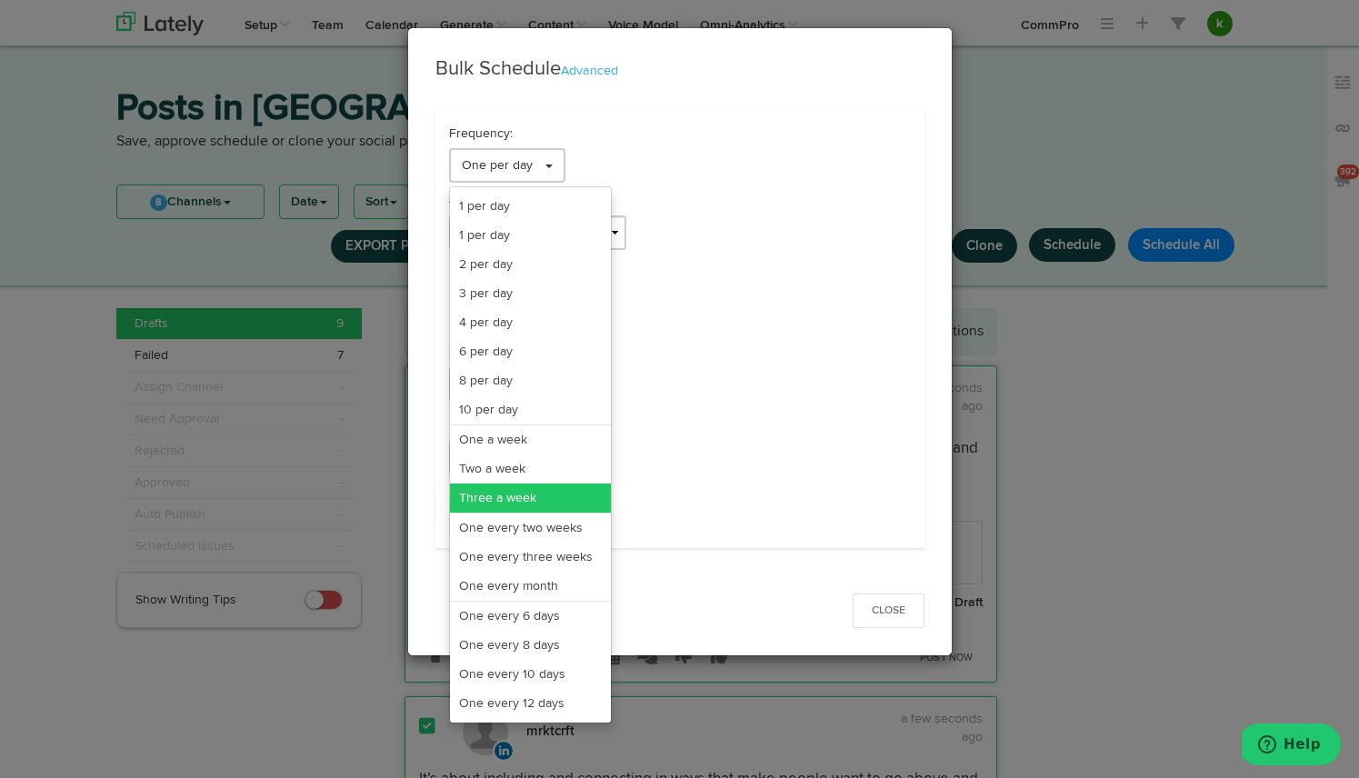
select select "PM"
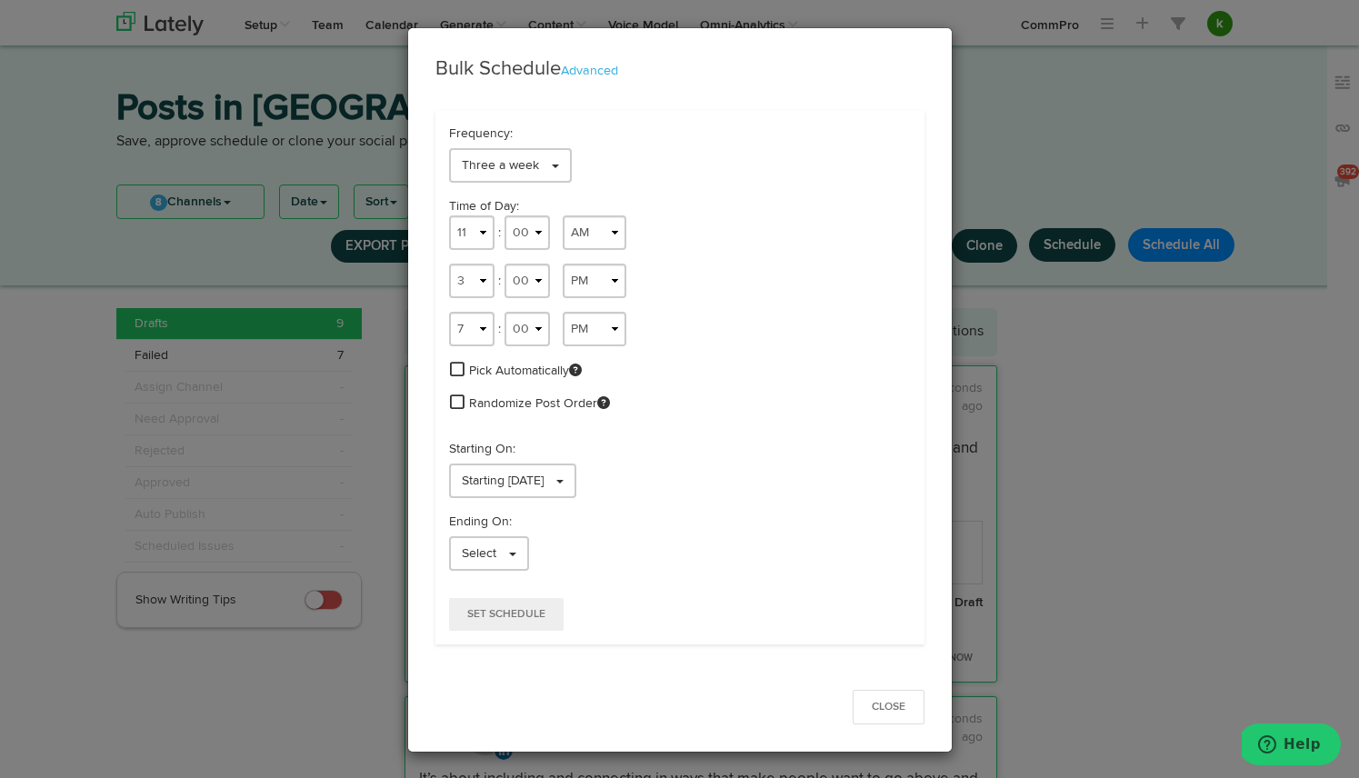
click at [459, 371] on span at bounding box center [457, 369] width 15 height 16
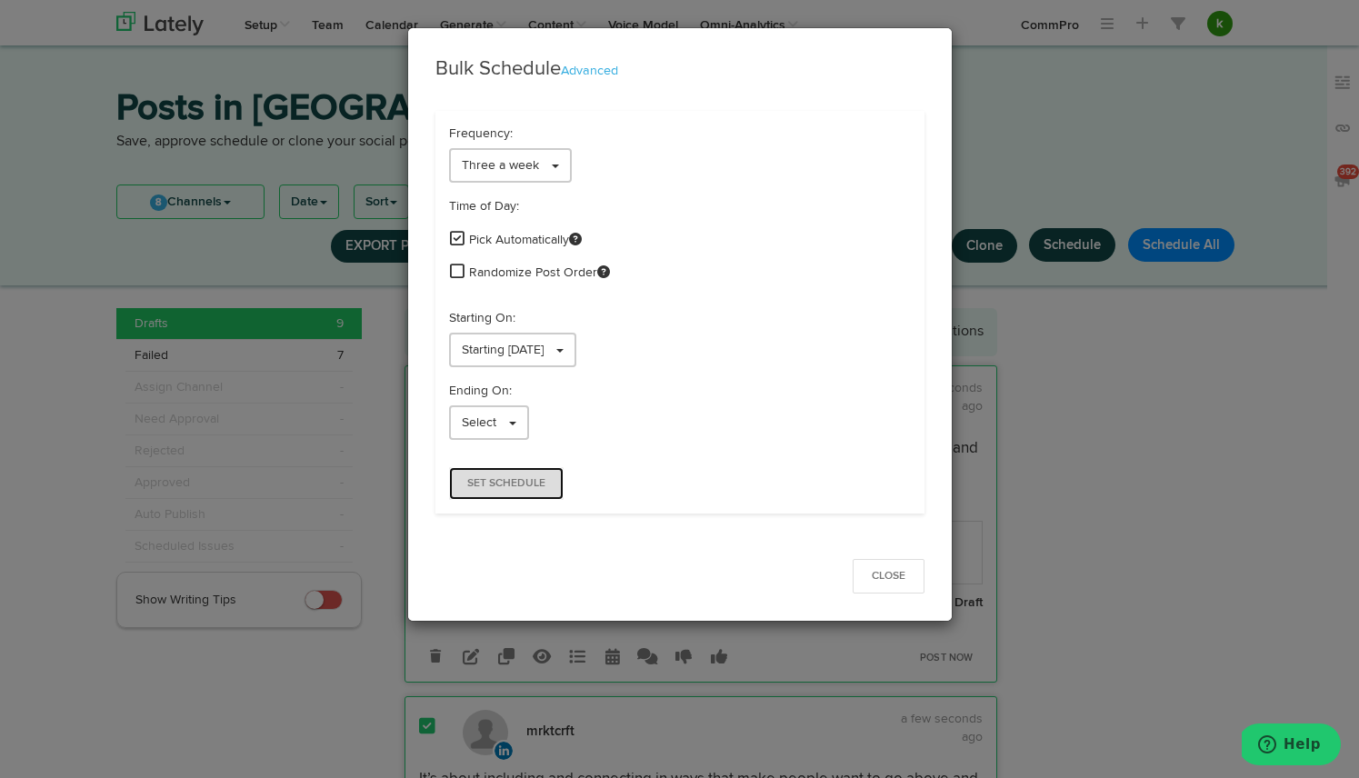
click at [516, 486] on span "Set Schedule" at bounding box center [506, 483] width 78 height 11
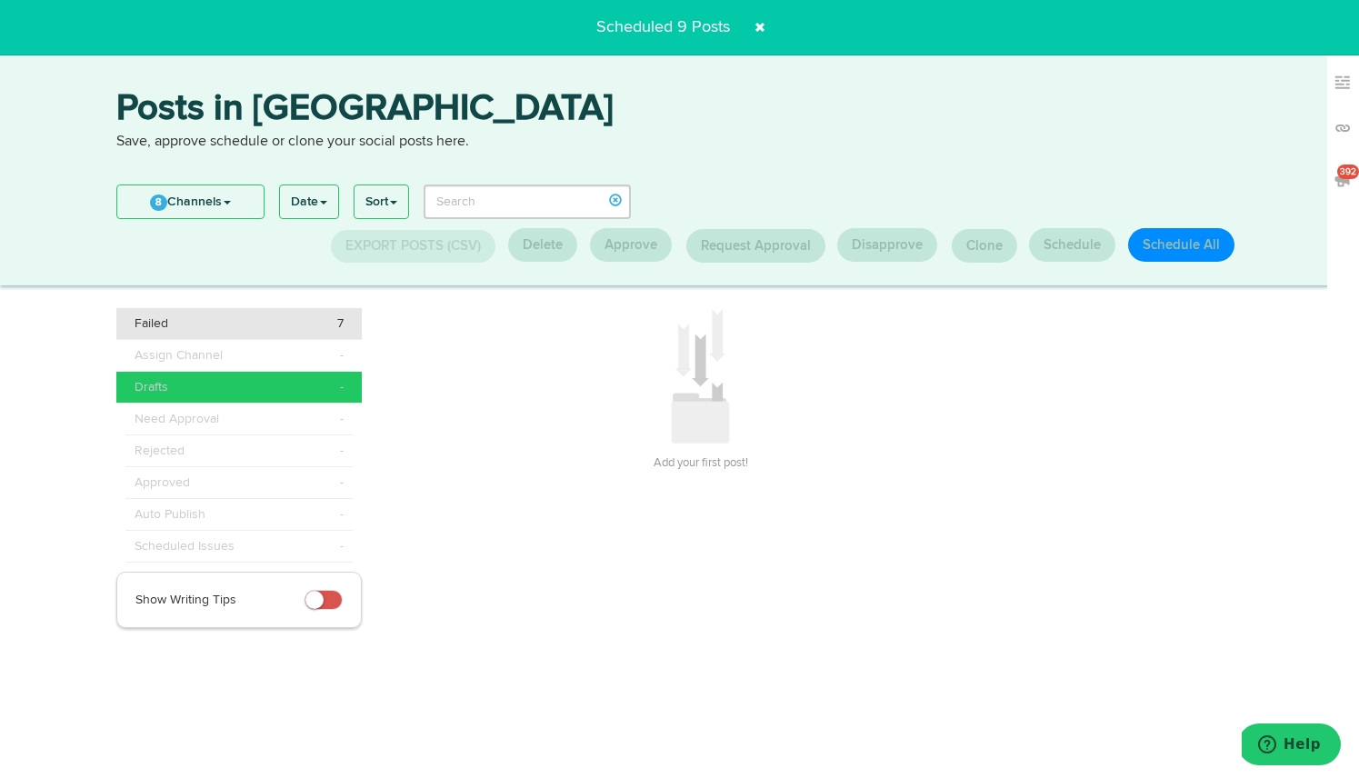
click at [286, 321] on div "Failed 7" at bounding box center [239, 324] width 209 height 18
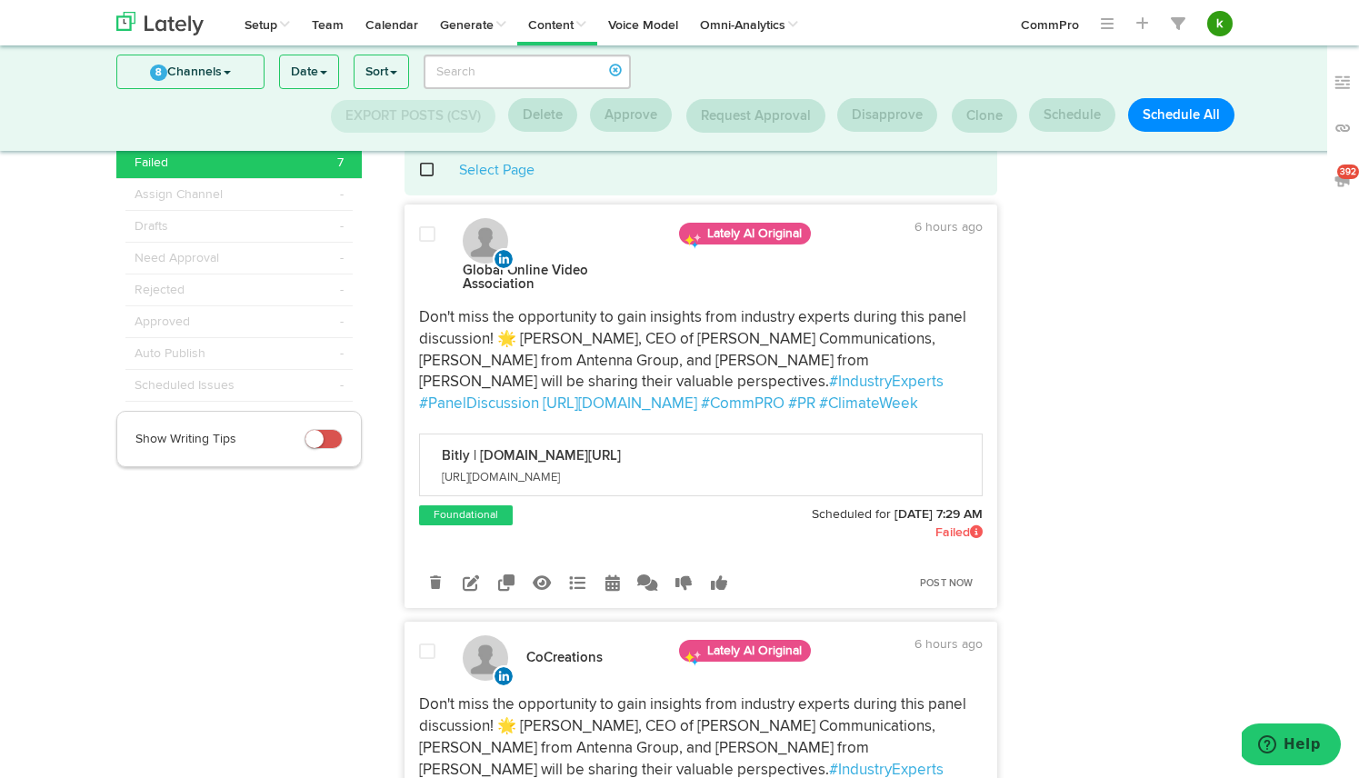
scroll to position [44, 0]
click at [957, 583] on link "Post Now" at bounding box center [947, 584] width 72 height 25
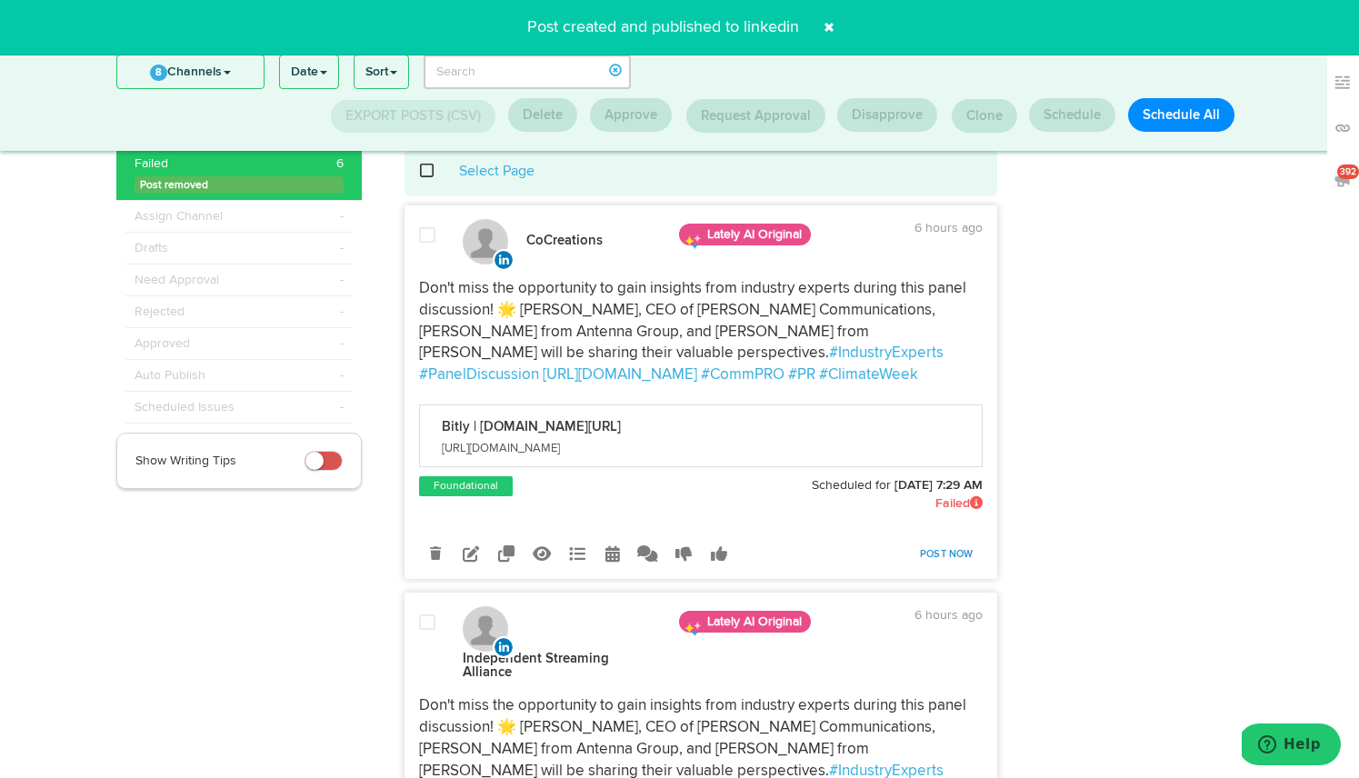
click at [947, 555] on link "Post Now" at bounding box center [947, 554] width 72 height 25
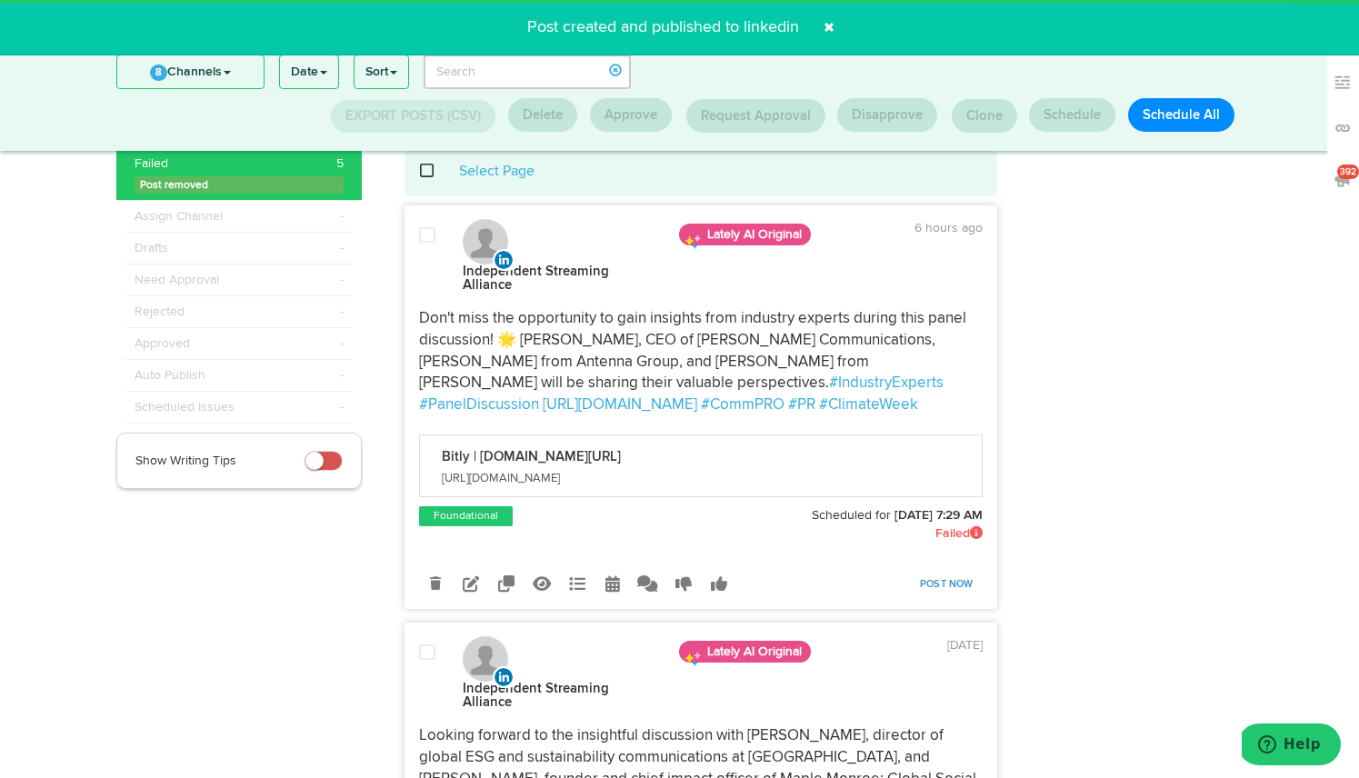
click at [936, 583] on link "Post Now" at bounding box center [947, 584] width 72 height 25
